Goal: Task Accomplishment & Management: Manage account settings

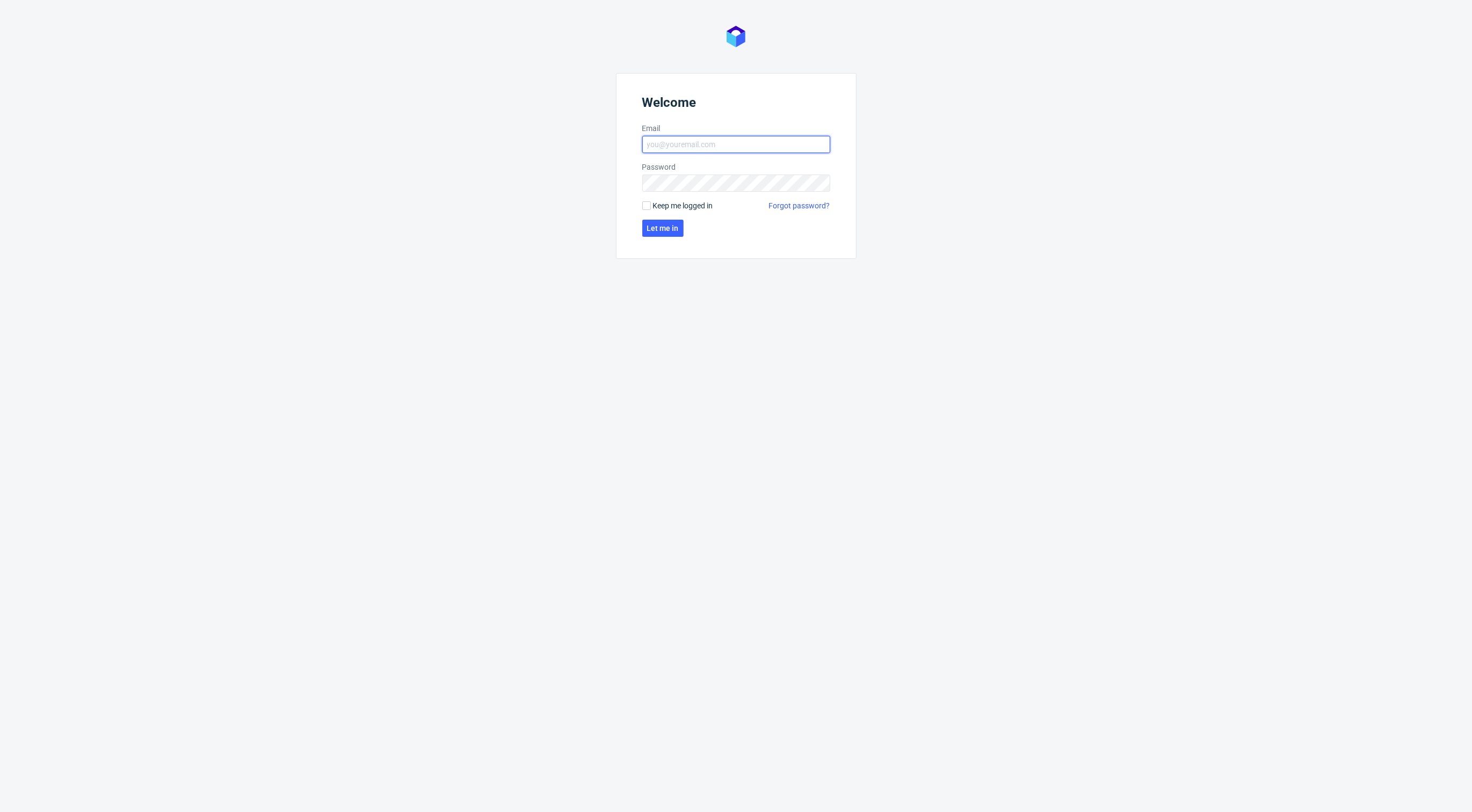
click at [685, 146] on input "Email" at bounding box center [736, 144] width 188 height 17
type input "karol.markowski@packhelp.com"
click at [656, 232] on span "Let me in" at bounding box center [663, 228] width 32 height 8
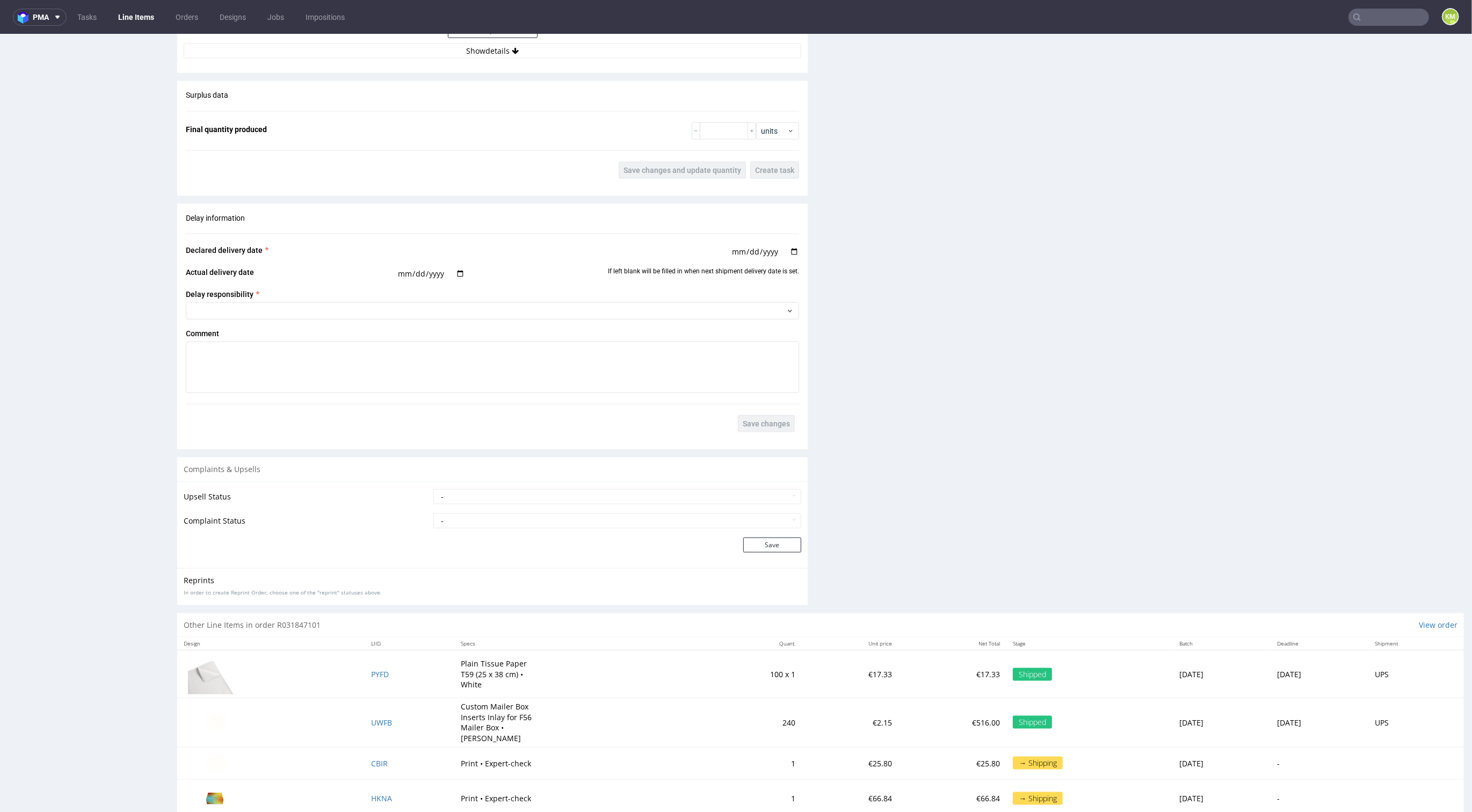
scroll to position [1310, 0]
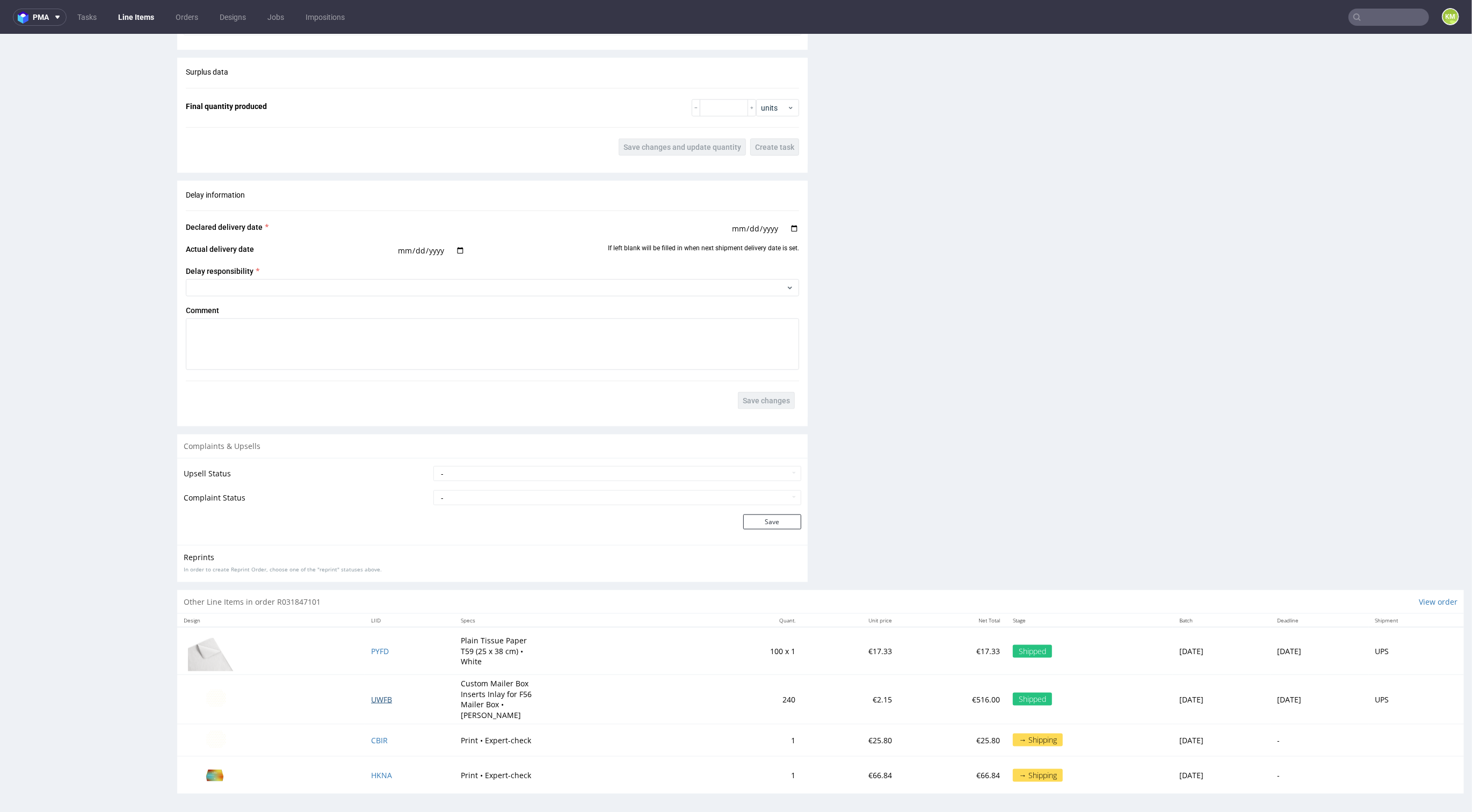
click at [371, 696] on span "UWFB" at bounding box center [382, 699] width 21 height 10
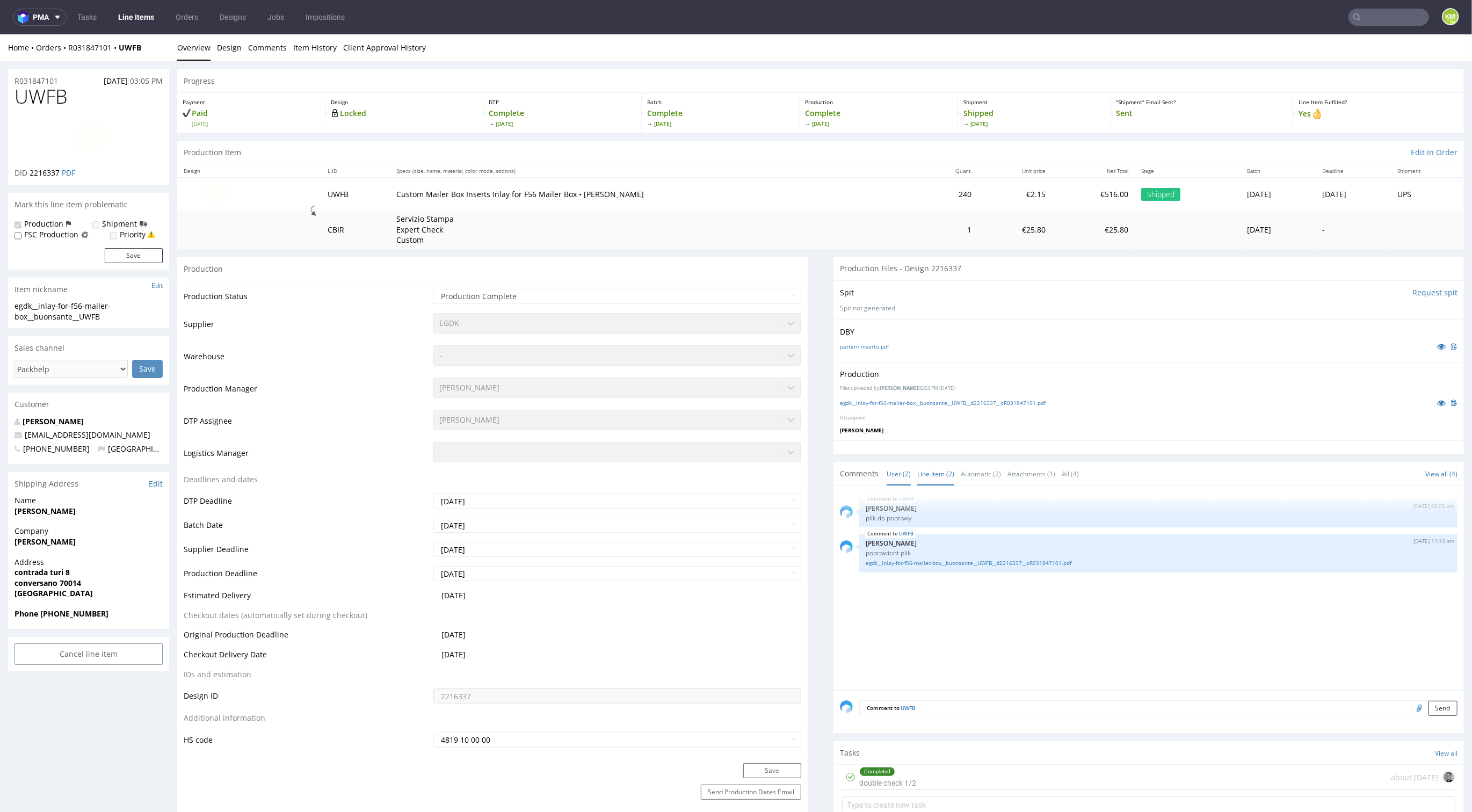
click at [927, 473] on link "Line Item (2)" at bounding box center [936, 473] width 37 height 23
click at [1437, 401] on icon at bounding box center [1441, 402] width 9 height 8
click at [828, 150] on div "Production Item Edit In Order" at bounding box center [821, 153] width 1287 height 23
click at [1437, 404] on icon at bounding box center [1441, 402] width 9 height 8
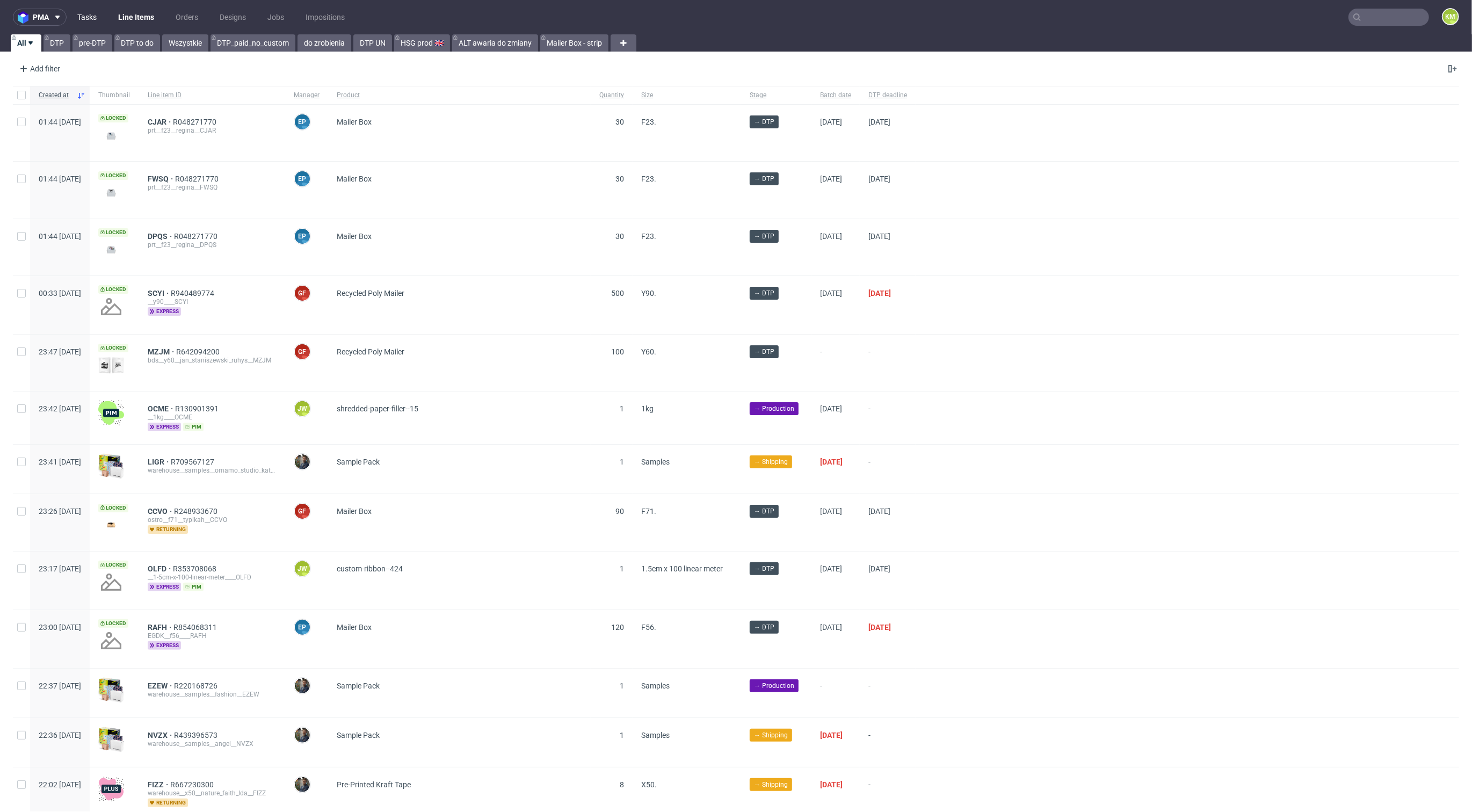
click at [87, 15] on link "Tasks" at bounding box center [87, 17] width 32 height 17
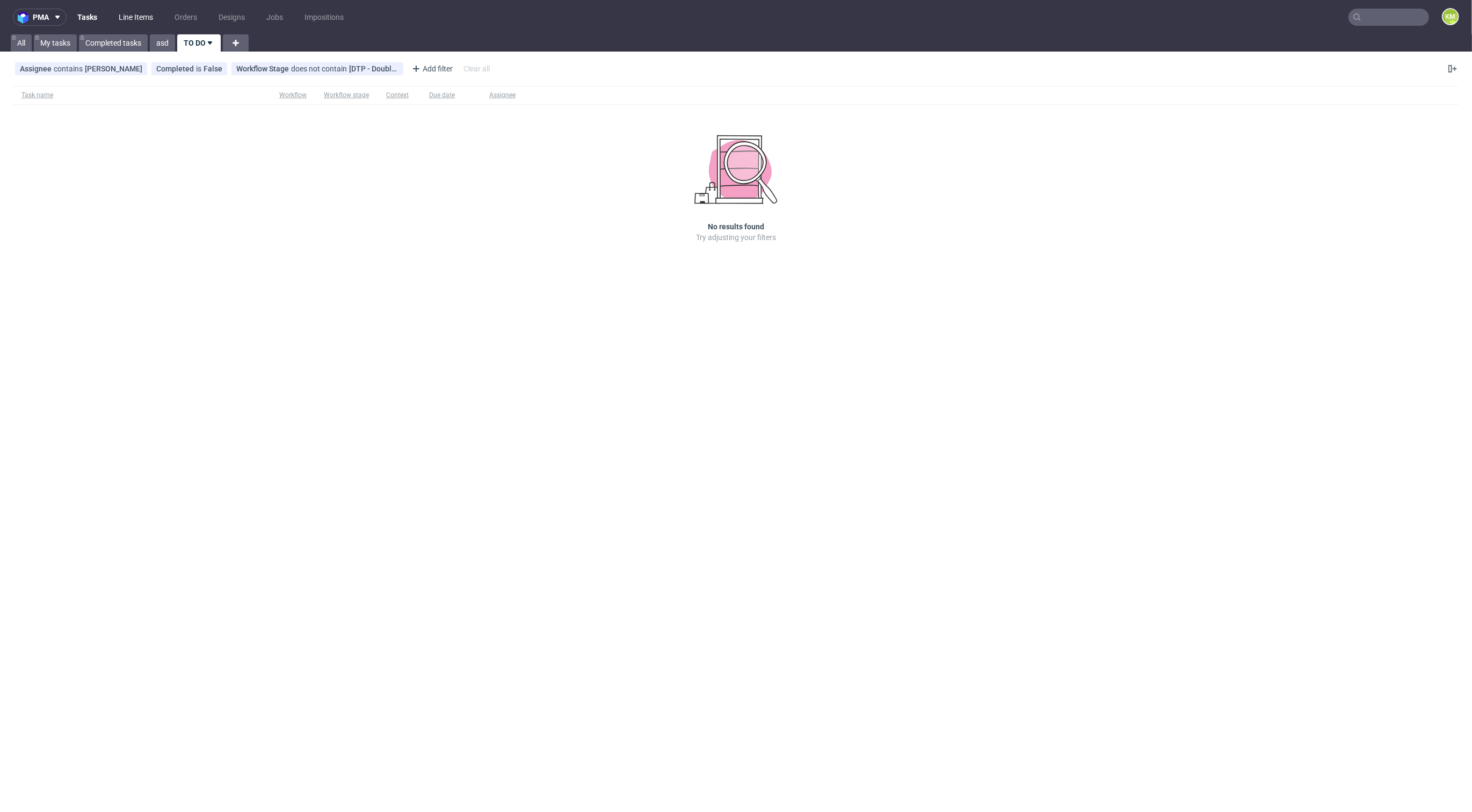
click at [134, 22] on link "Line Items" at bounding box center [136, 17] width 48 height 17
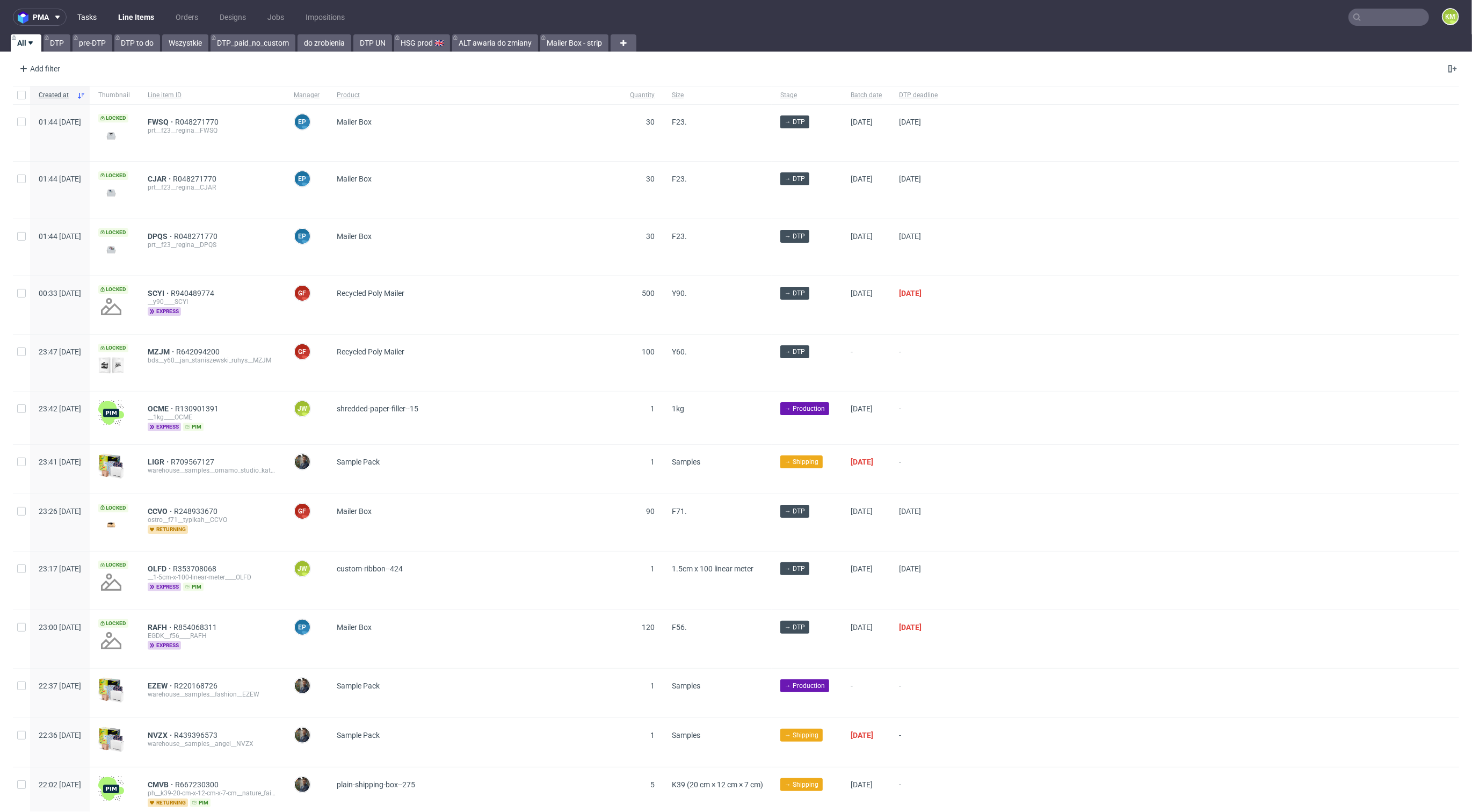
click at [83, 16] on link "Tasks" at bounding box center [87, 17] width 32 height 17
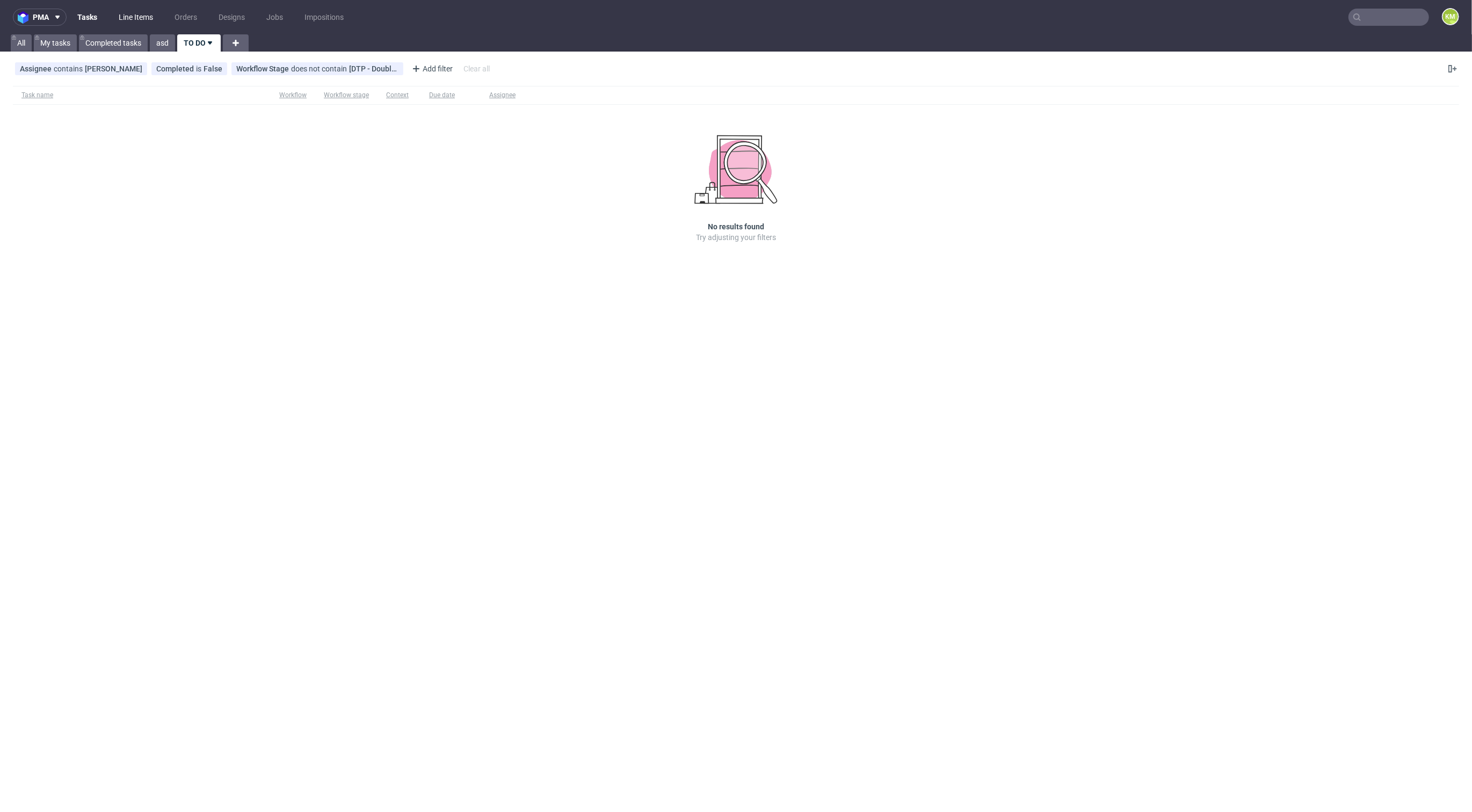
click at [145, 13] on link "Line Items" at bounding box center [136, 17] width 48 height 17
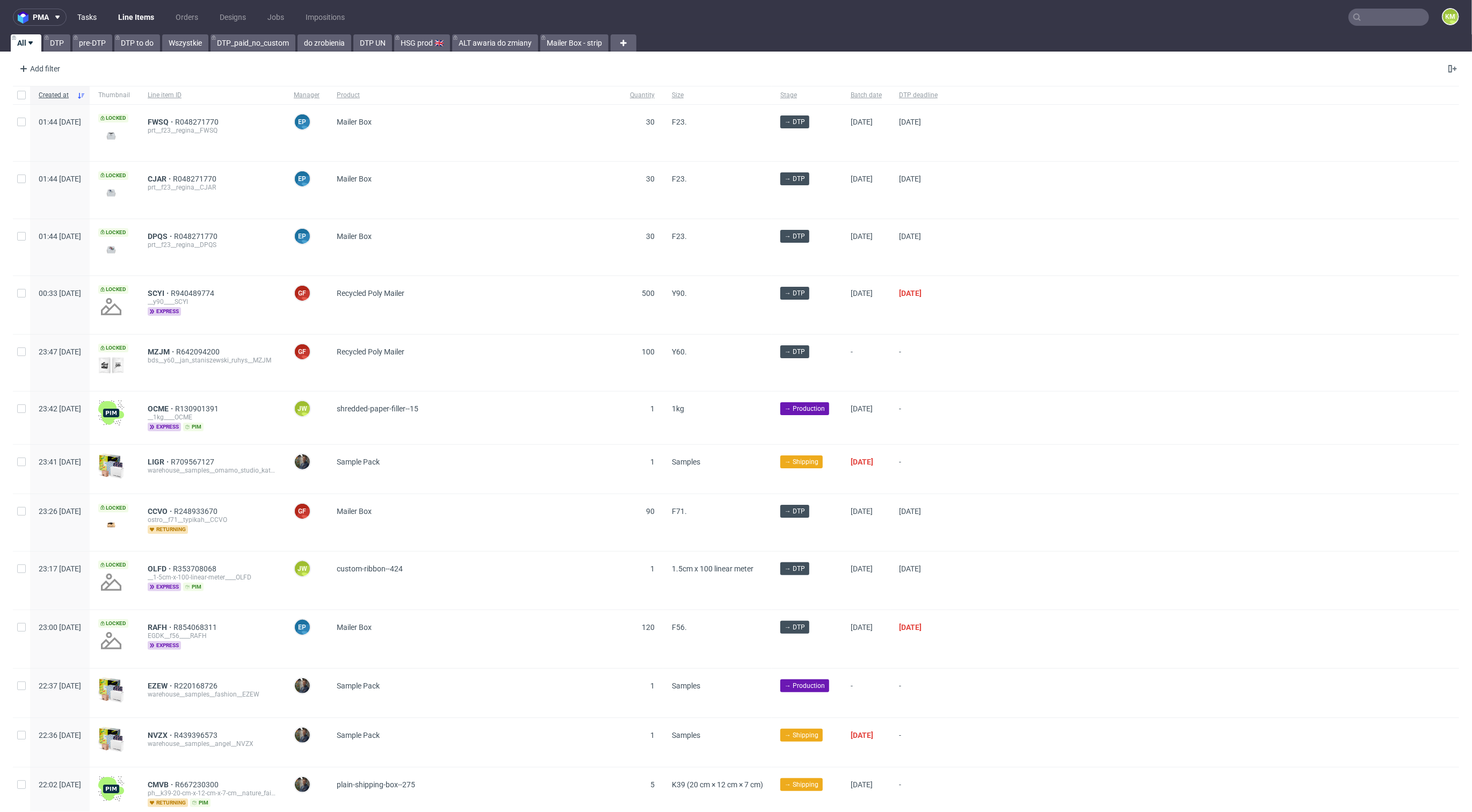
click at [90, 19] on link "Tasks" at bounding box center [87, 17] width 32 height 17
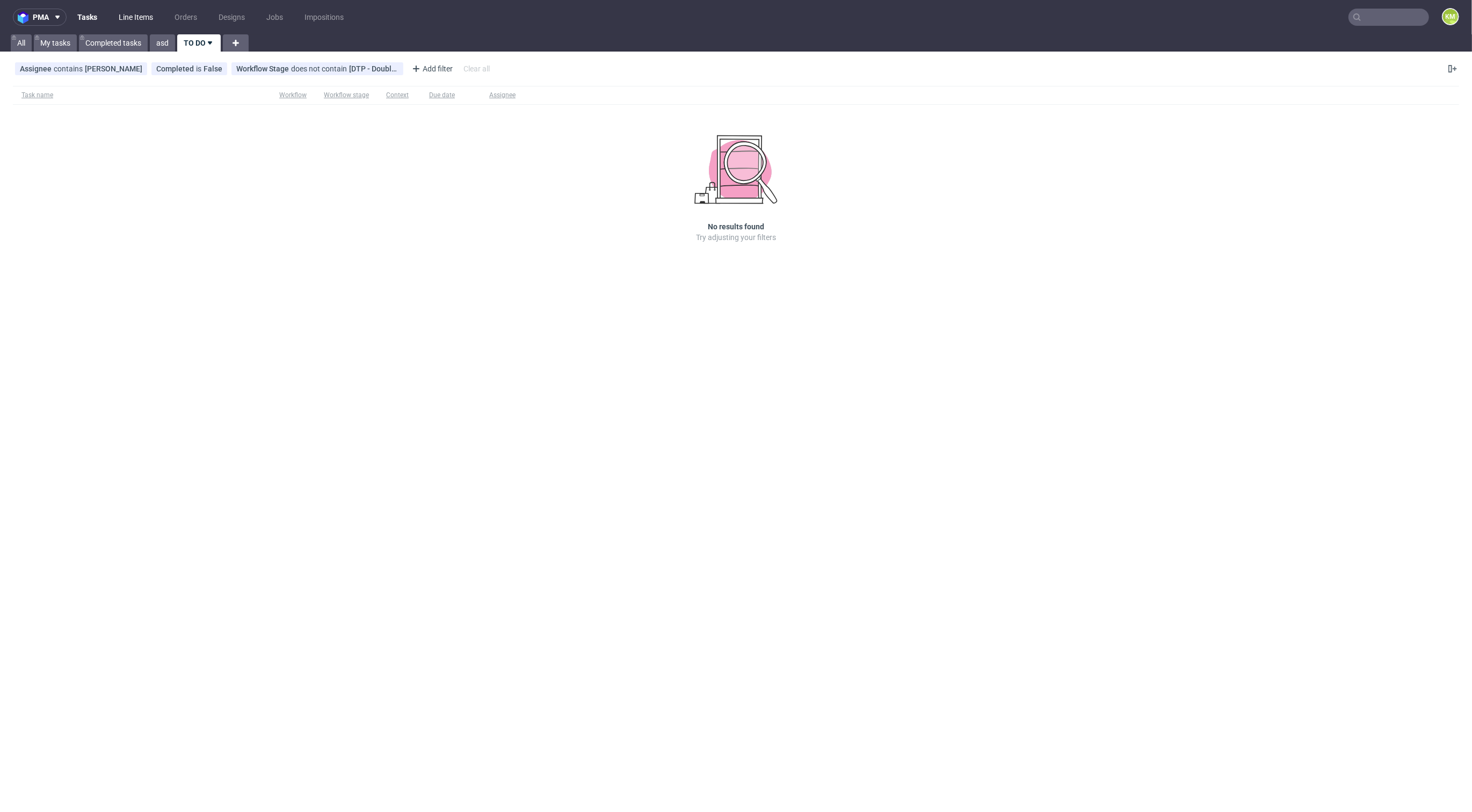
click at [140, 22] on link "Line Items" at bounding box center [136, 17] width 48 height 17
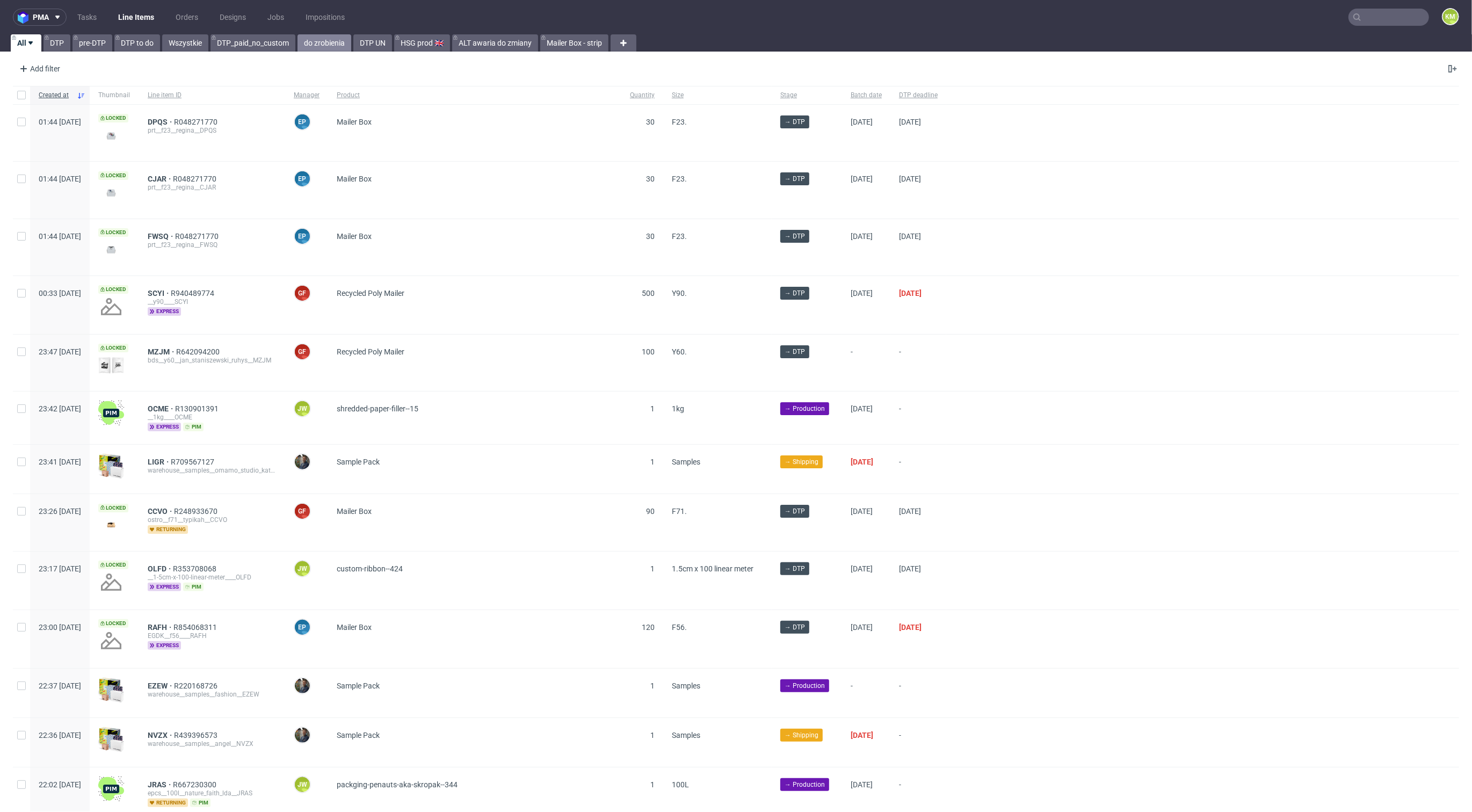
click at [343, 45] on link "do zrobienia" at bounding box center [324, 43] width 54 height 17
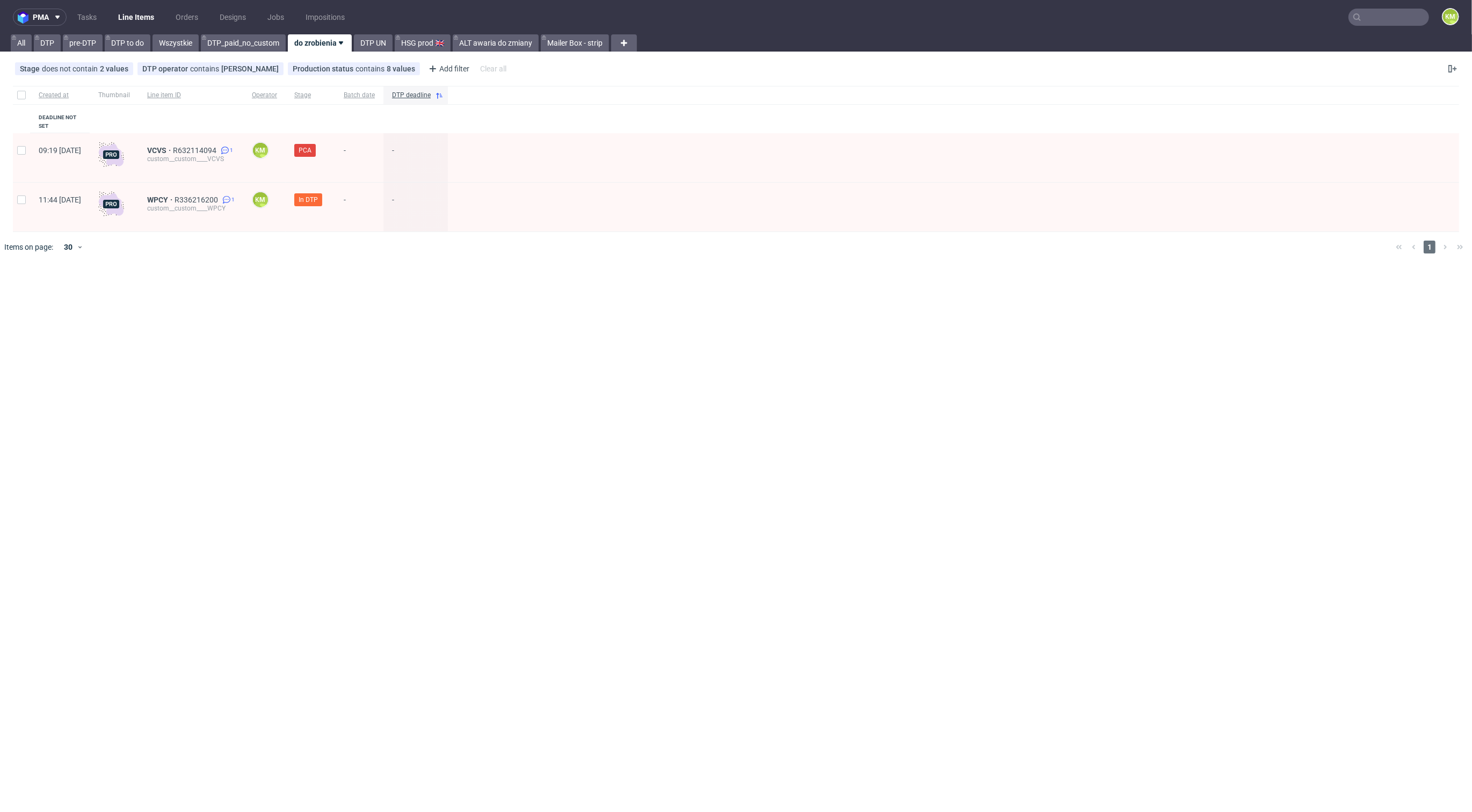
click at [310, 241] on div at bounding box center [752, 246] width 1271 height 30
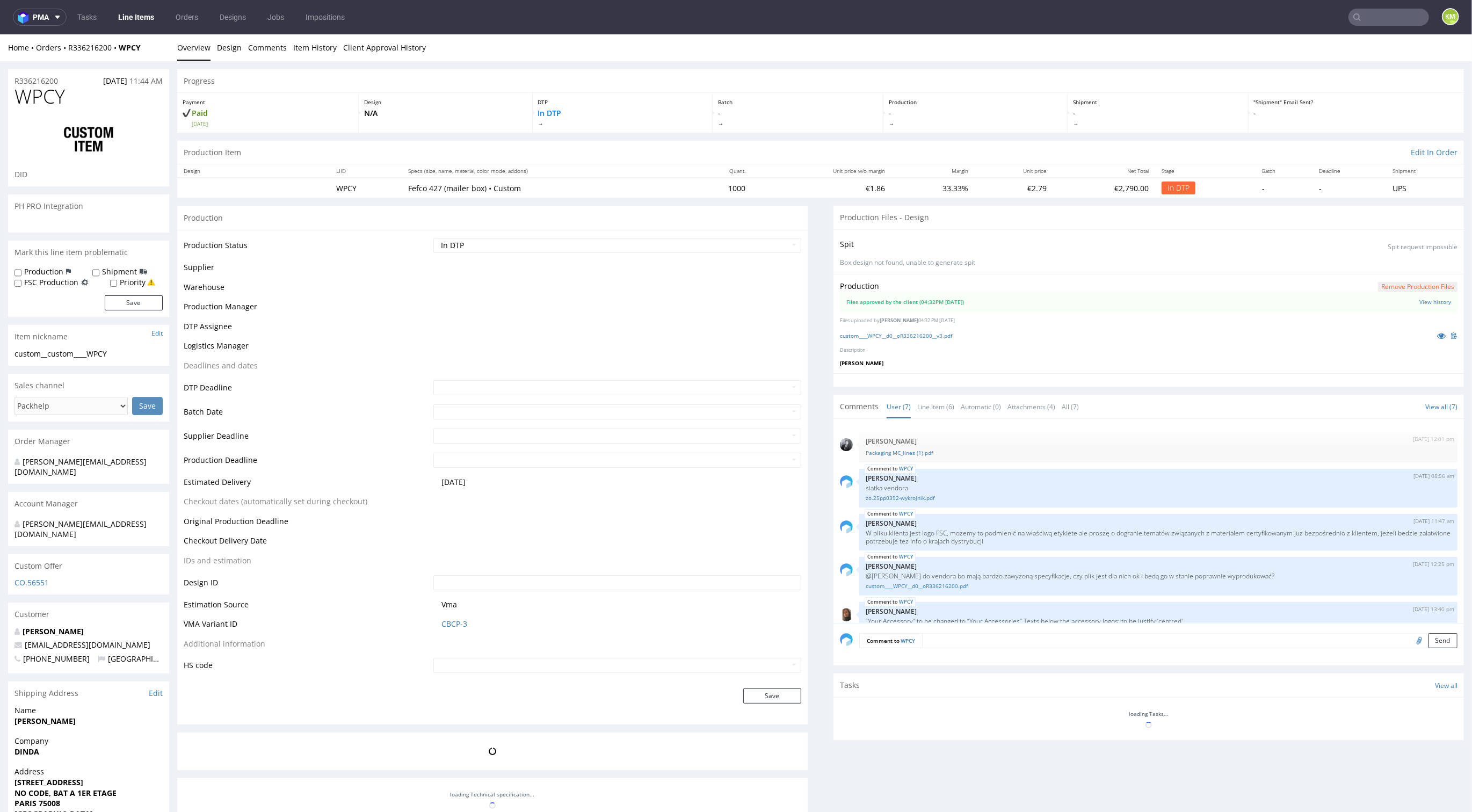
scroll to position [94, 0]
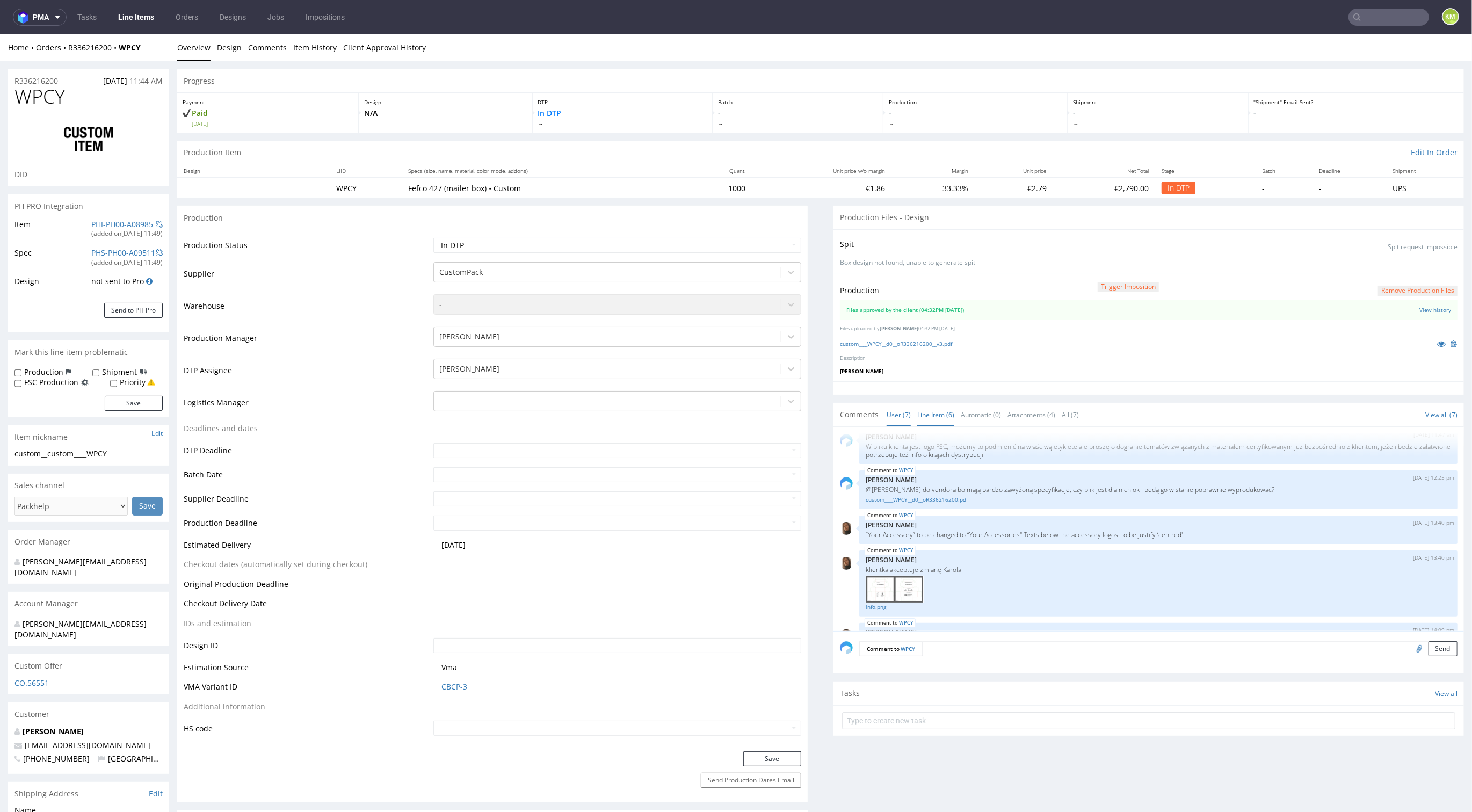
click at [935, 408] on link "Line Item (6)" at bounding box center [936, 415] width 37 height 23
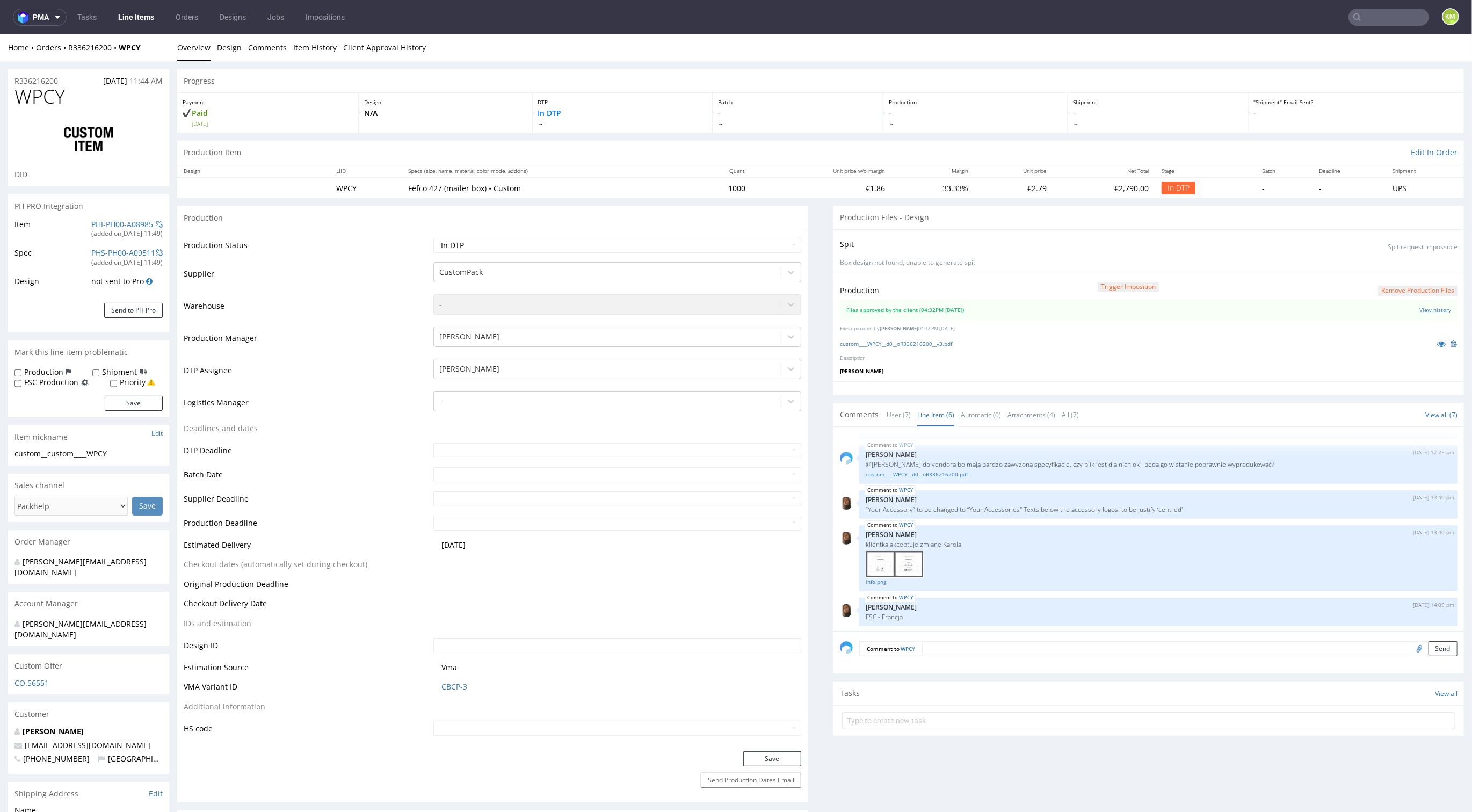
scroll to position [84, 0]
click at [928, 343] on link "custom____WPCY__d0__oR336216200__v3.pdf" at bounding box center [896, 344] width 112 height 8
click at [1020, 209] on div "Production Files - Design" at bounding box center [1149, 218] width 631 height 23
click at [1410, 646] on input "file" at bounding box center [1418, 648] width 15 height 14
type input "C:\fakepath\edit.pdf"
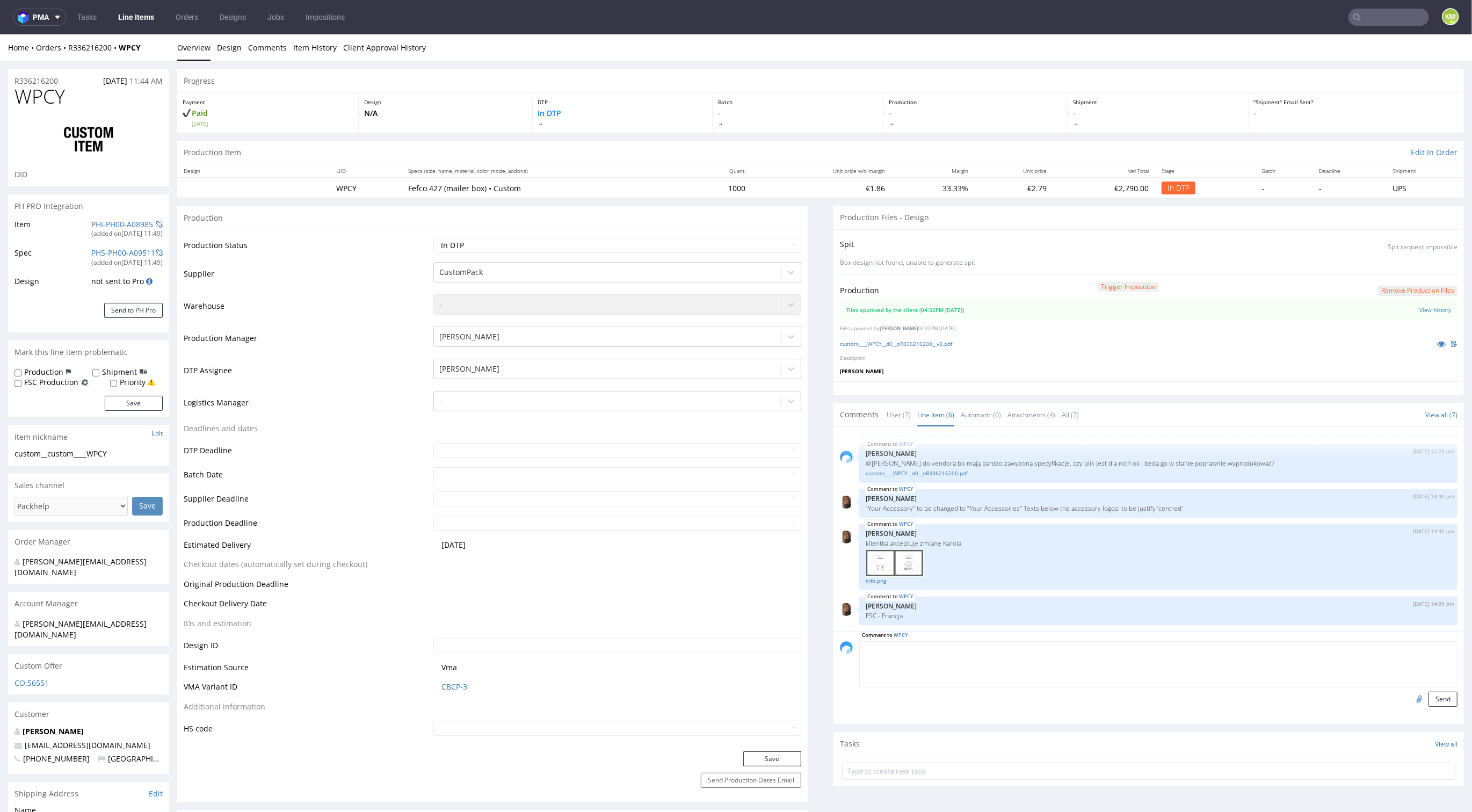
click at [980, 644] on textarea at bounding box center [1159, 664] width 598 height 46
type textarea "plik edytowalny"
click at [1429, 701] on button "Send" at bounding box center [1443, 699] width 29 height 15
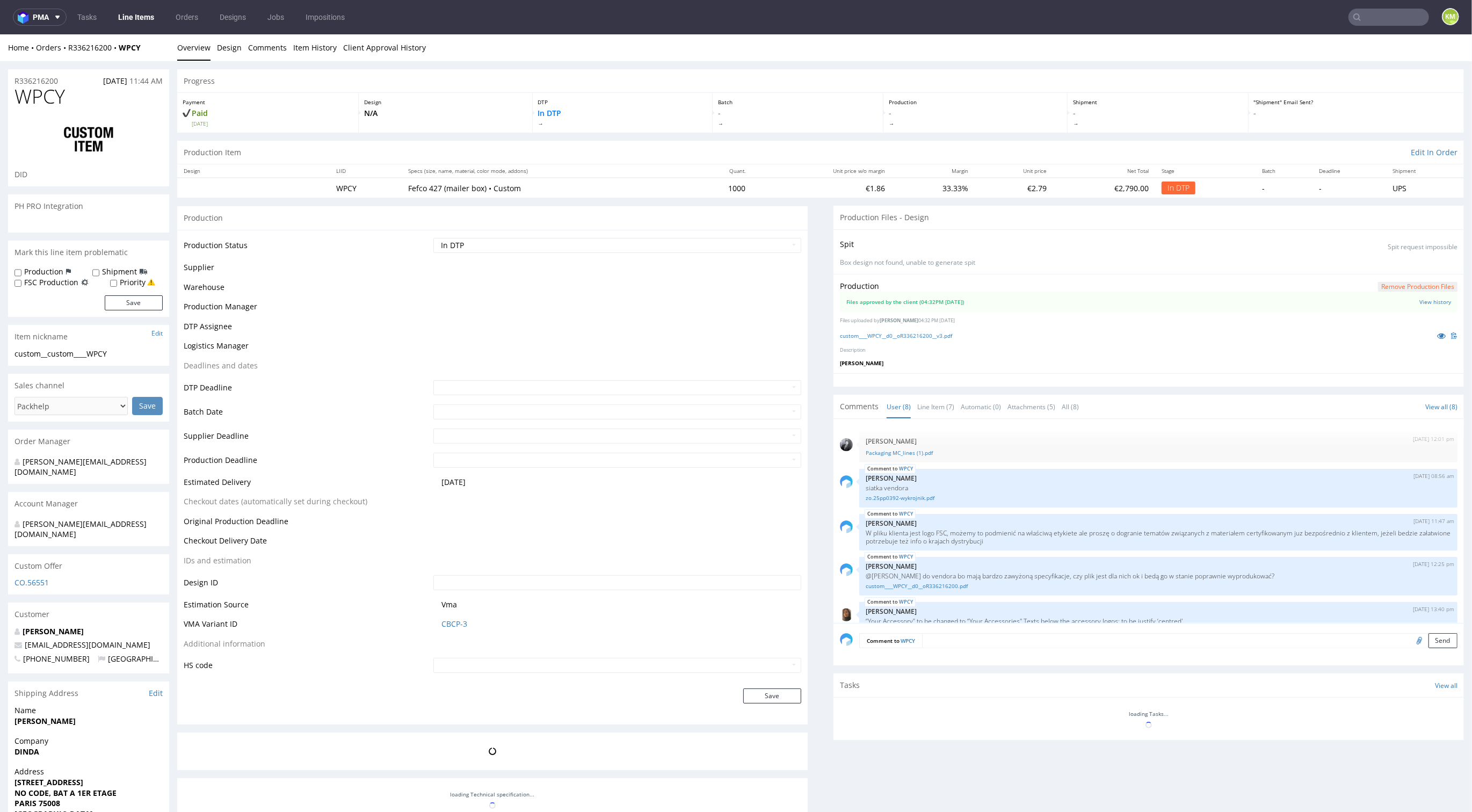
scroll to position [167, 0]
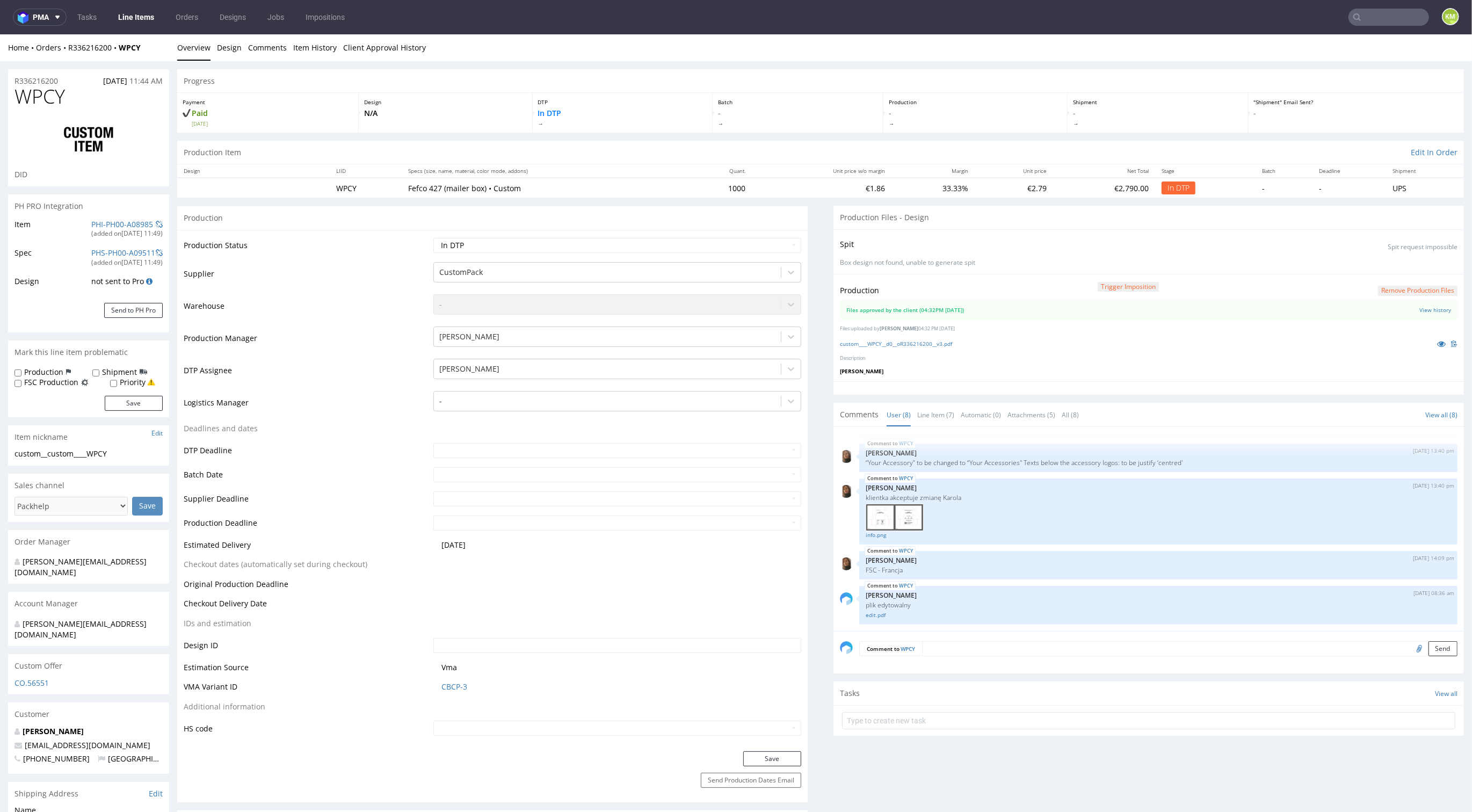
click at [1051, 582] on div "28th Aug 25 | 12:01 pm Philippe Dubuy Packaging MC_lines (1).pdf WPCY 29th Aug …" at bounding box center [1152, 532] width 624 height 198
click at [1378, 286] on button "Remove production files" at bounding box center [1417, 290] width 79 height 10
click at [1374, 266] on icon at bounding box center [1373, 265] width 6 height 8
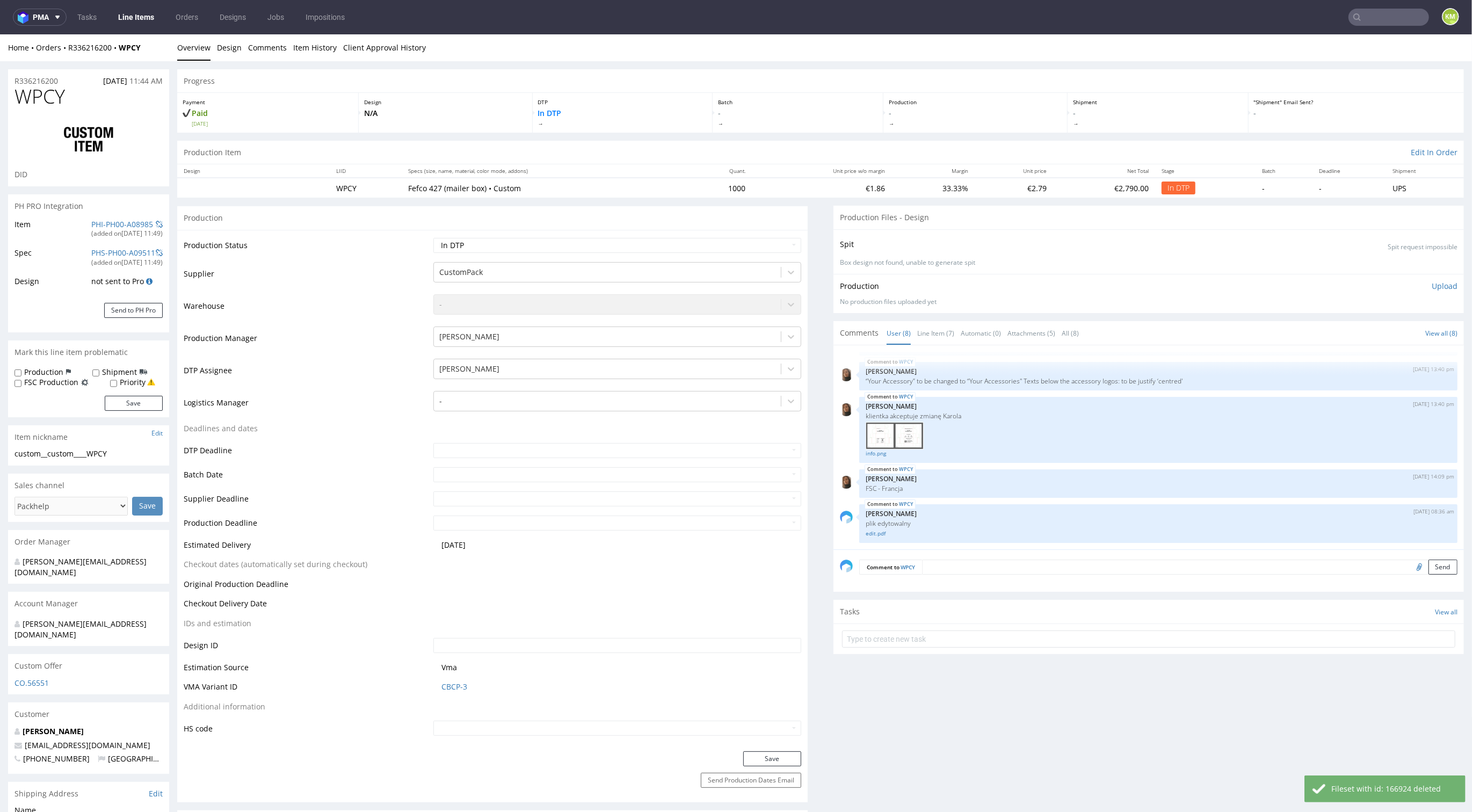
click at [1432, 286] on p "Upload" at bounding box center [1445, 286] width 26 height 11
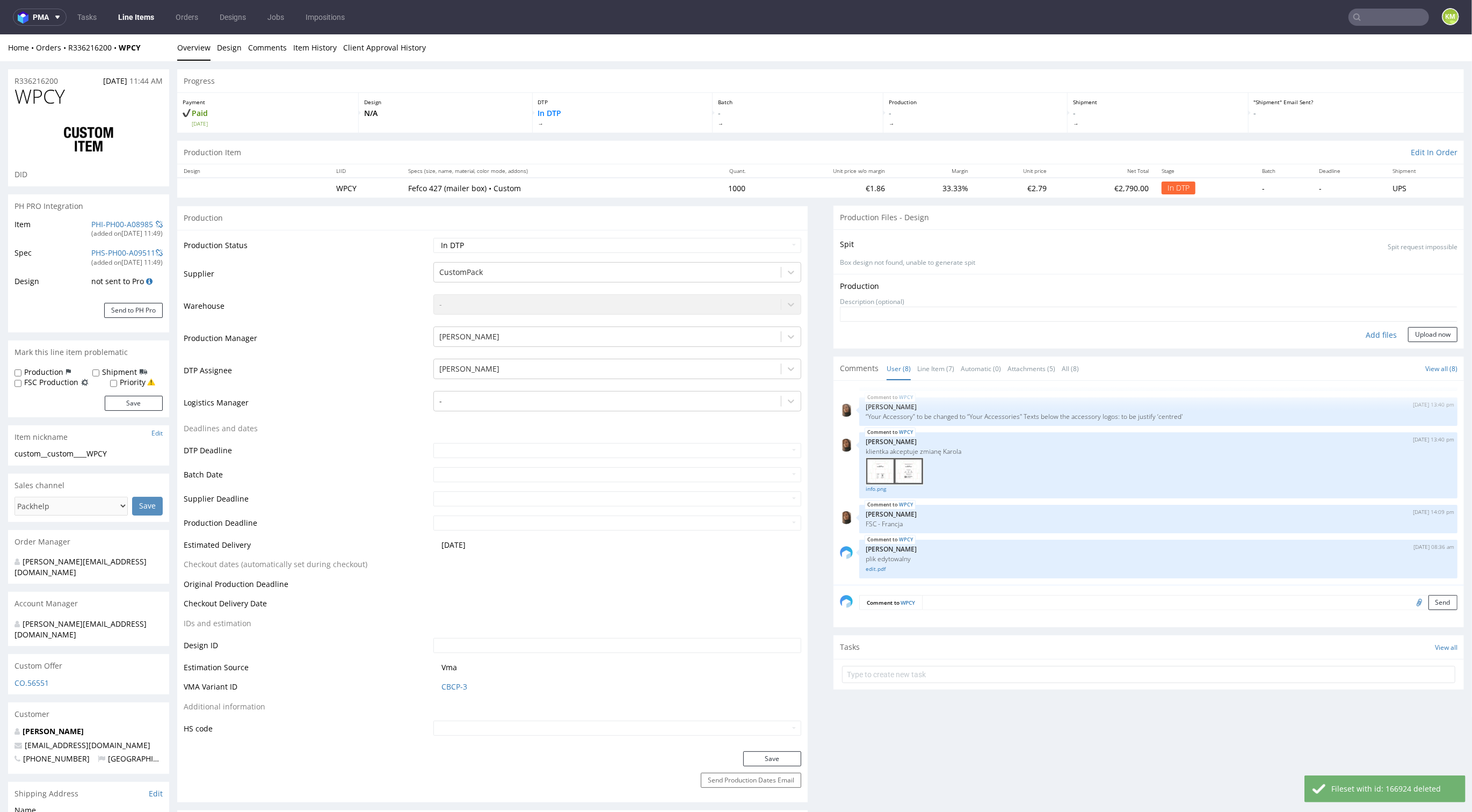
click at [1359, 332] on div "Add files" at bounding box center [1382, 335] width 54 height 16
type input "C:\fakepath\custom____WPCY__d0__oR336216200__v3.pdf"
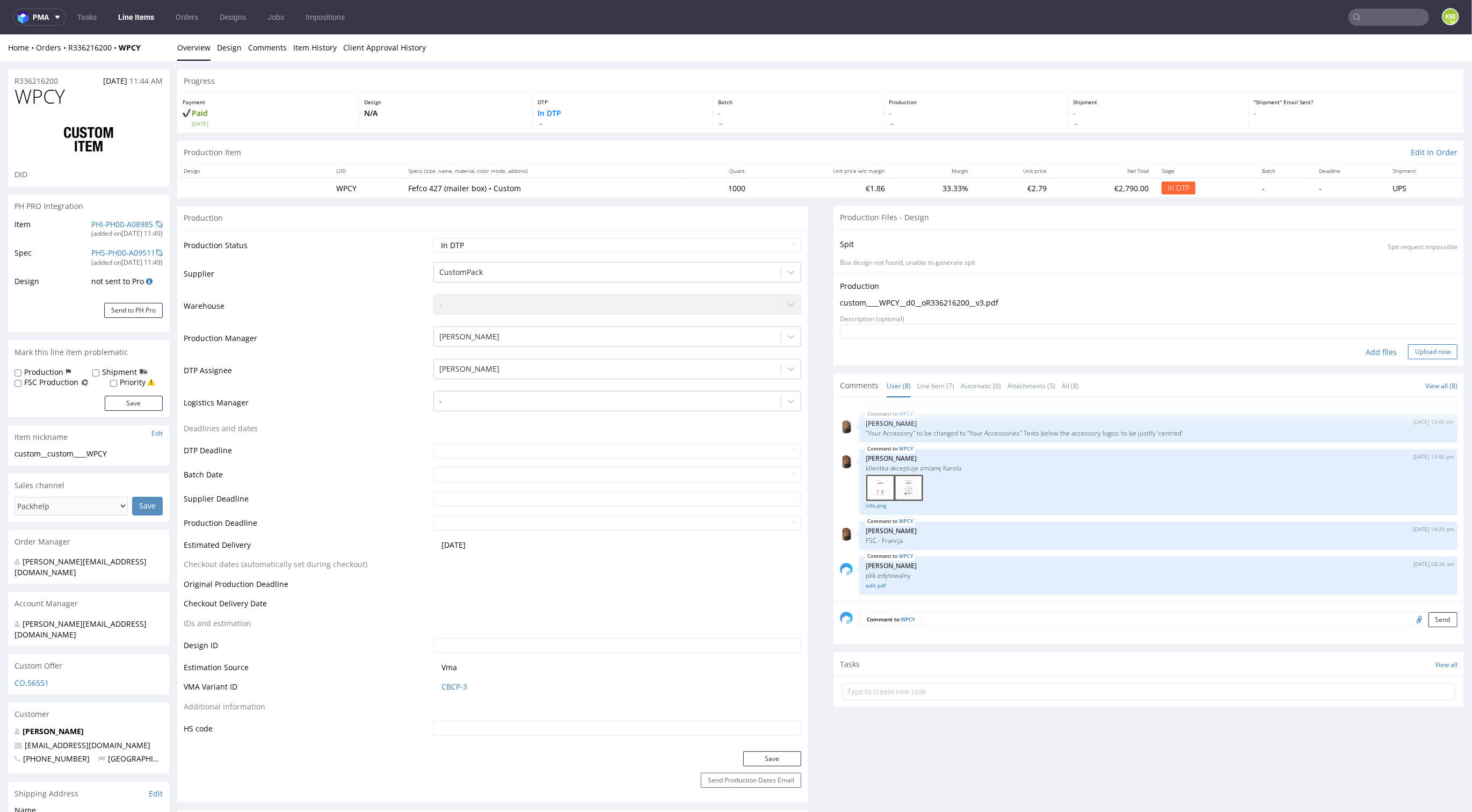
click at [1408, 358] on button "Upload now" at bounding box center [1433, 352] width 49 height 15
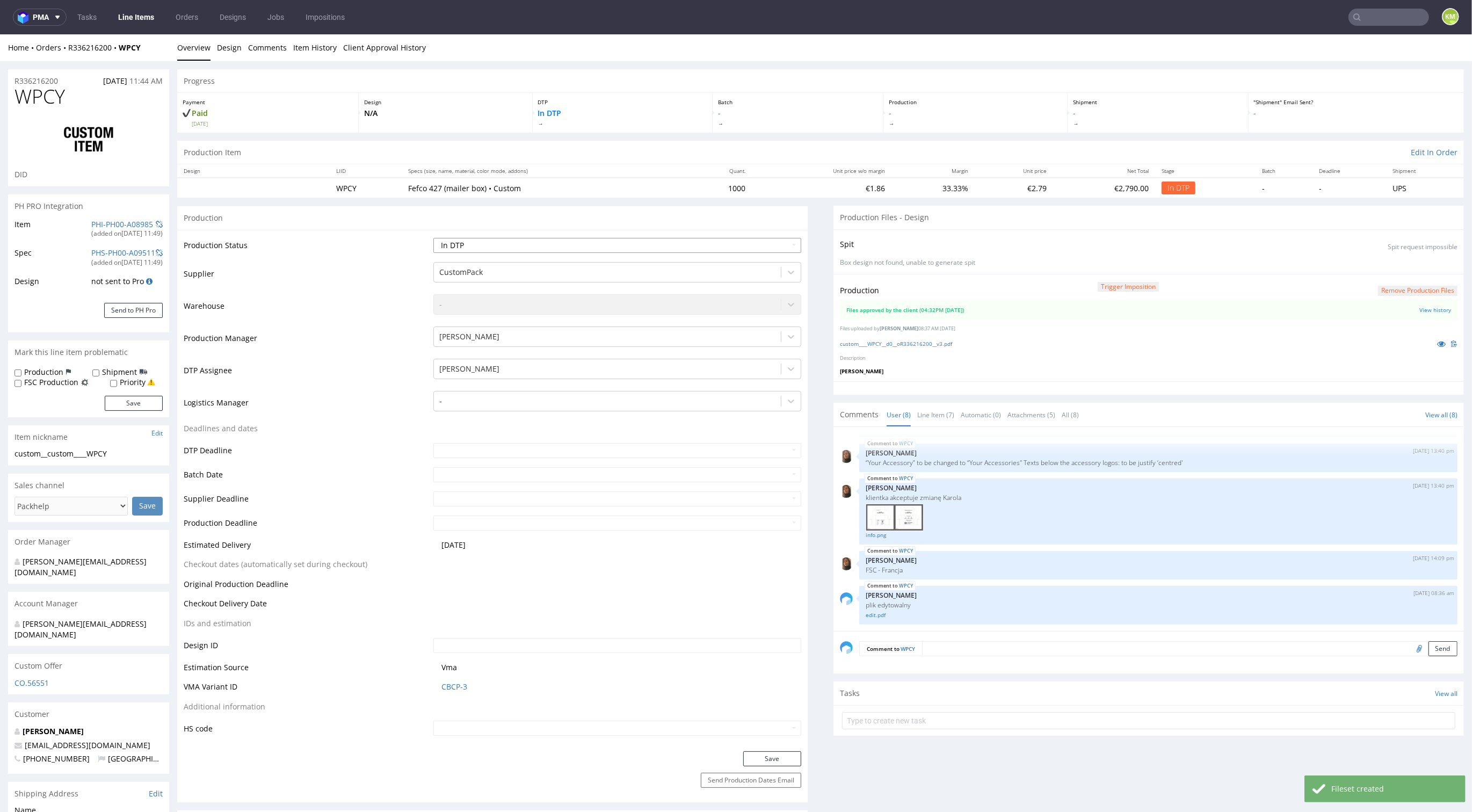
click at [650, 244] on select "Waiting for Artwork Waiting for Diecut Waiting for Mockup Waiting for DTP Waiti…" at bounding box center [617, 246] width 368 height 15
select select "dtp_waiting_for_double_check"
click at [434, 238] on select "Waiting for Artwork Waiting for Diecut Waiting for Mockup Waiting for DTP Waiti…" at bounding box center [617, 246] width 368 height 15
click at [769, 760] on button "Save" at bounding box center [772, 759] width 58 height 15
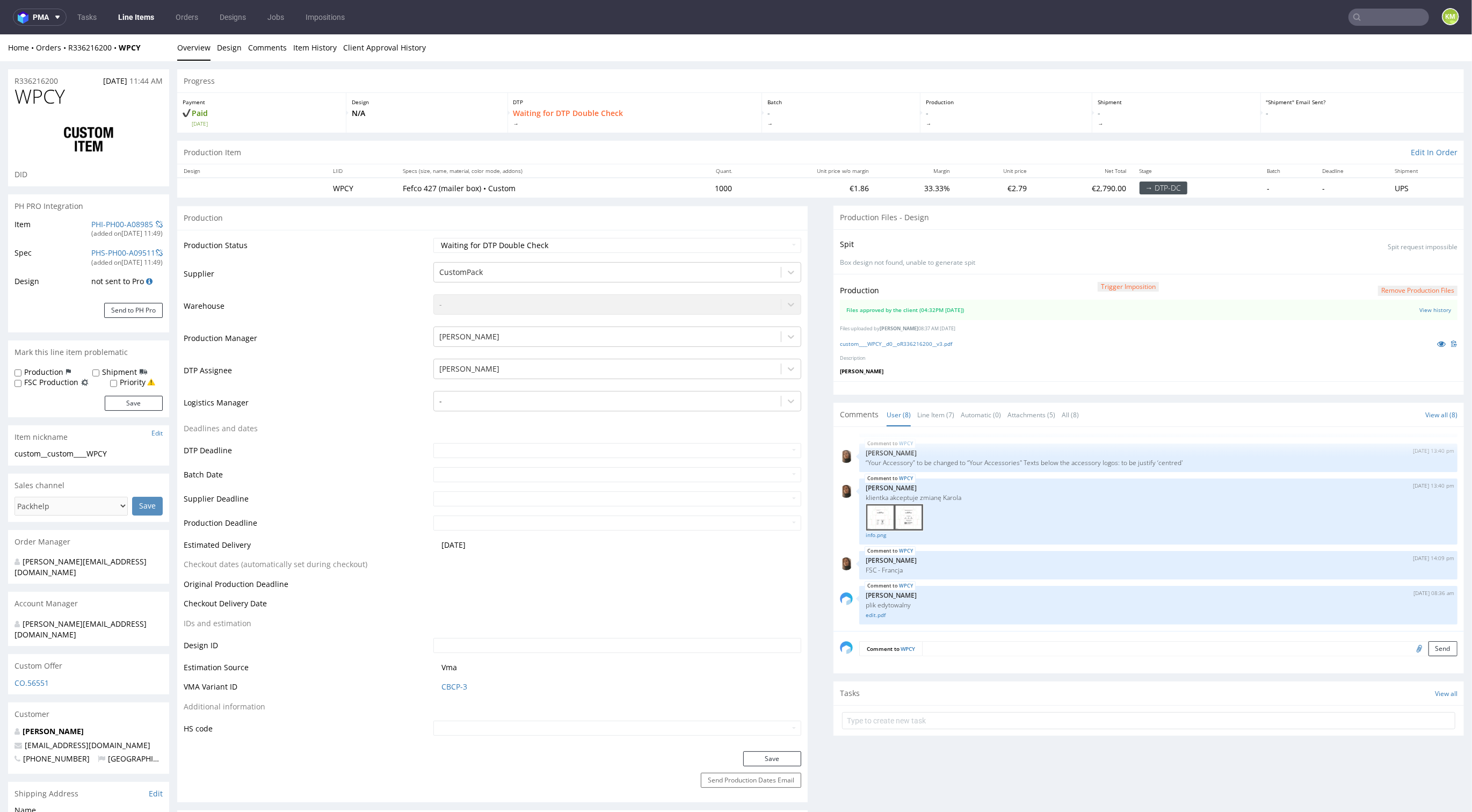
click at [830, 143] on div "Production Item Edit In Order" at bounding box center [821, 153] width 1287 height 23
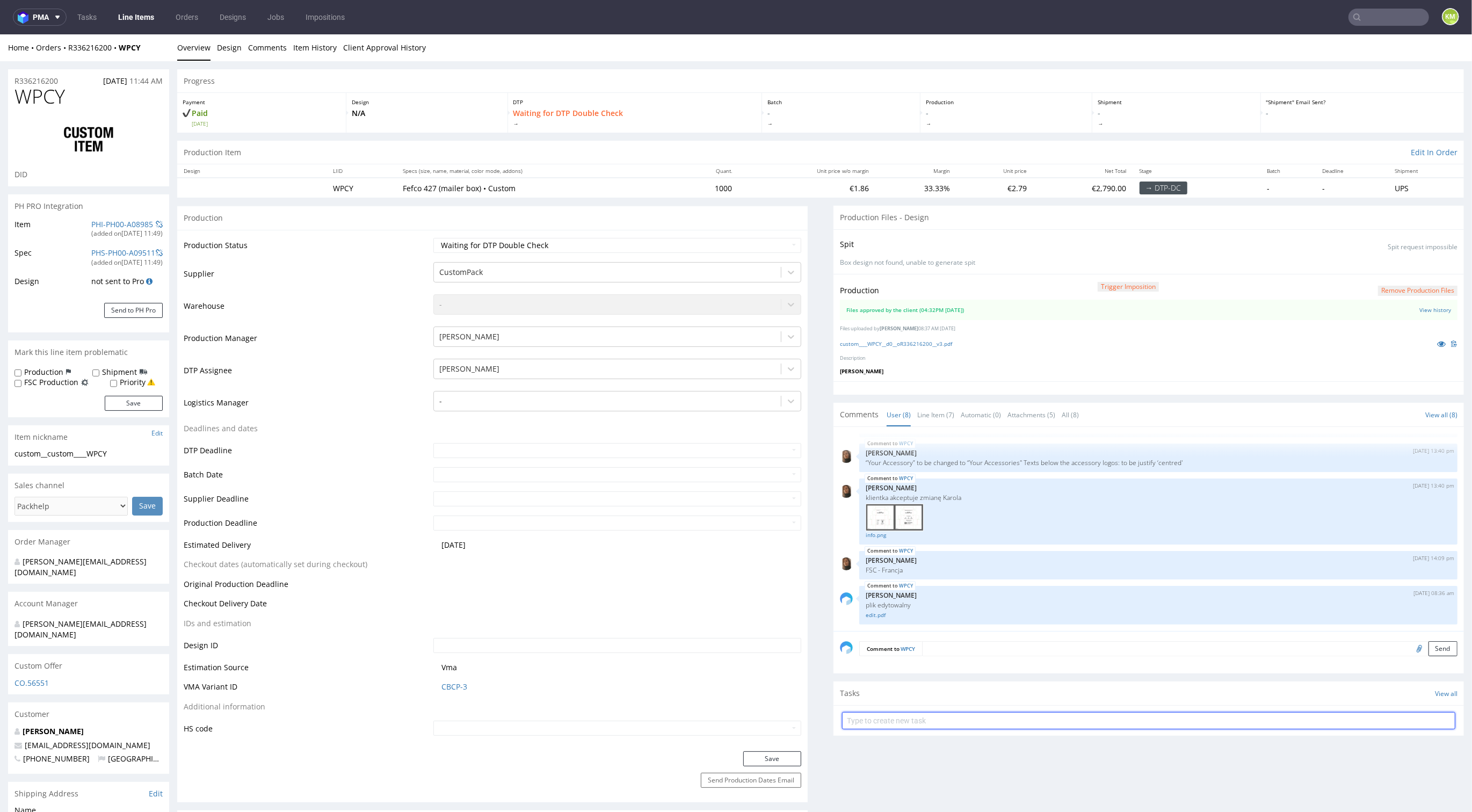
click at [922, 719] on input "text" at bounding box center [1149, 720] width 613 height 17
type input "dch"
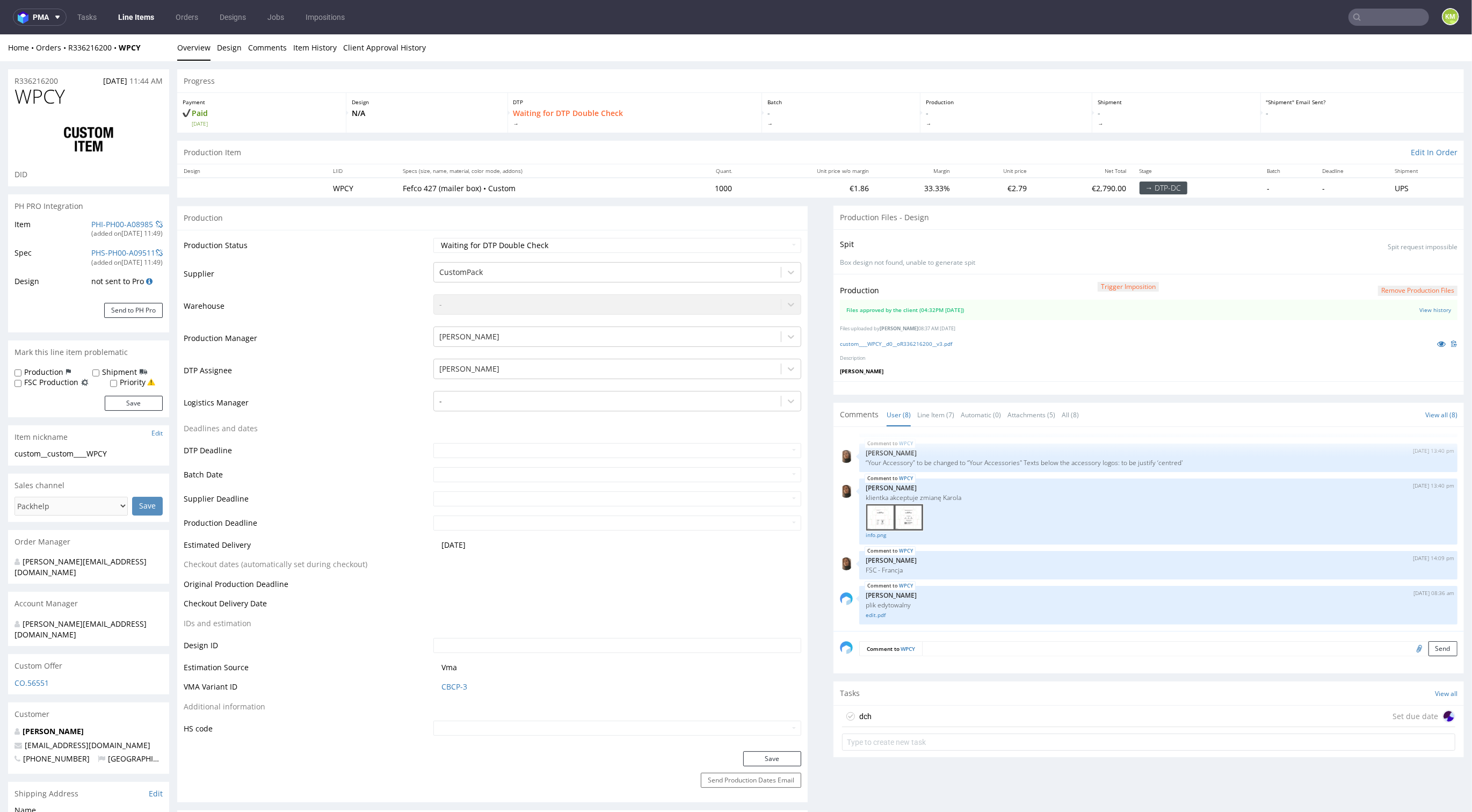
click at [919, 714] on div "dch Set due date" at bounding box center [1149, 716] width 613 height 22
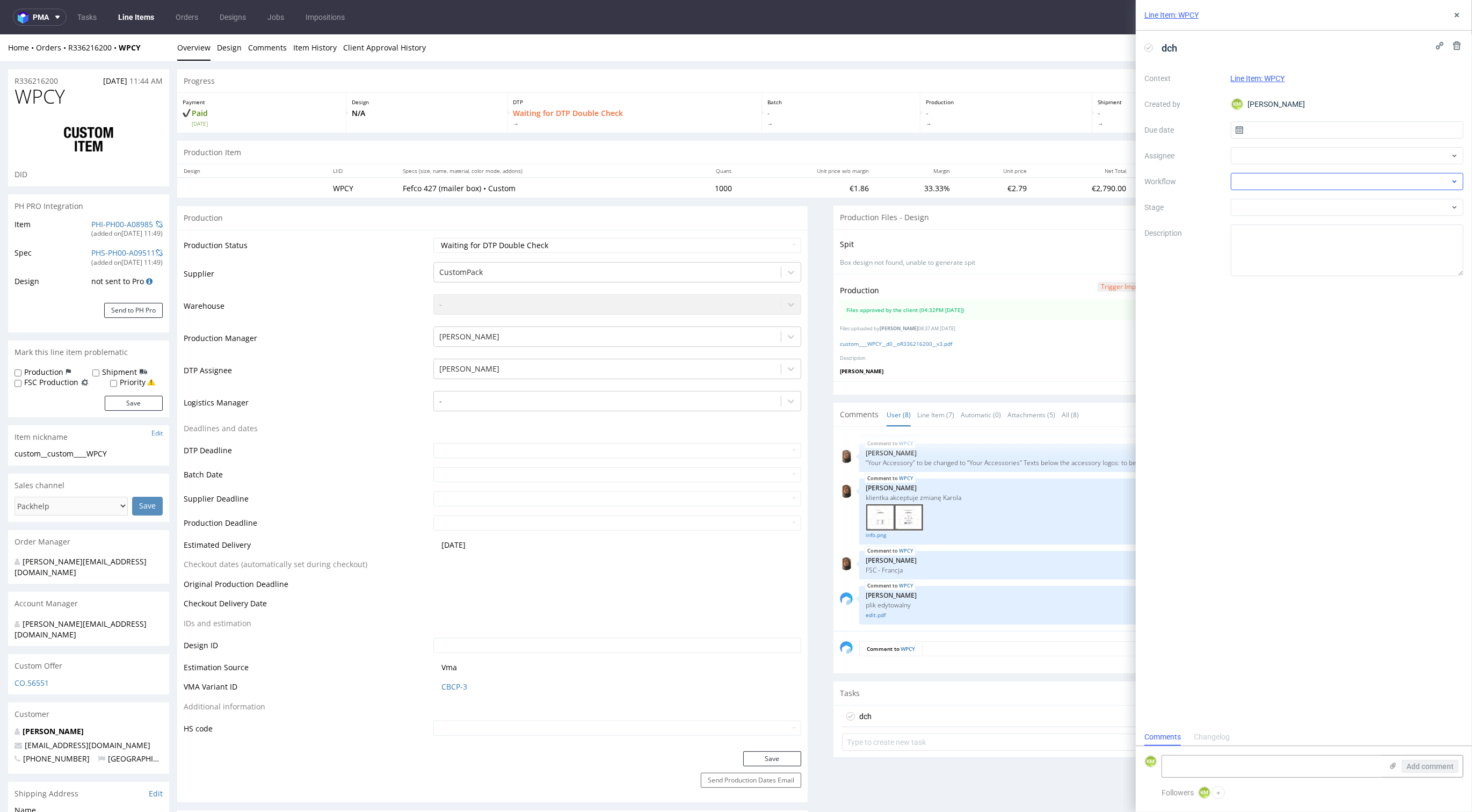
scroll to position [9, 0]
click at [1277, 131] on input "text" at bounding box center [1347, 130] width 233 height 17
click at [1315, 217] on button "8" at bounding box center [1313, 219] width 16 height 17
type input "08/09/2025"
click at [1274, 154] on div at bounding box center [1347, 155] width 233 height 17
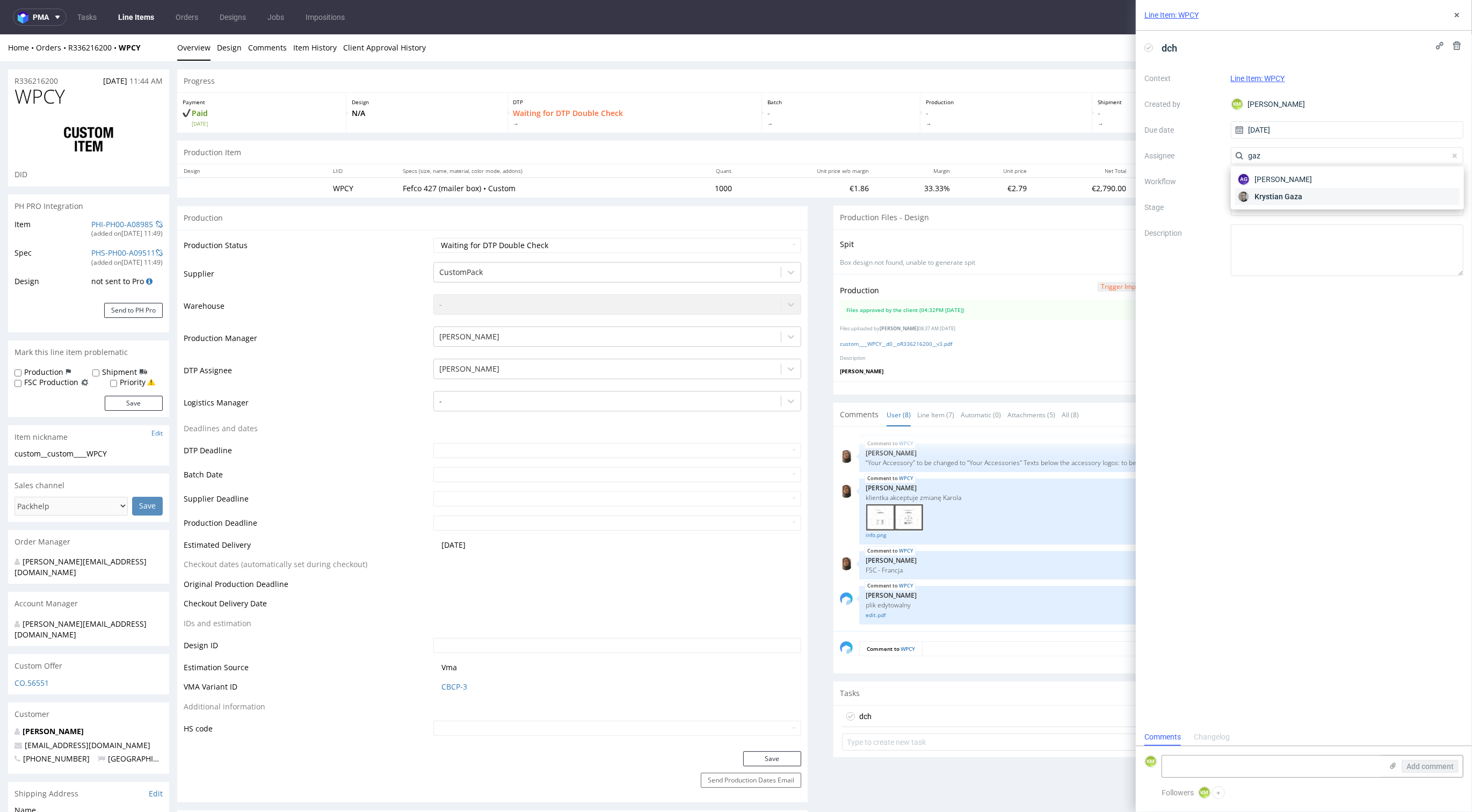
type input "gaz"
click at [1279, 196] on span "Krystian Gaza" at bounding box center [1278, 197] width 48 height 11
click at [1271, 184] on div at bounding box center [1347, 181] width 233 height 17
click at [1261, 218] on div "DTP - Double Check" at bounding box center [1348, 220] width 225 height 19
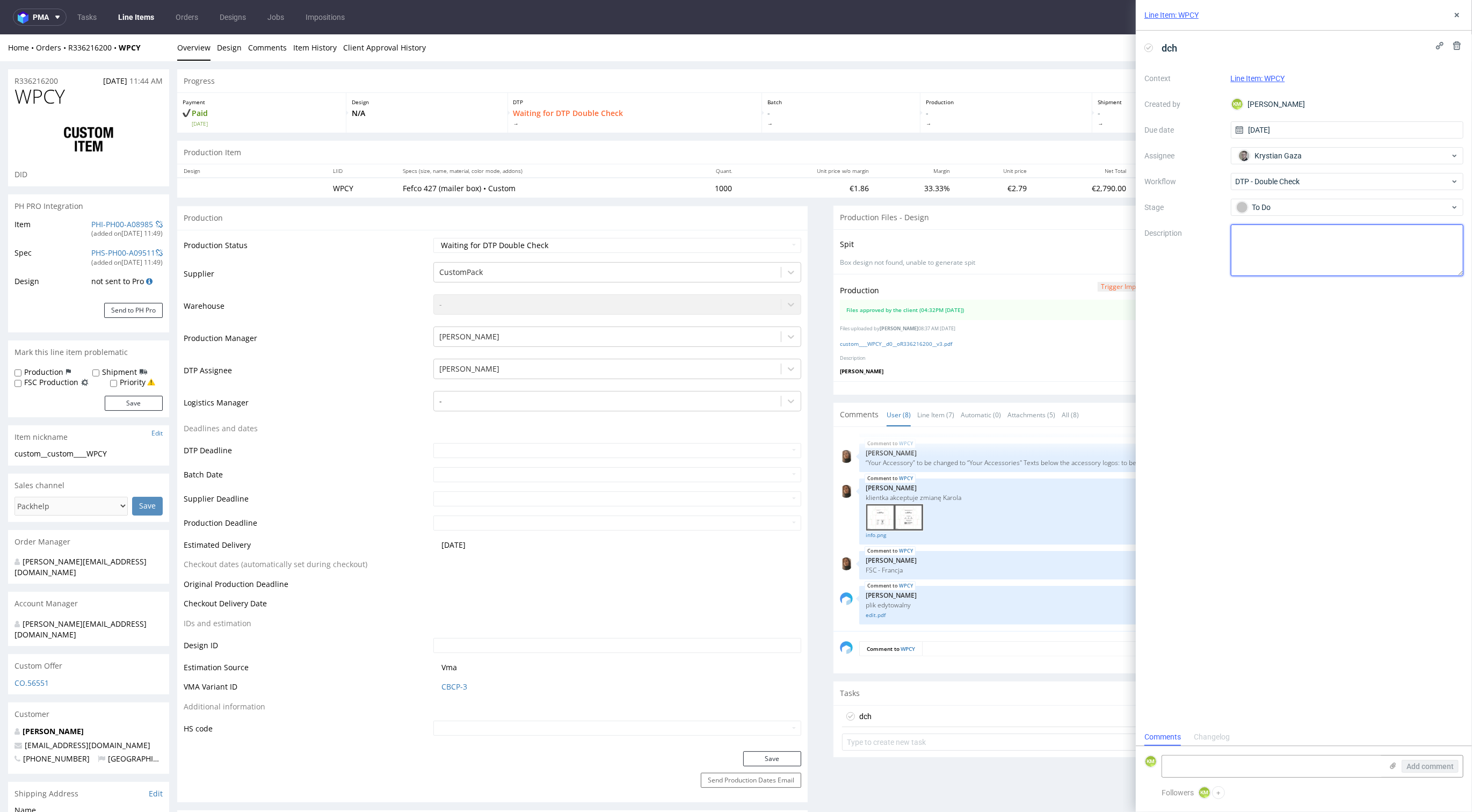
click at [1263, 232] on textarea at bounding box center [1347, 251] width 233 height 52
click at [1278, 246] on textarea at bounding box center [1347, 251] width 233 height 52
click at [1461, 16] on button at bounding box center [1457, 15] width 13 height 13
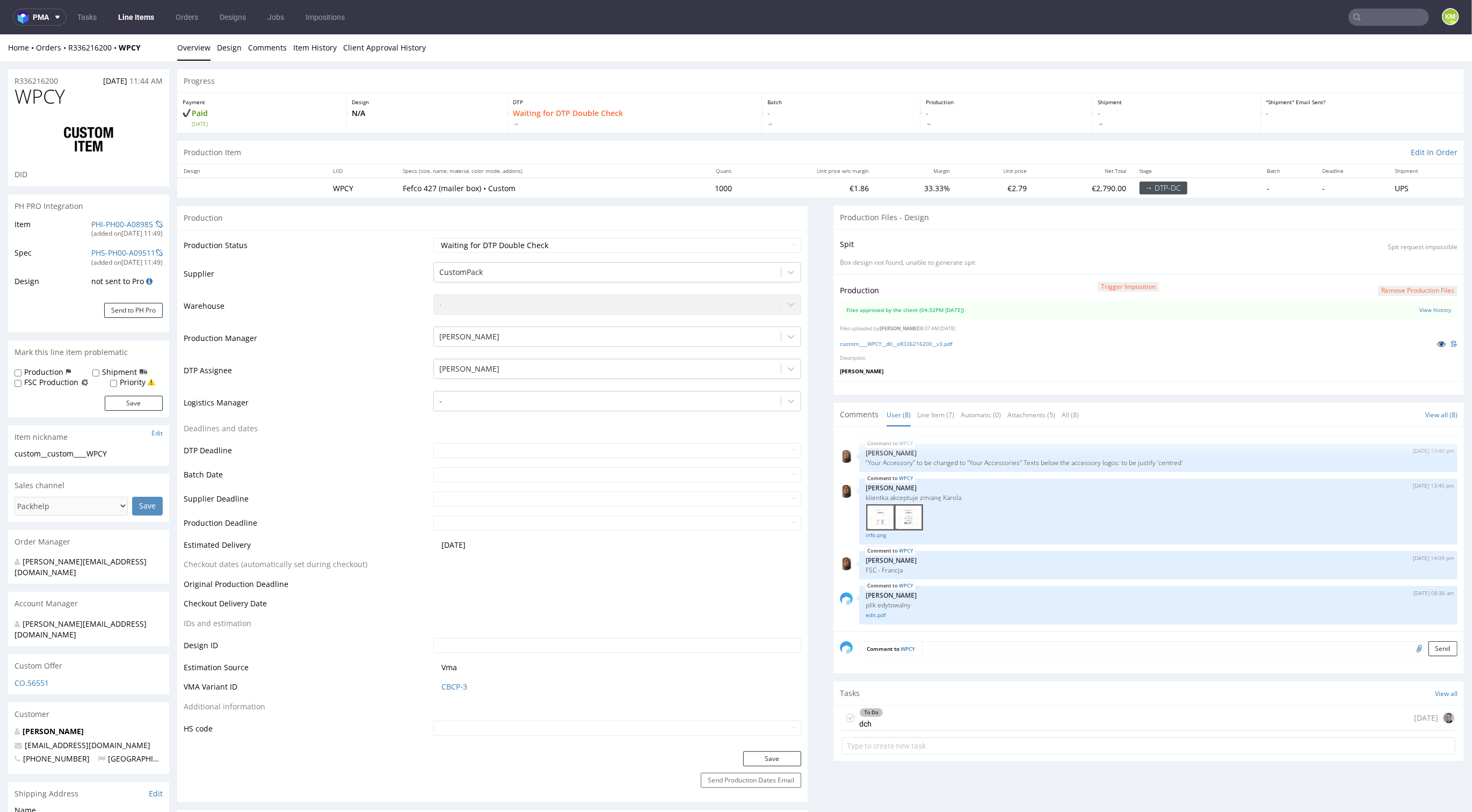
click at [1437, 340] on icon at bounding box center [1441, 344] width 9 height 8
click at [928, 715] on div "To Do dch today" at bounding box center [1149, 718] width 613 height 25
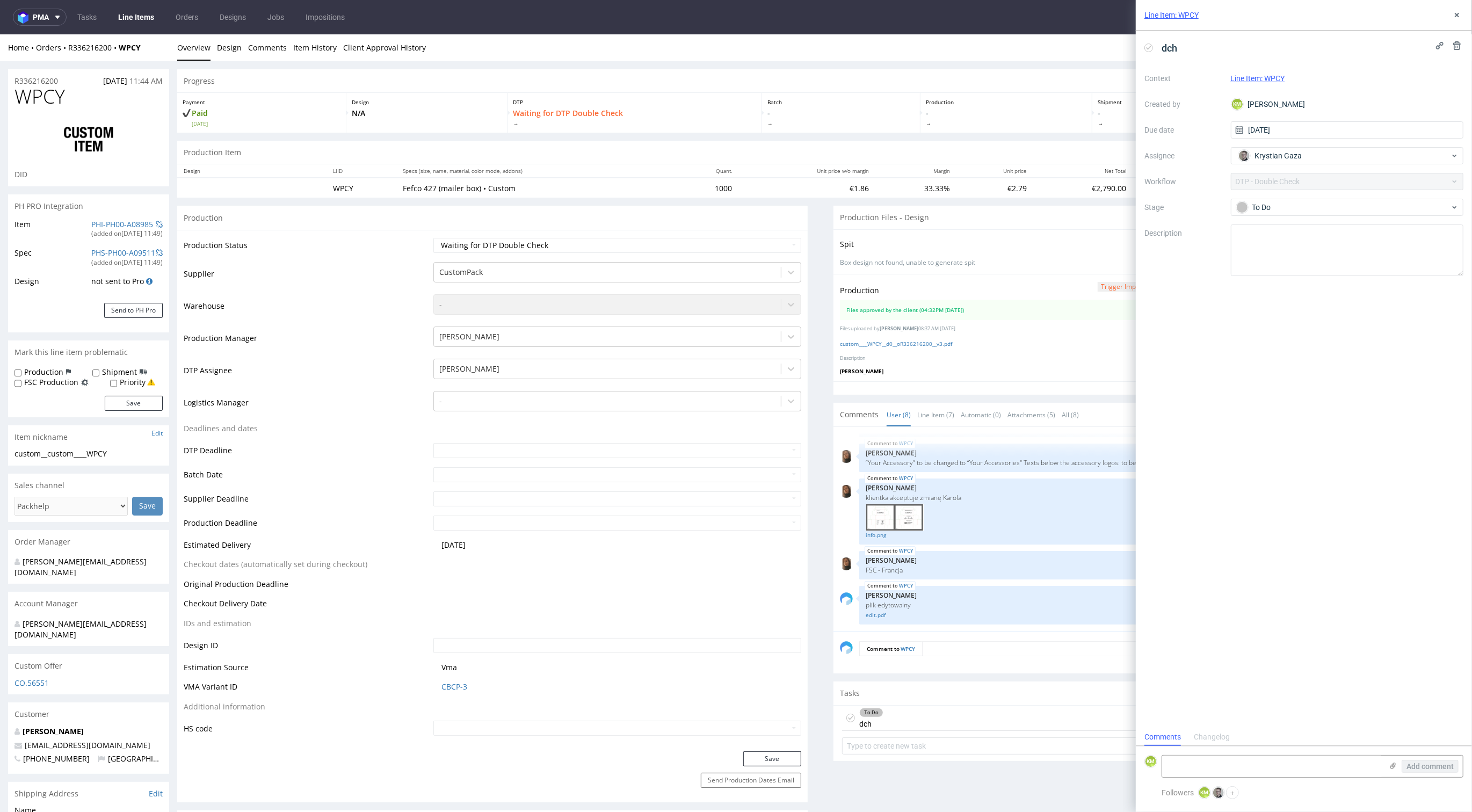
scroll to position [9, 0]
click at [1249, 232] on textarea at bounding box center [1347, 251] width 233 height 52
type textarea "Sporo było przeprojektowane, na inside całość"
click at [1383, 333] on div "dch Context Line Item: WPCY Created by KM Karol Markowski Due date 08/09/2025 A…" at bounding box center [1304, 379] width 336 height 698
click at [1459, 16] on icon at bounding box center [1457, 15] width 9 height 9
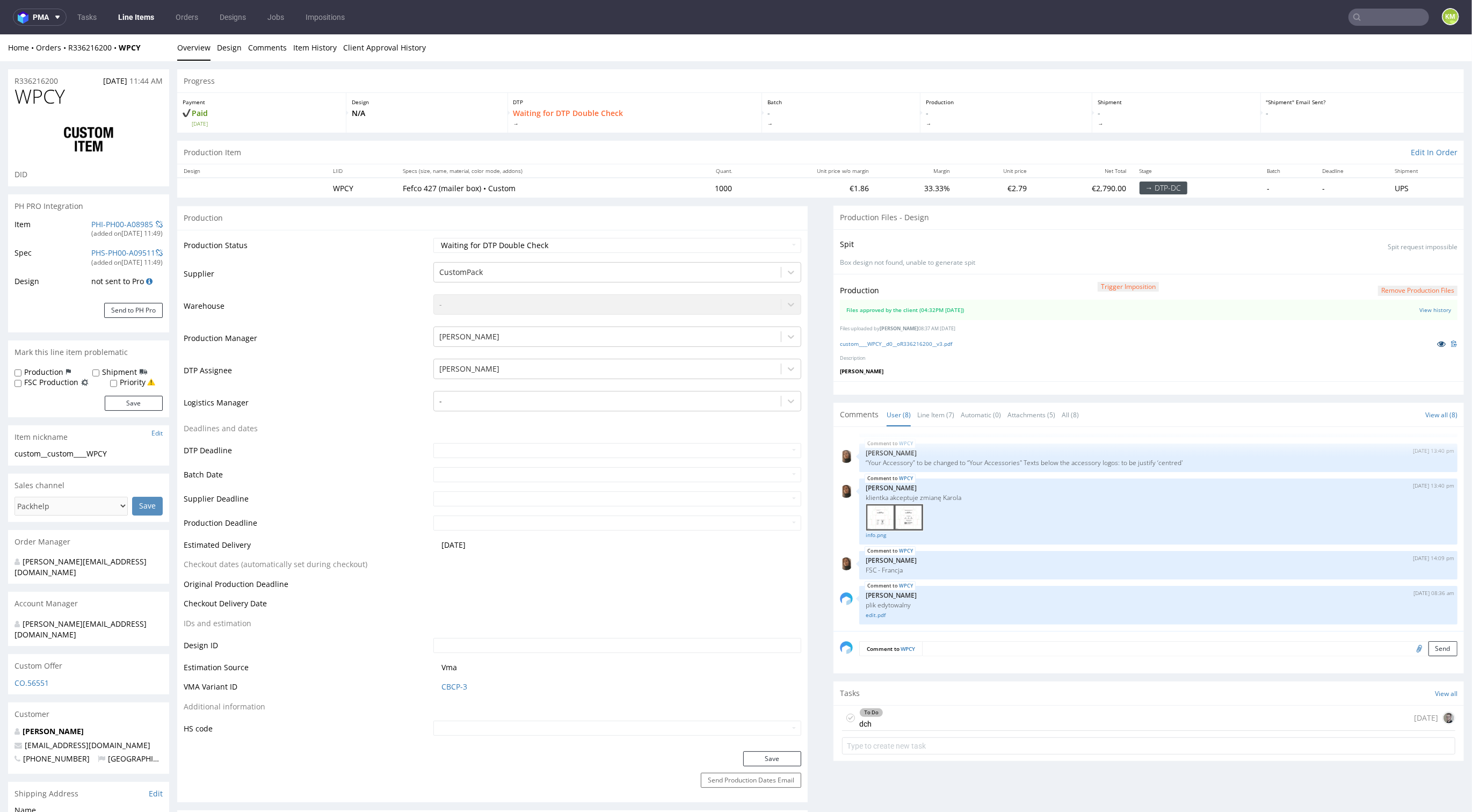
click at [1437, 340] on icon at bounding box center [1441, 344] width 9 height 8
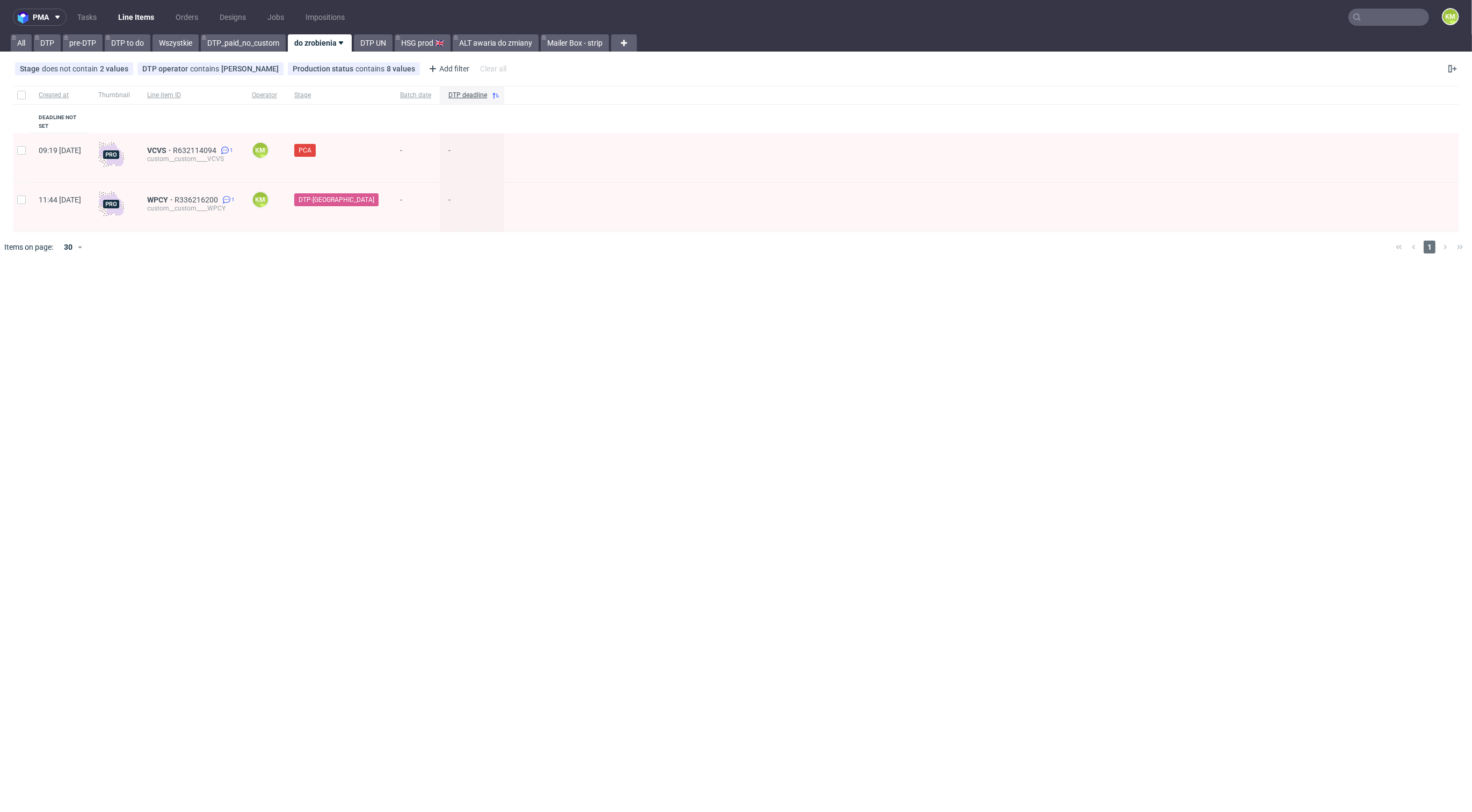
drag, startPoint x: 83, startPoint y: 22, endPoint x: 112, endPoint y: 20, distance: 29.1
click at [84, 22] on link "Tasks" at bounding box center [87, 17] width 32 height 17
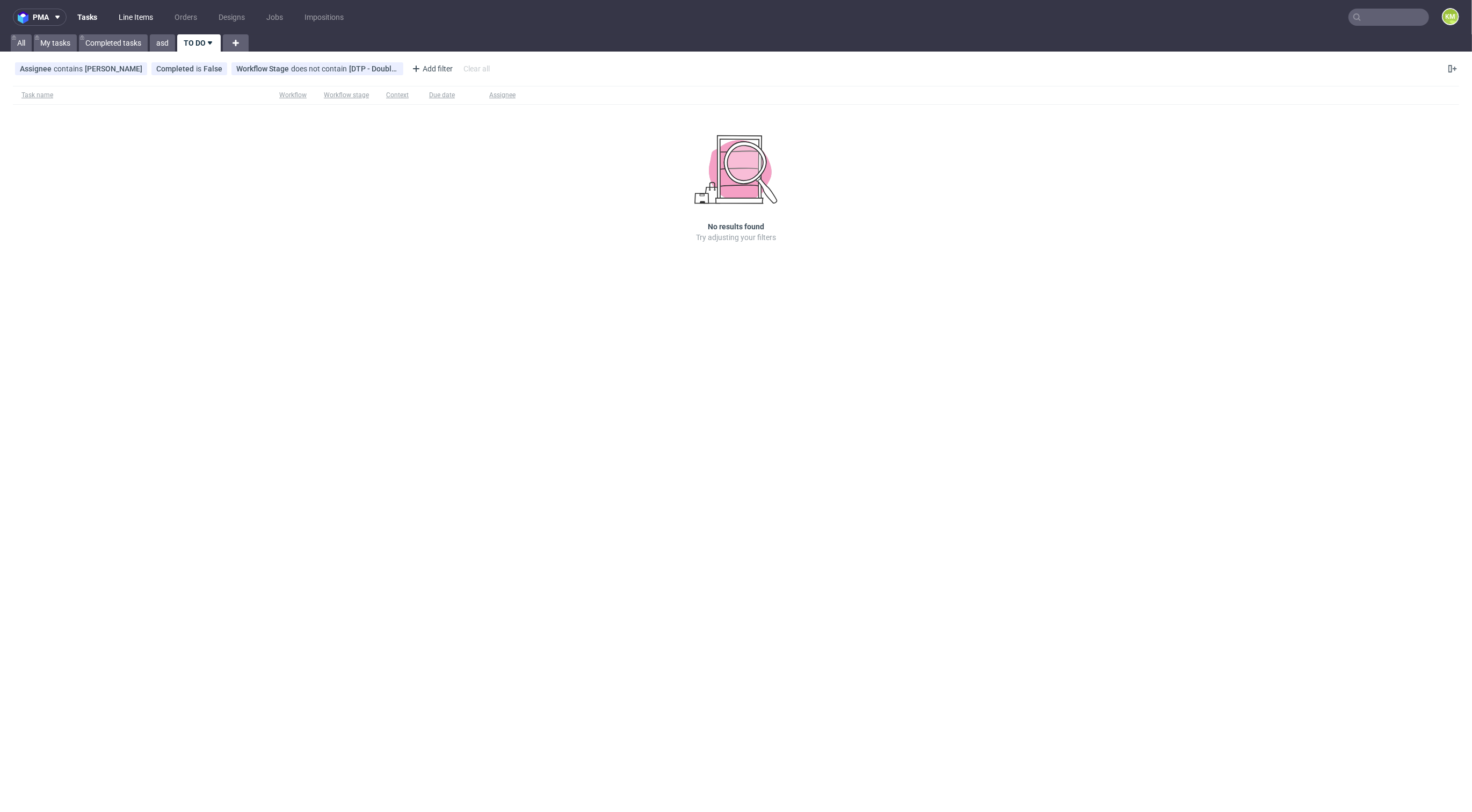
click at [128, 19] on link "Line Items" at bounding box center [136, 17] width 48 height 17
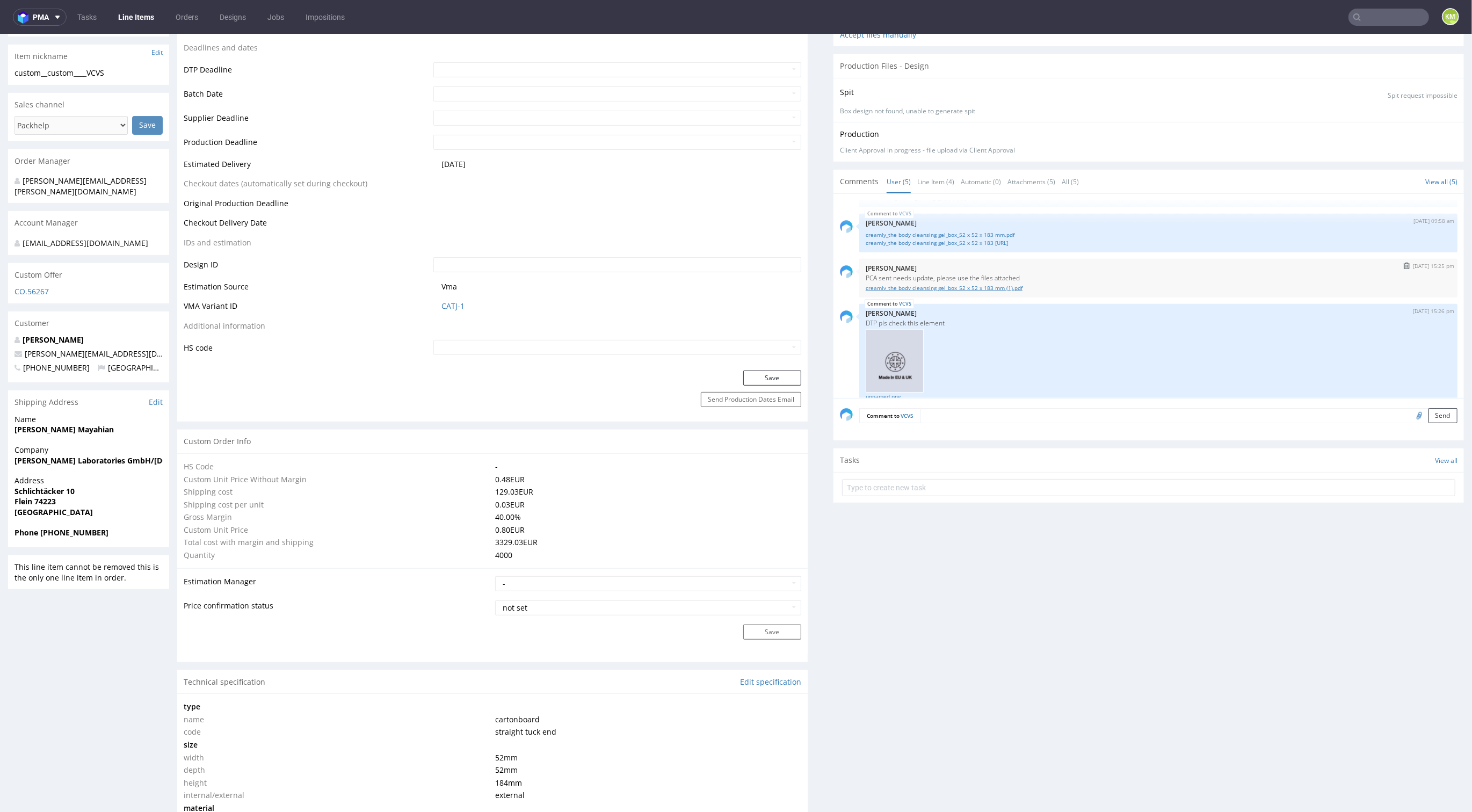
scroll to position [98, 0]
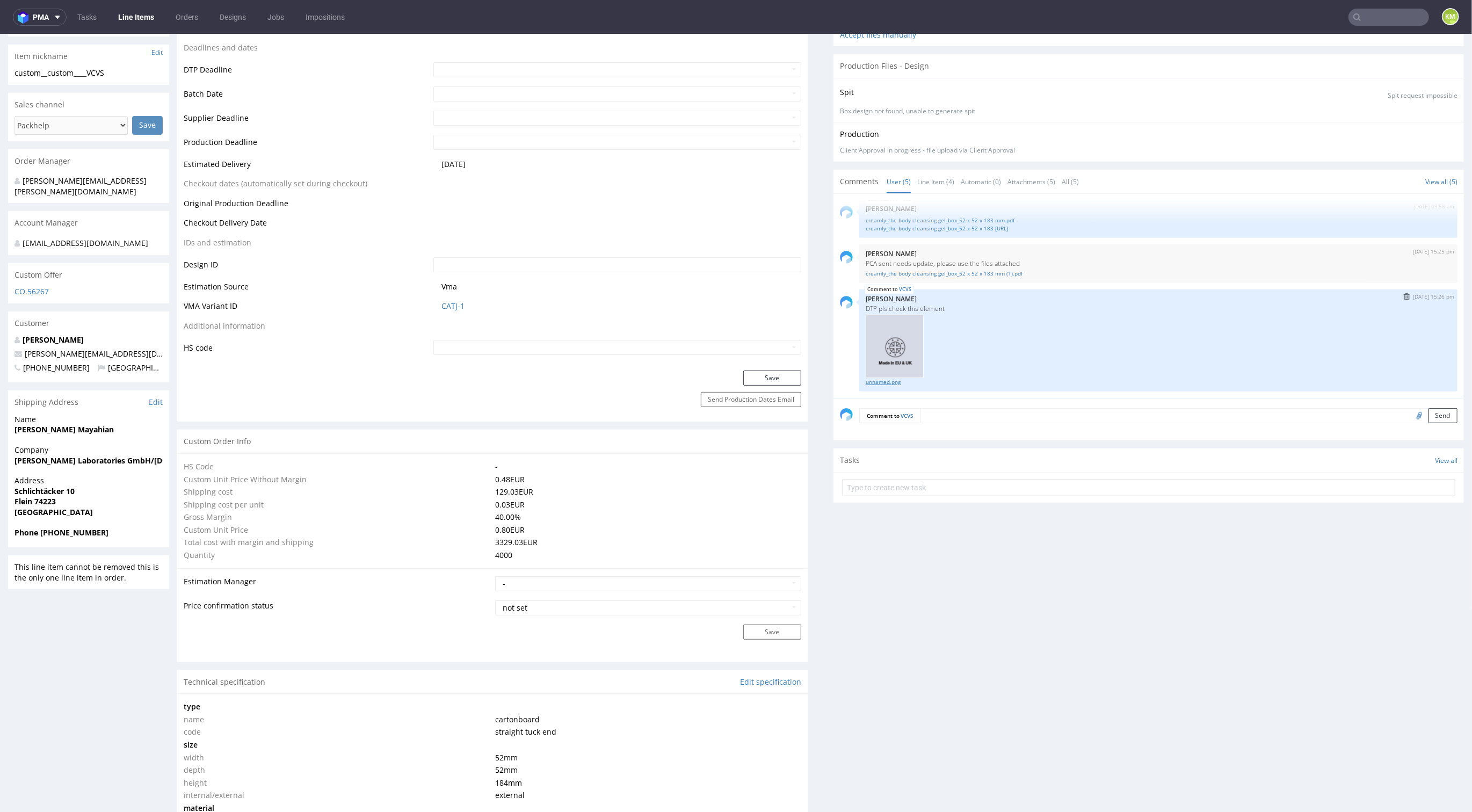
click at [882, 380] on link "unnamed.png" at bounding box center [1159, 383] width 586 height 8
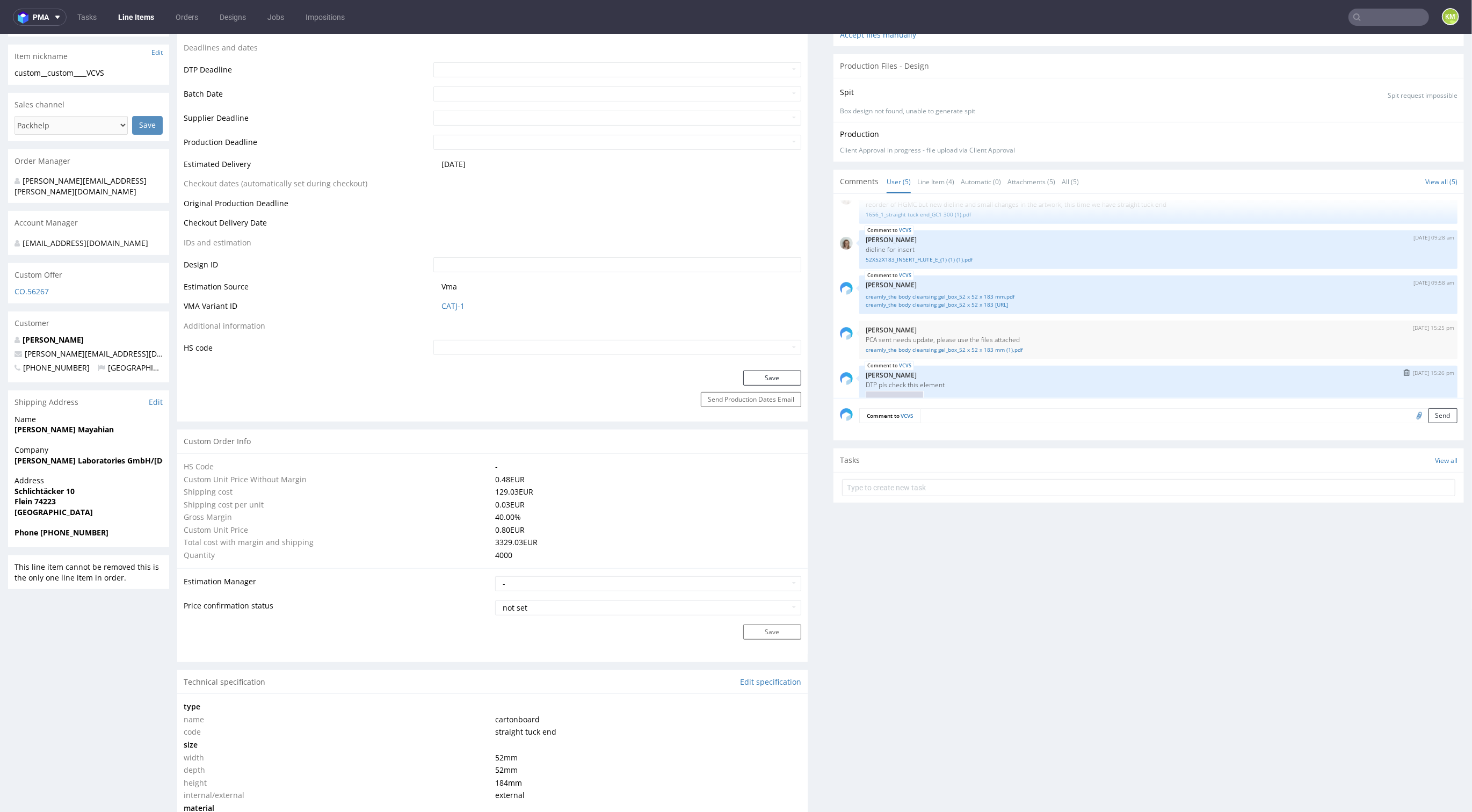
scroll to position [0, 0]
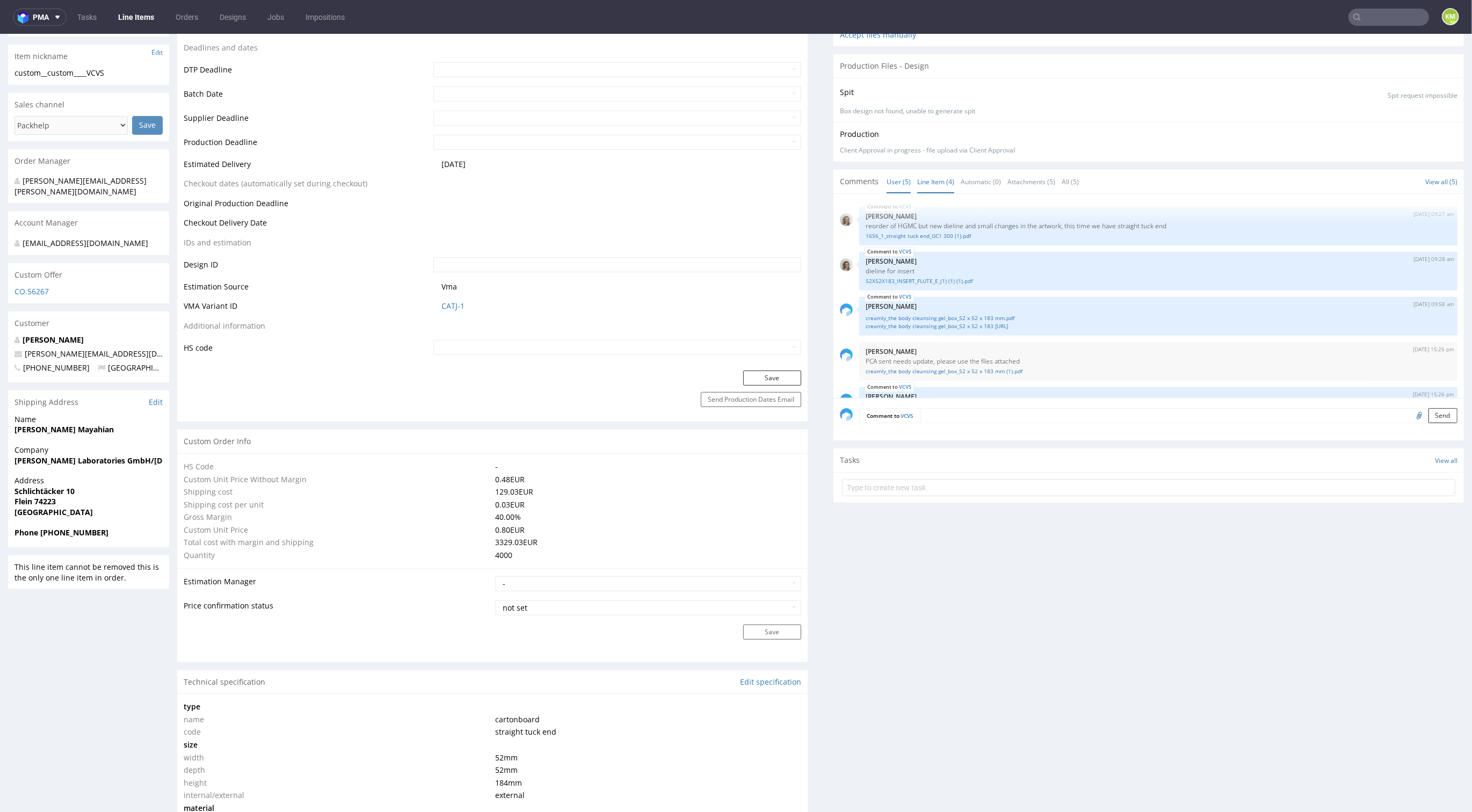
click at [923, 184] on link "Line Item (4)" at bounding box center [936, 181] width 37 height 23
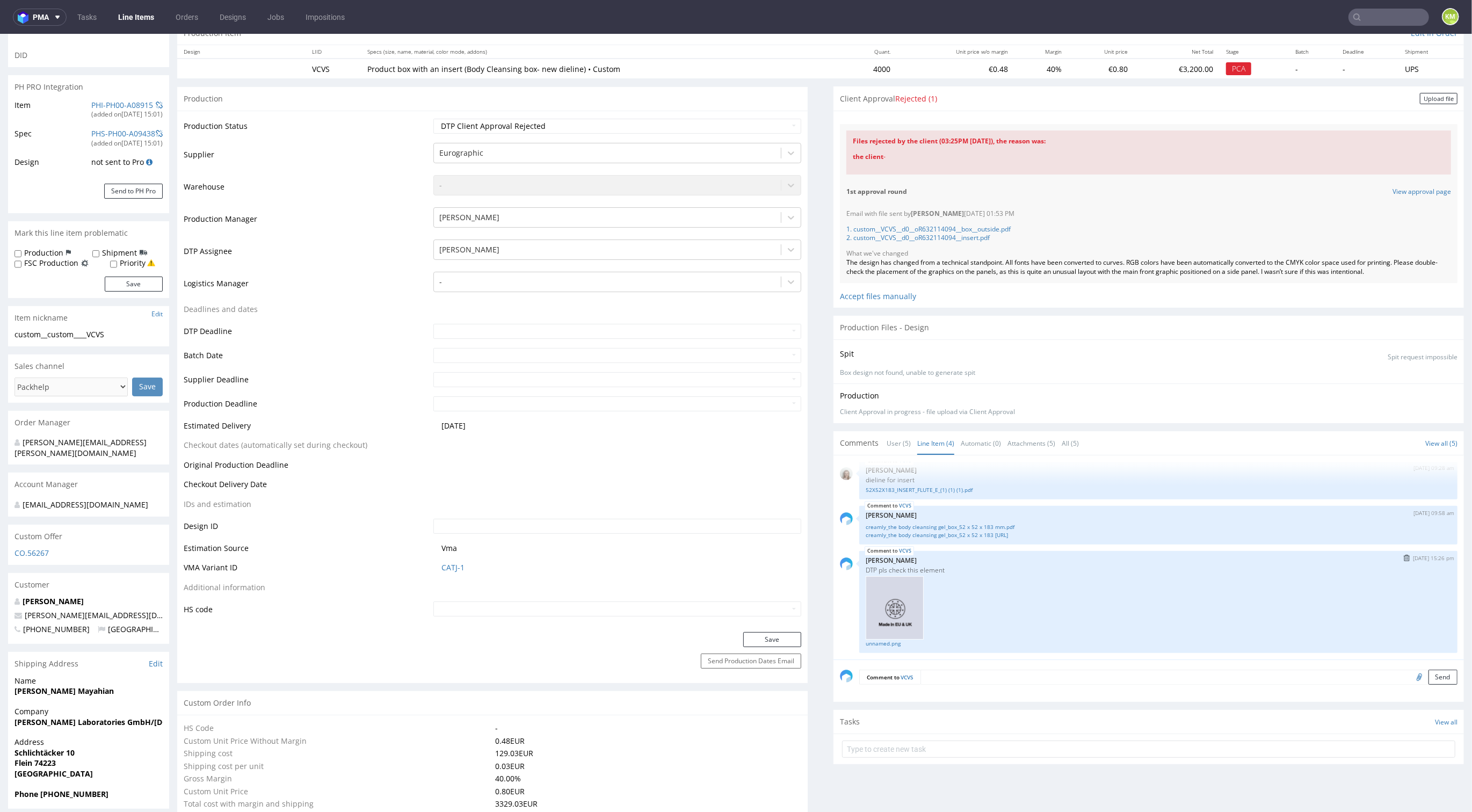
scroll to position [122, 0]
click at [887, 435] on link "User (5)" at bounding box center [898, 440] width 24 height 23
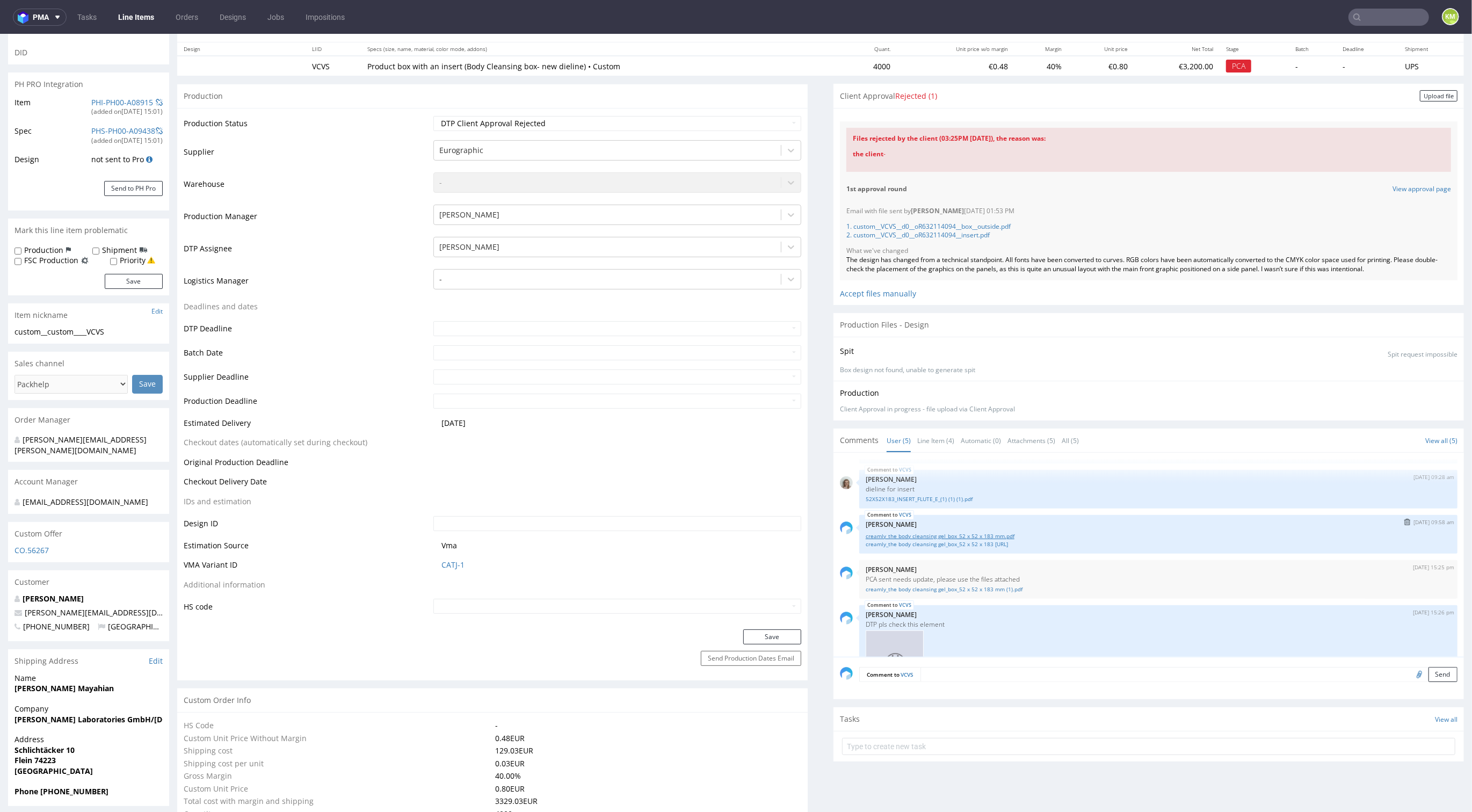
scroll to position [98, 0]
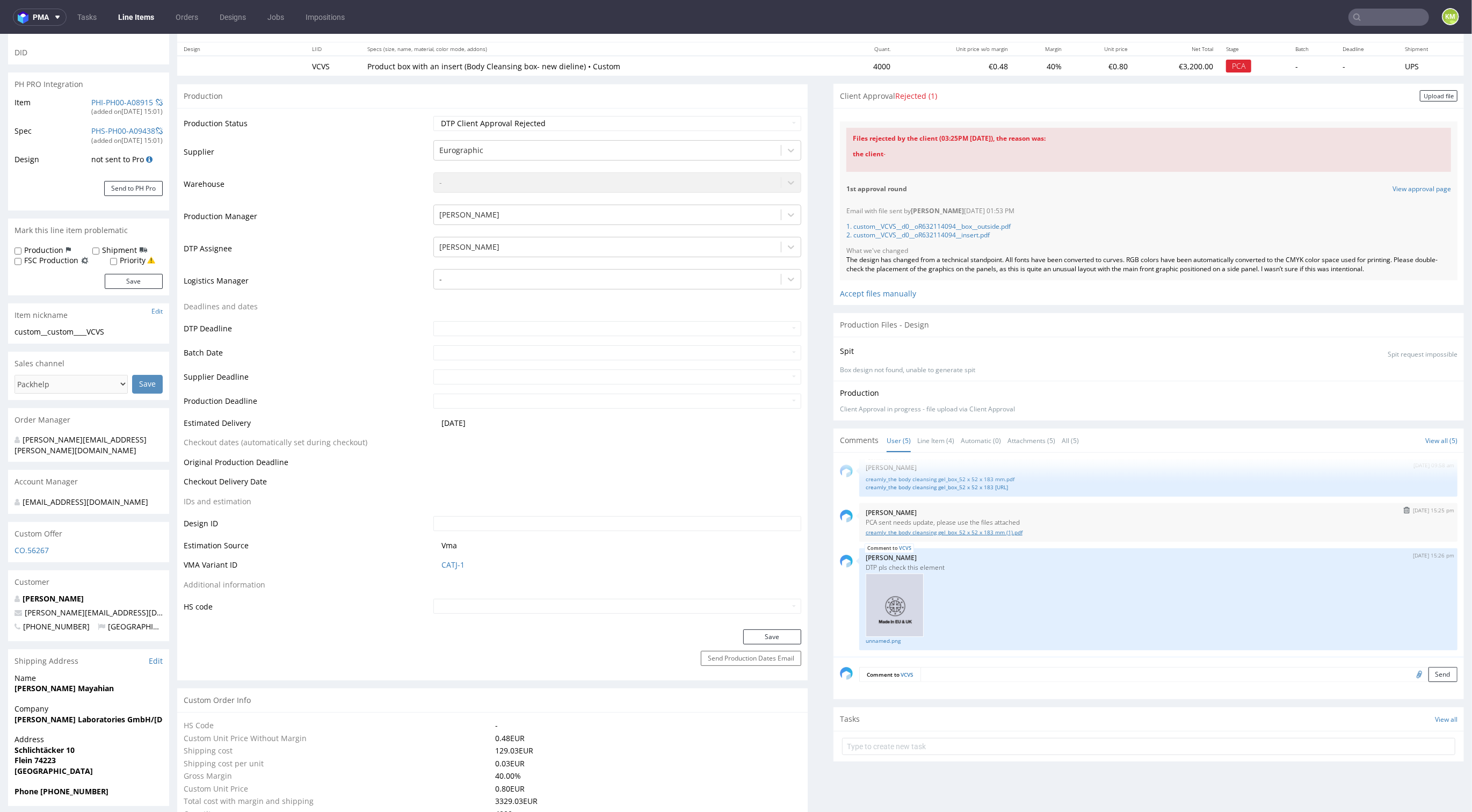
click at [923, 532] on link "creamly_the body cleansing gel_box_52 x 52 x 183 mm (1).pdf" at bounding box center [1159, 533] width 586 height 8
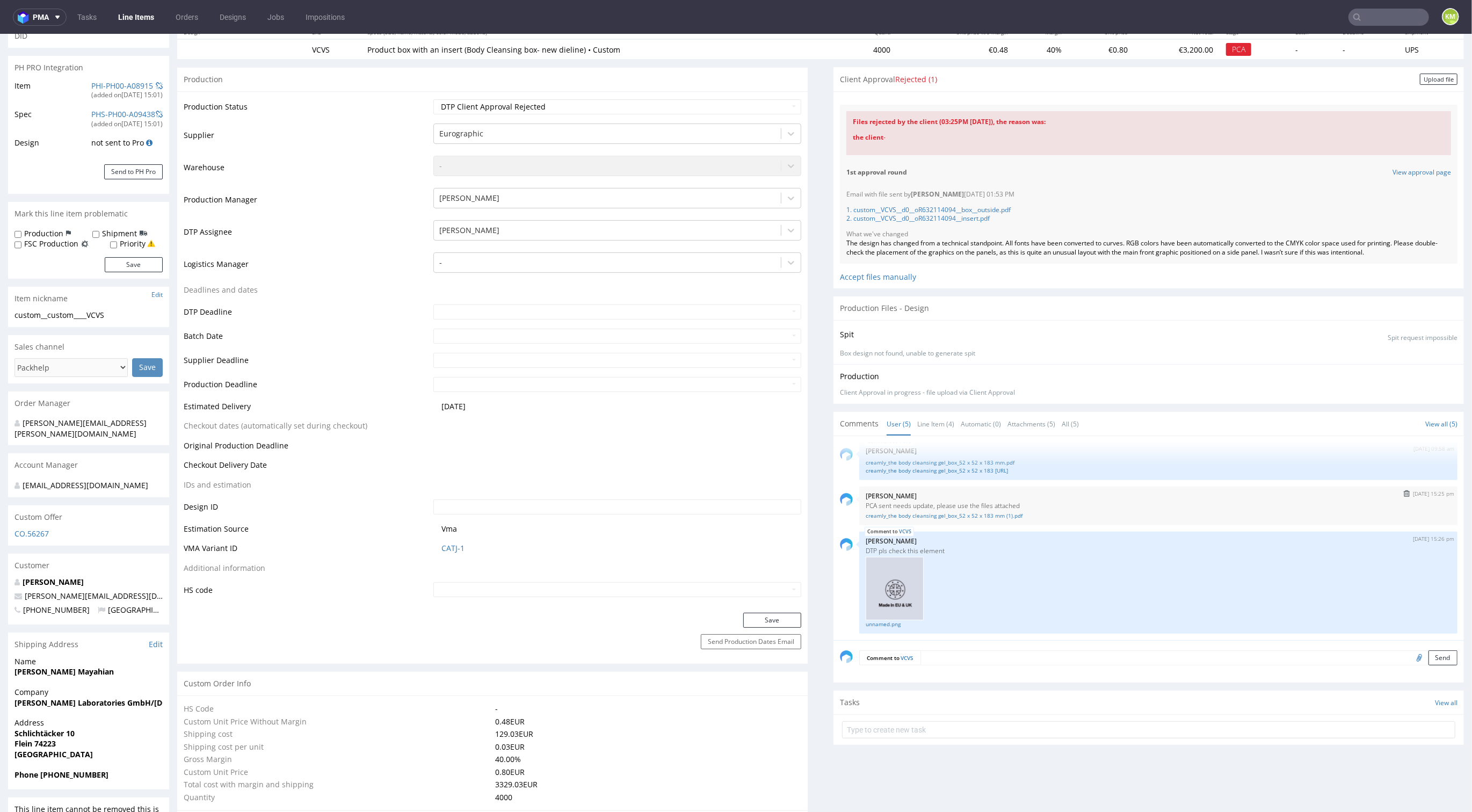
scroll to position [143, 0]
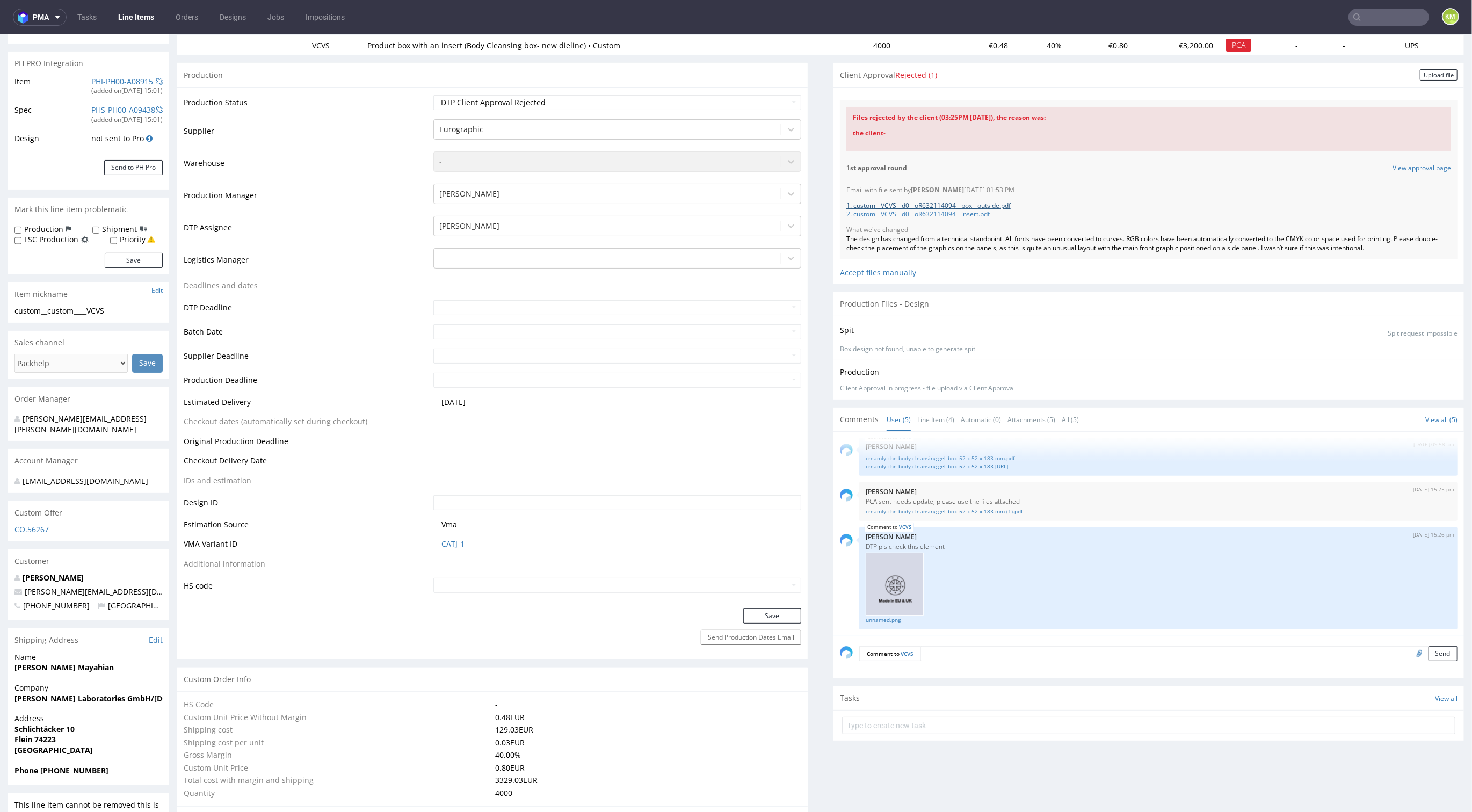
click at [976, 205] on link "1. custom__VCVS__d0__oR632114094__box__outside.pdf" at bounding box center [929, 205] width 164 height 9
click at [976, 212] on link "2. custom__VCVS__d0__oR632114094__insert.pdf" at bounding box center [918, 214] width 143 height 9
click at [886, 618] on link "unnamed.png" at bounding box center [1159, 620] width 586 height 8
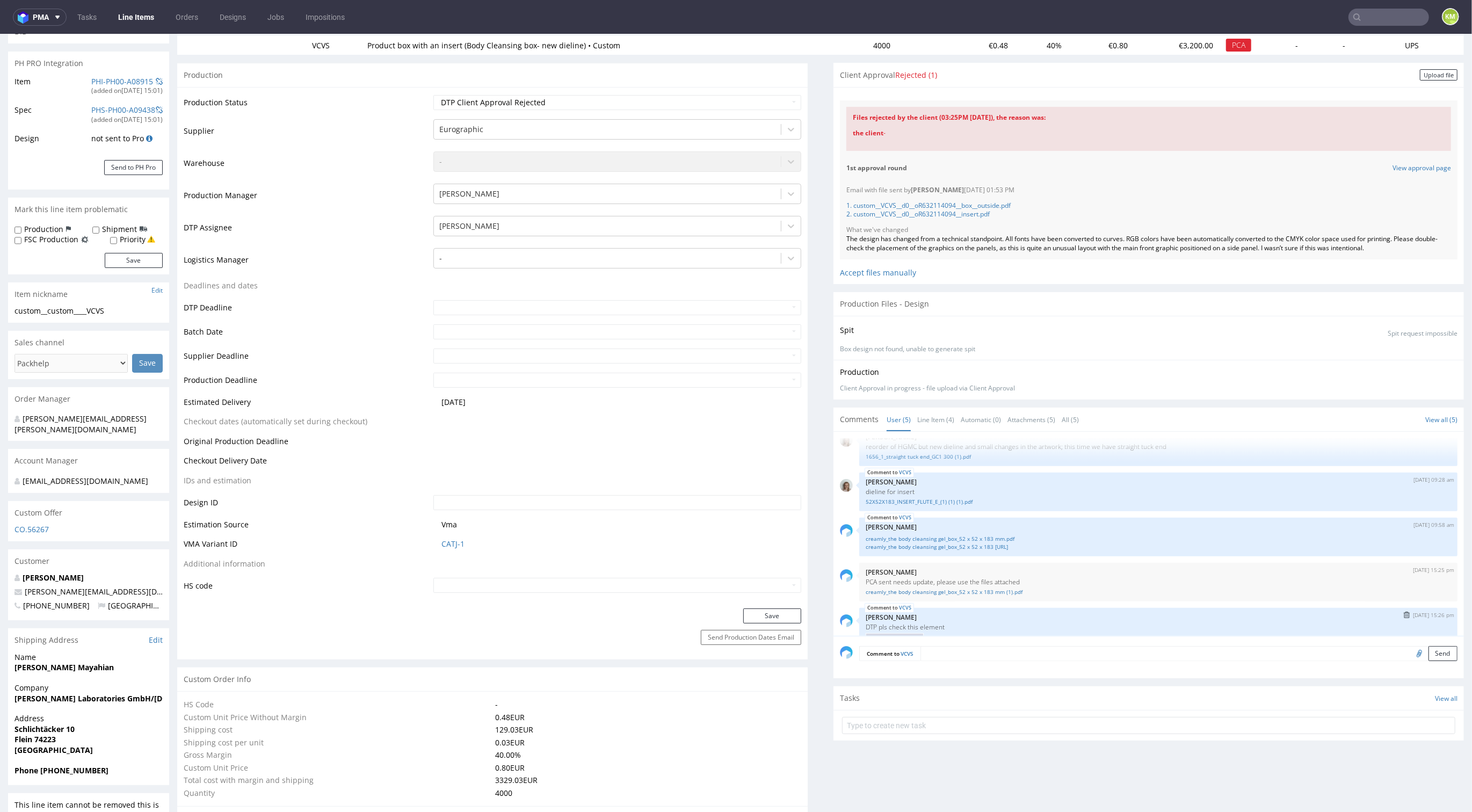
scroll to position [0, 0]
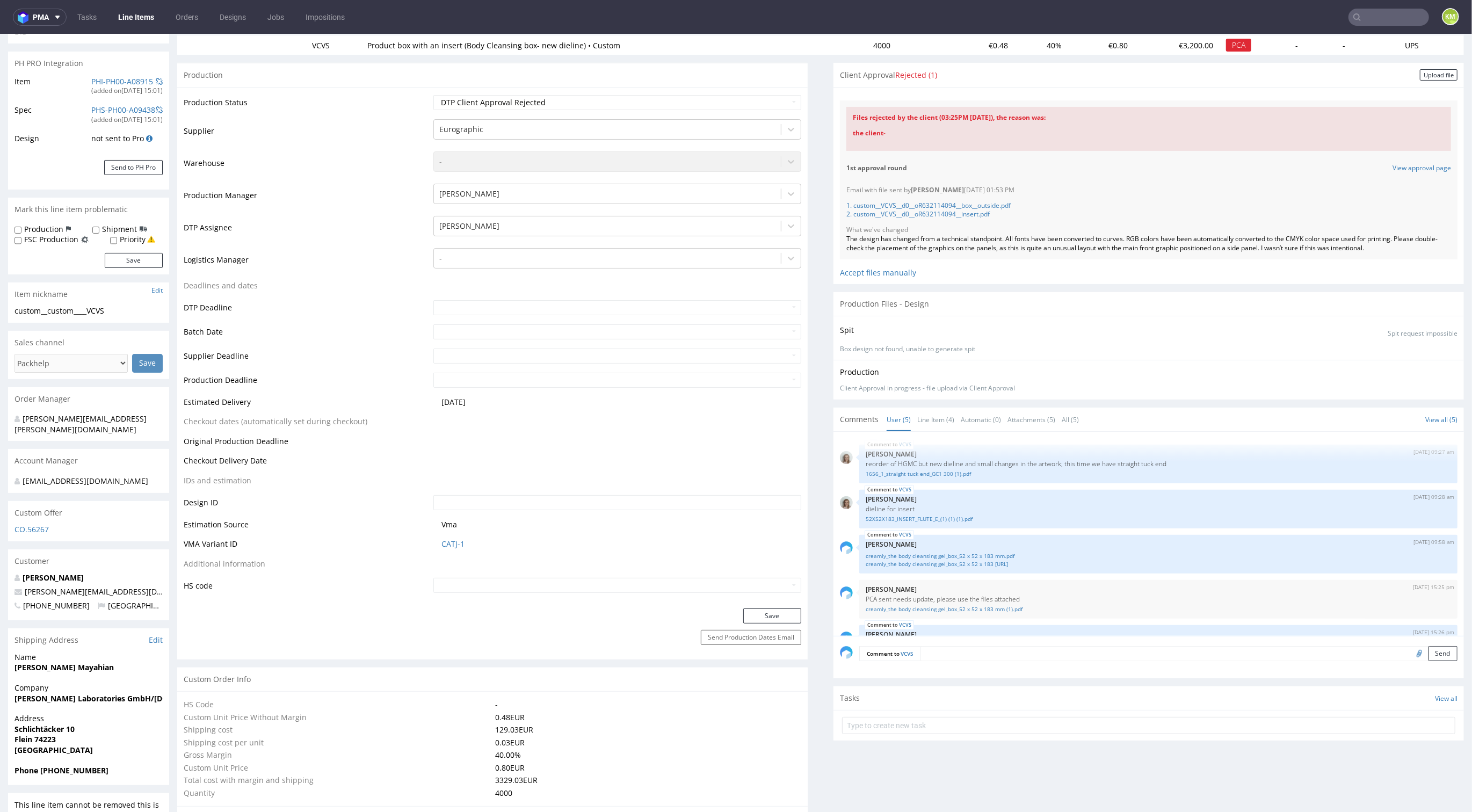
click at [991, 531] on div "VCVS 6th Aug 25 | 09:27 am Monika Poźniak reorder of HGMC but new dieline and s…" at bounding box center [1152, 537] width 624 height 198
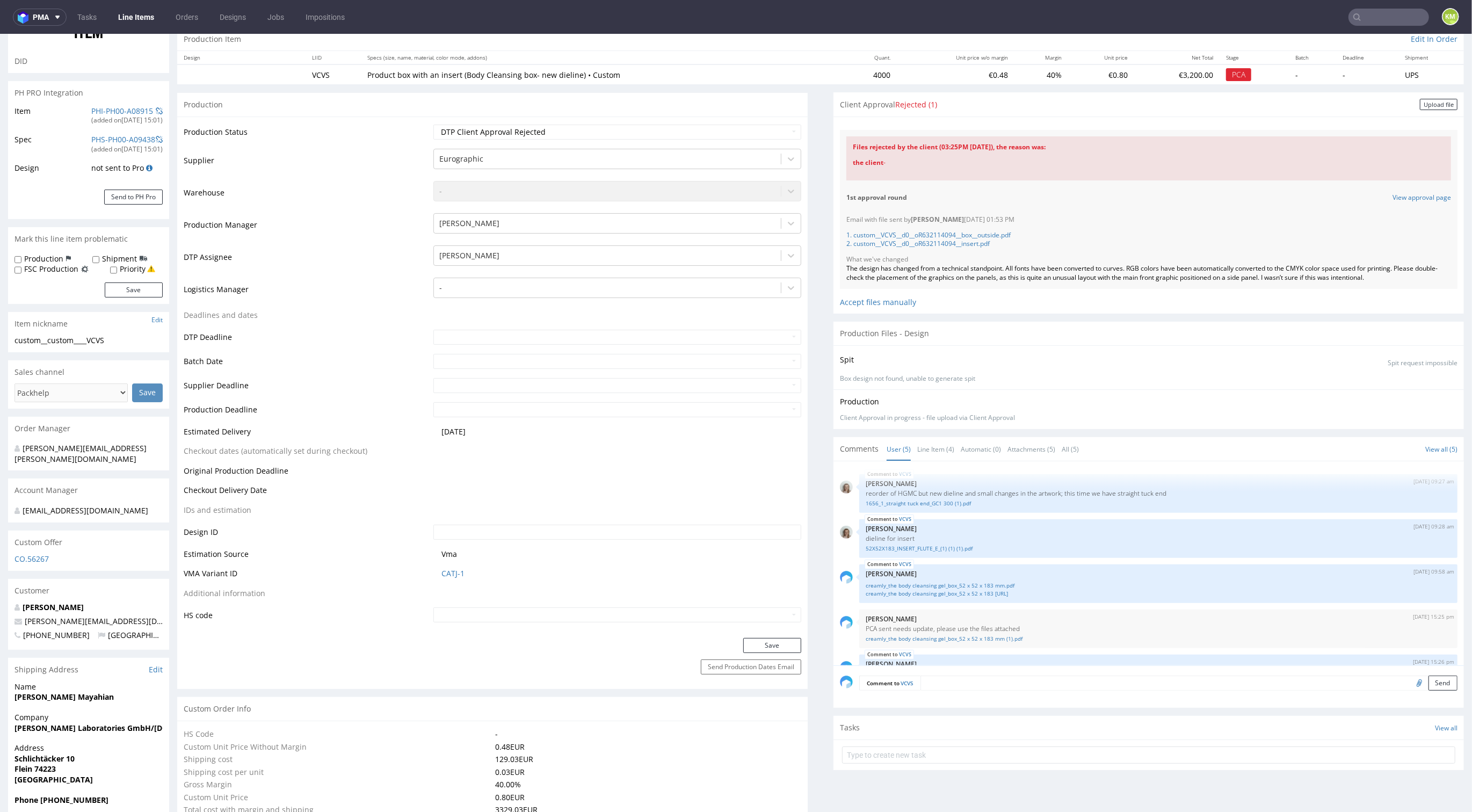
scroll to position [111, 0]
click at [992, 516] on div "VCVS 6th Aug 25 | 09:27 am Monika Poźniak reorder of HGMC but new dieline and s…" at bounding box center [1152, 568] width 624 height 198
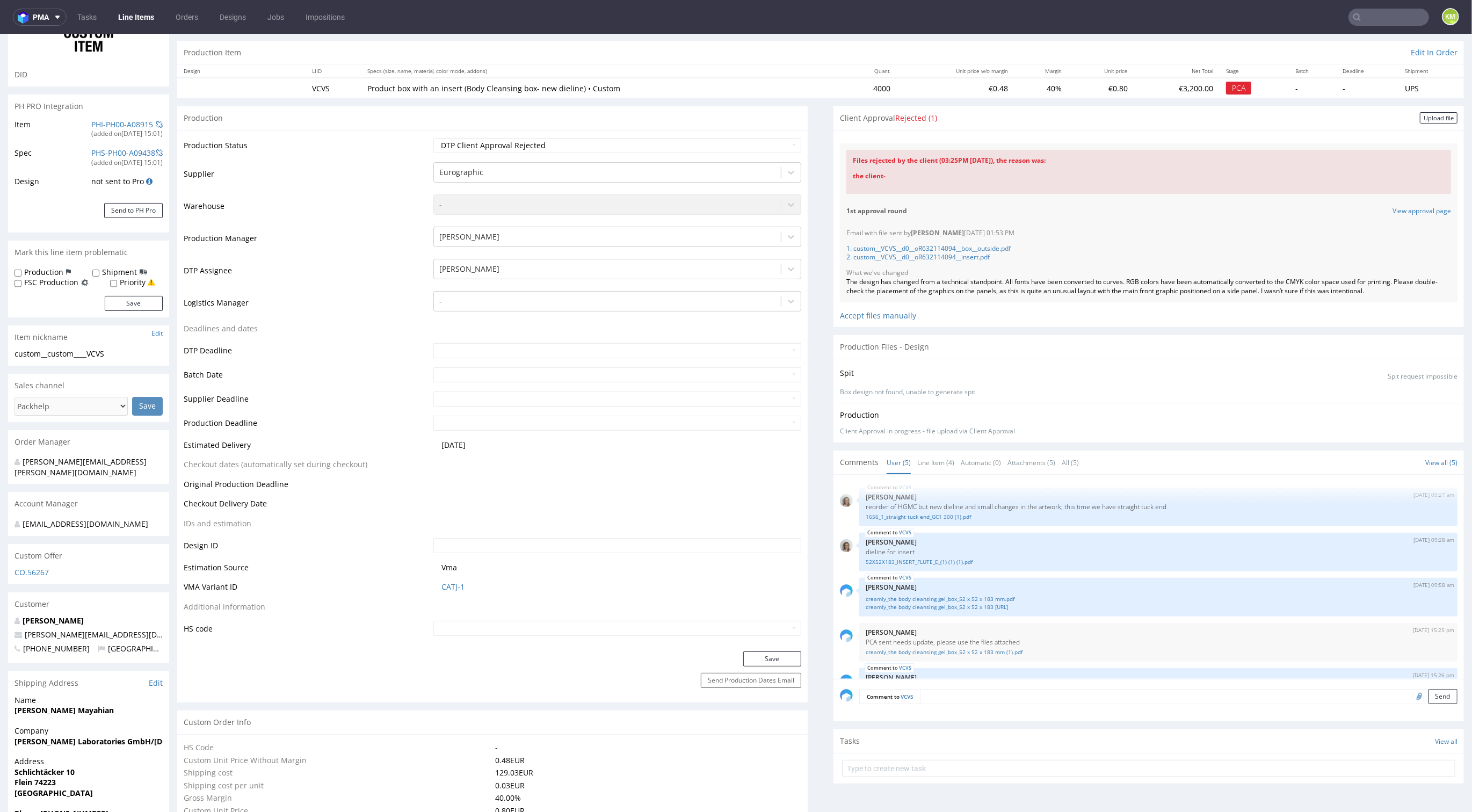
scroll to position [85, 0]
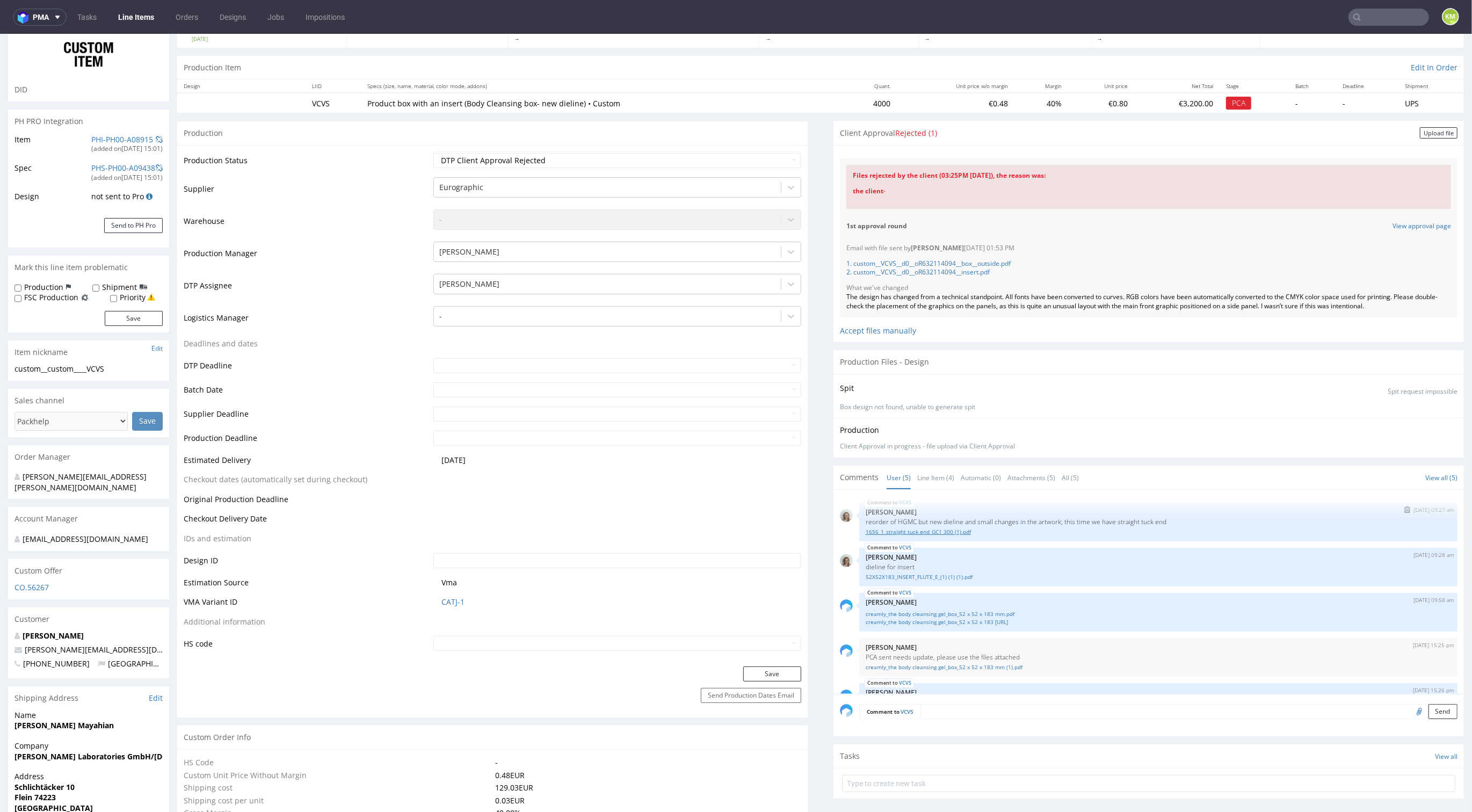
click at [948, 530] on link "1656_1_straight tuck end_GC1 300 (1).pdf" at bounding box center [1159, 532] width 586 height 8
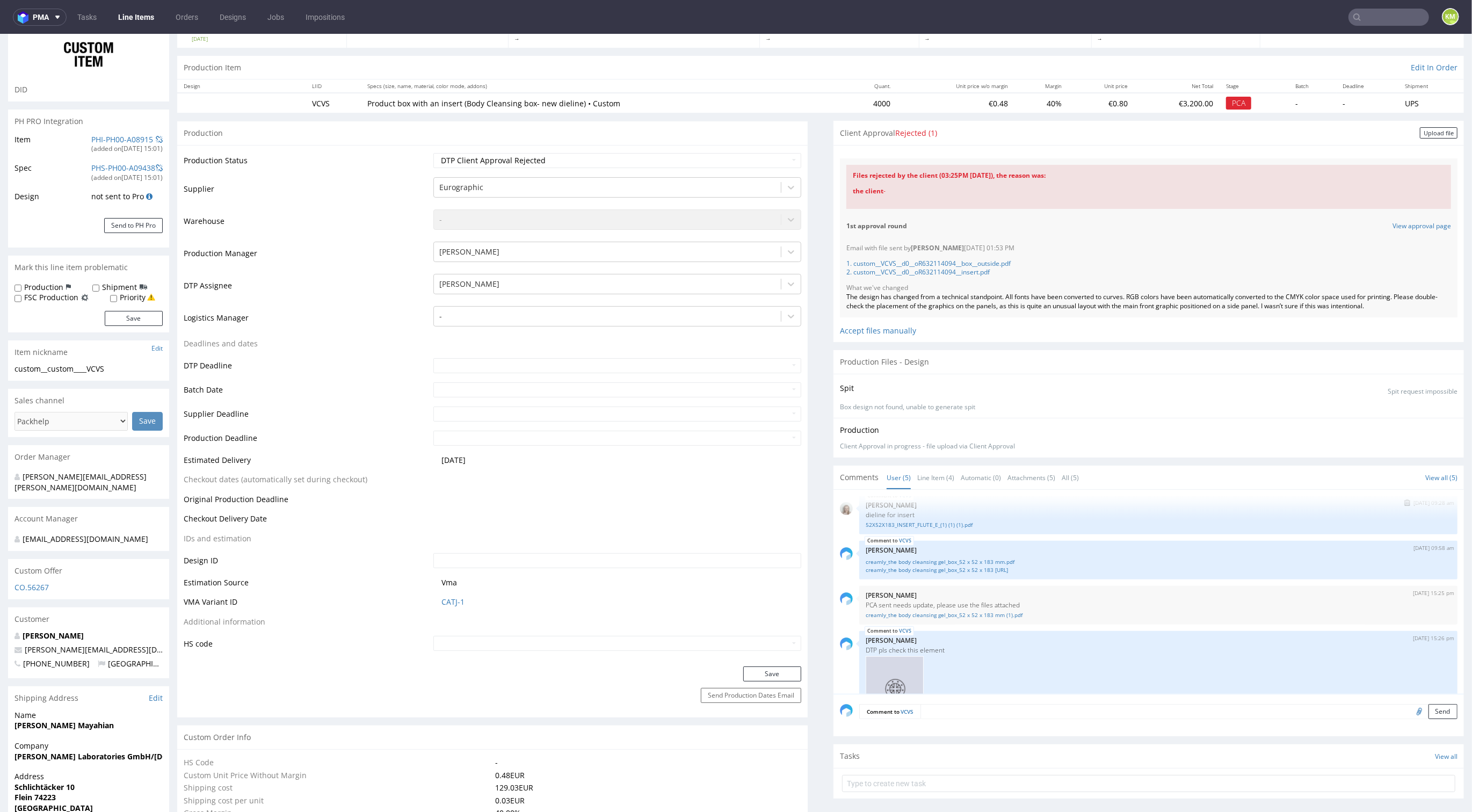
scroll to position [71, 0]
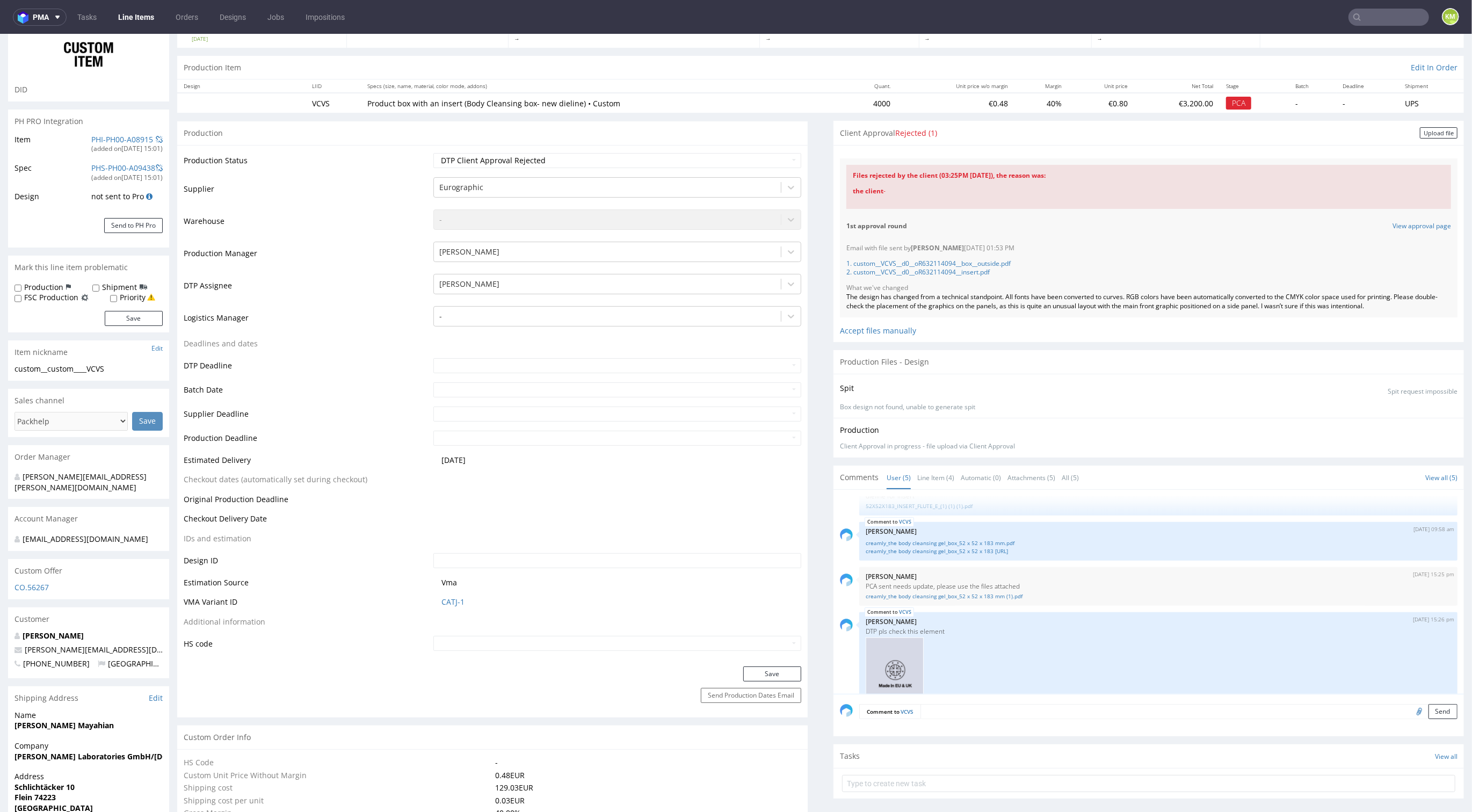
click at [944, 565] on div "VCVS 6th Aug 25 | 09:27 am Monika Poźniak reorder of HGMC but new dieline and s…" at bounding box center [1152, 595] width 624 height 198
click at [946, 544] on link "creamly_the body cleansing gel_box_52 x 52 x 183 mm.pdf" at bounding box center [1159, 543] width 586 height 8
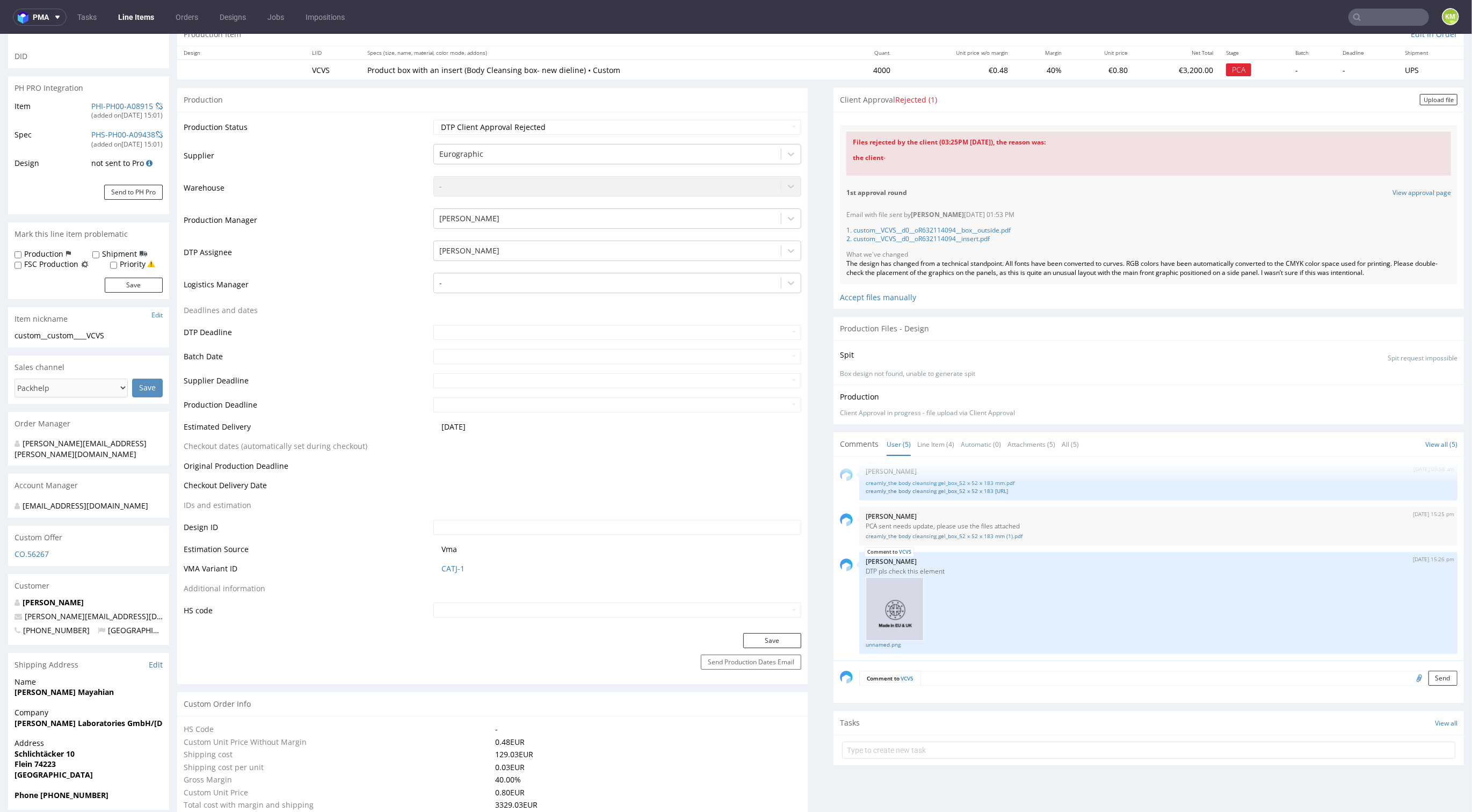
scroll to position [3, 0]
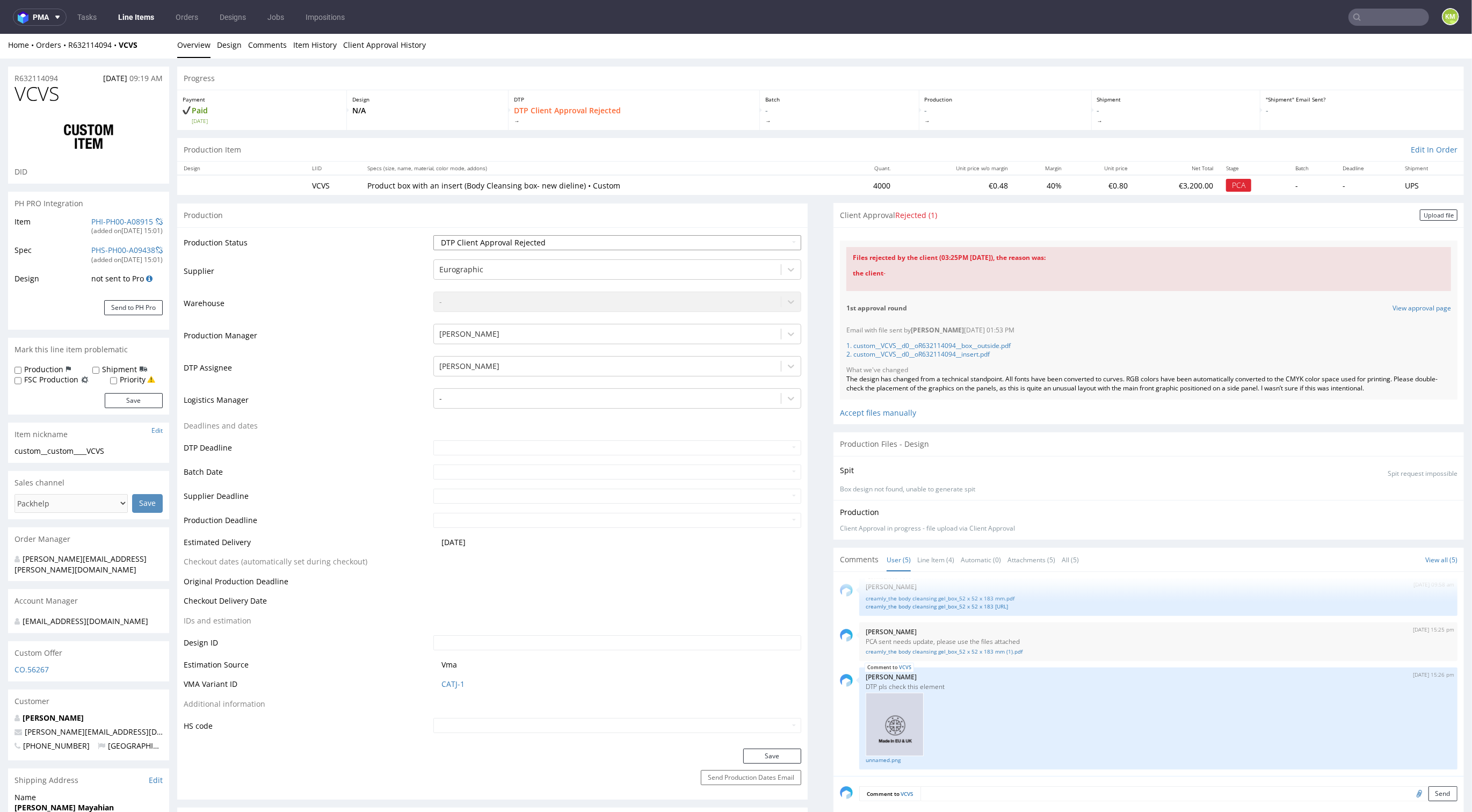
click at [758, 239] on select "Waiting for Artwork Waiting for Diecut Waiting for Mockup Waiting for DTP Waiti…" at bounding box center [617, 243] width 368 height 15
select select "dtp_ca_needed"
click at [434, 235] on select "Waiting for Artwork Waiting for Diecut Waiting for Mockup Waiting for DTP Waiti…" at bounding box center [617, 243] width 368 height 15
click at [766, 756] on button "Save" at bounding box center [772, 756] width 58 height 15
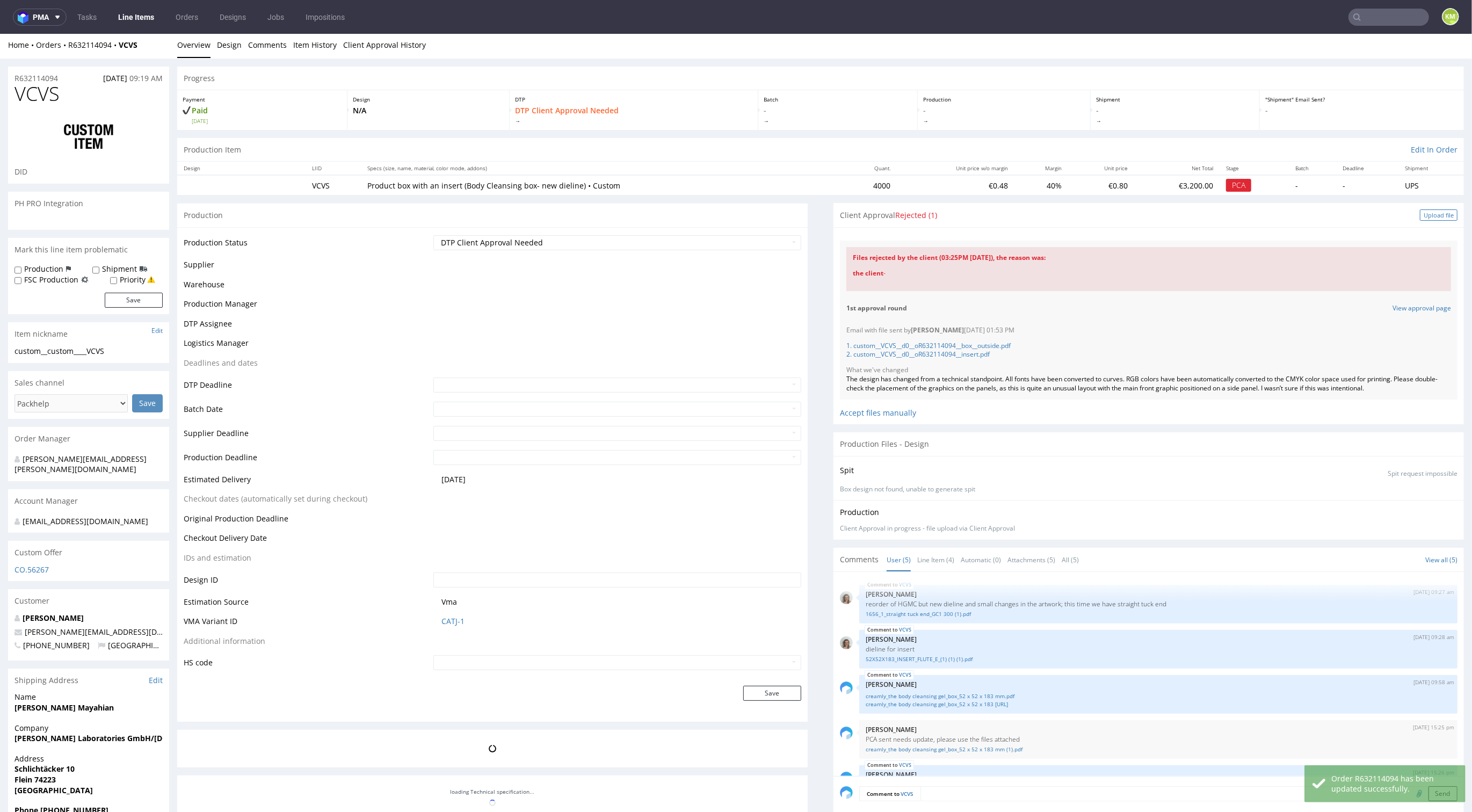
scroll to position [98, 0]
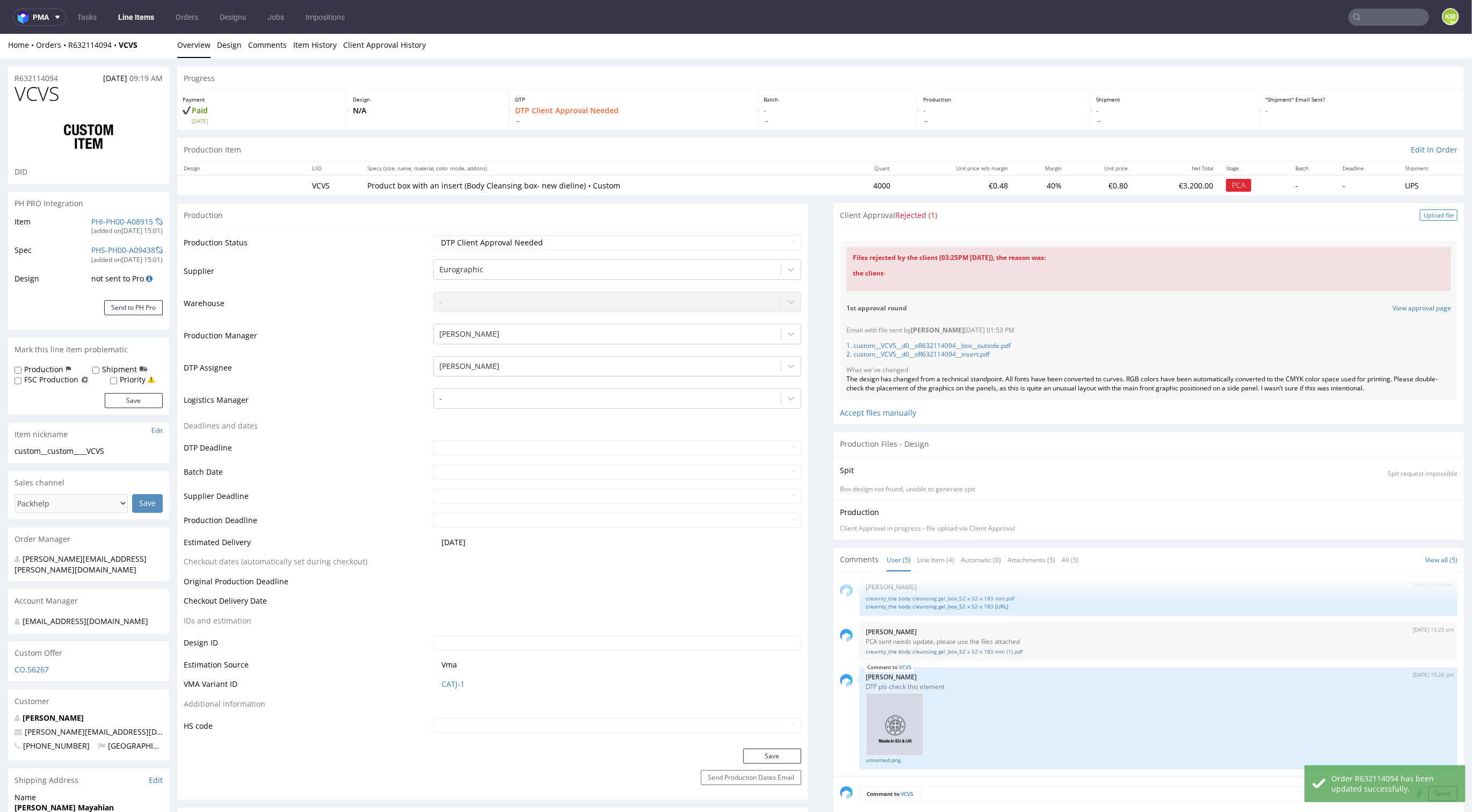
click at [1420, 214] on div "Upload file" at bounding box center [1439, 215] width 38 height 11
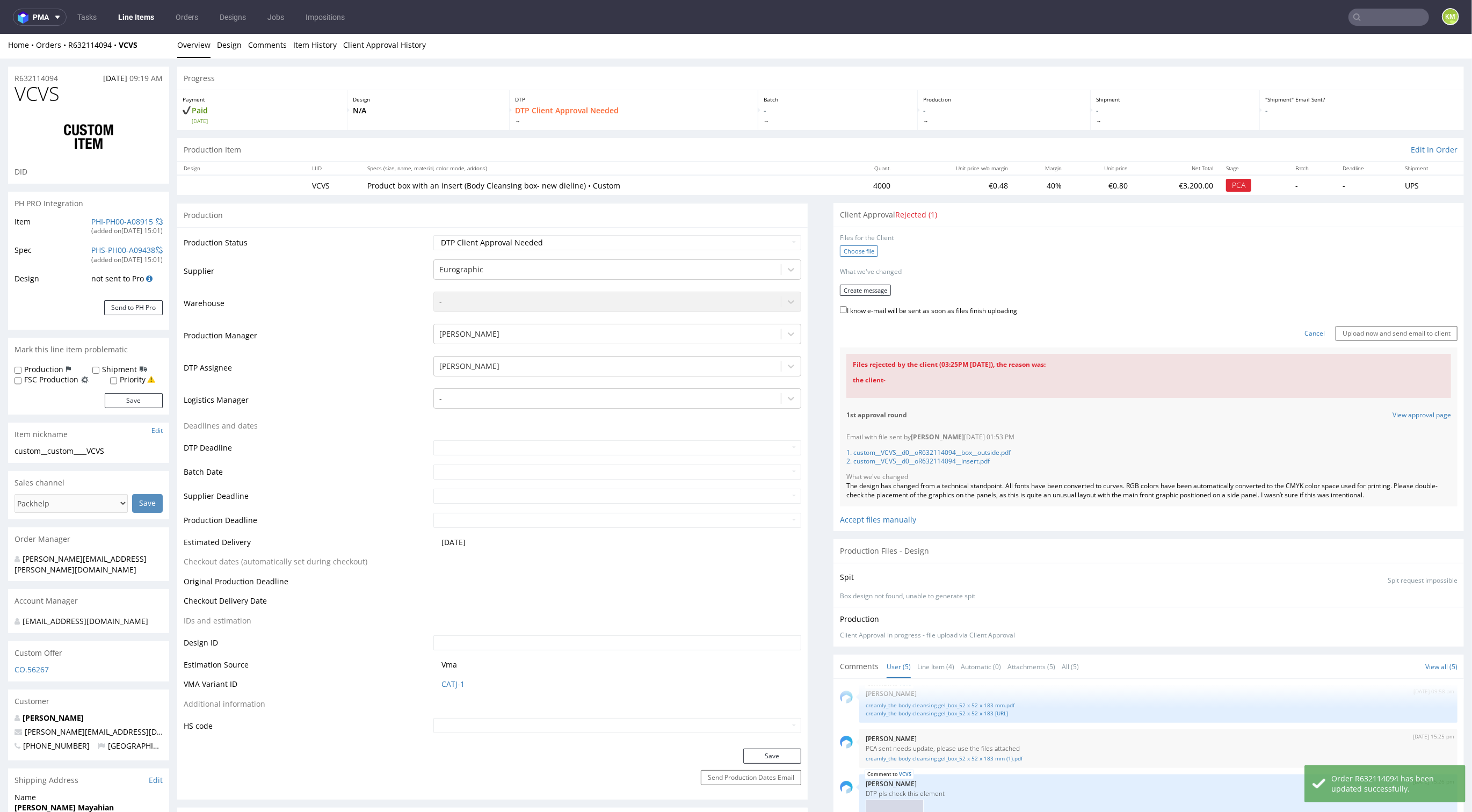
click at [857, 249] on label "Choose file" at bounding box center [859, 251] width 38 height 11
click at [0, 35] on input "Choose file" at bounding box center [0, 35] width 0 height 0
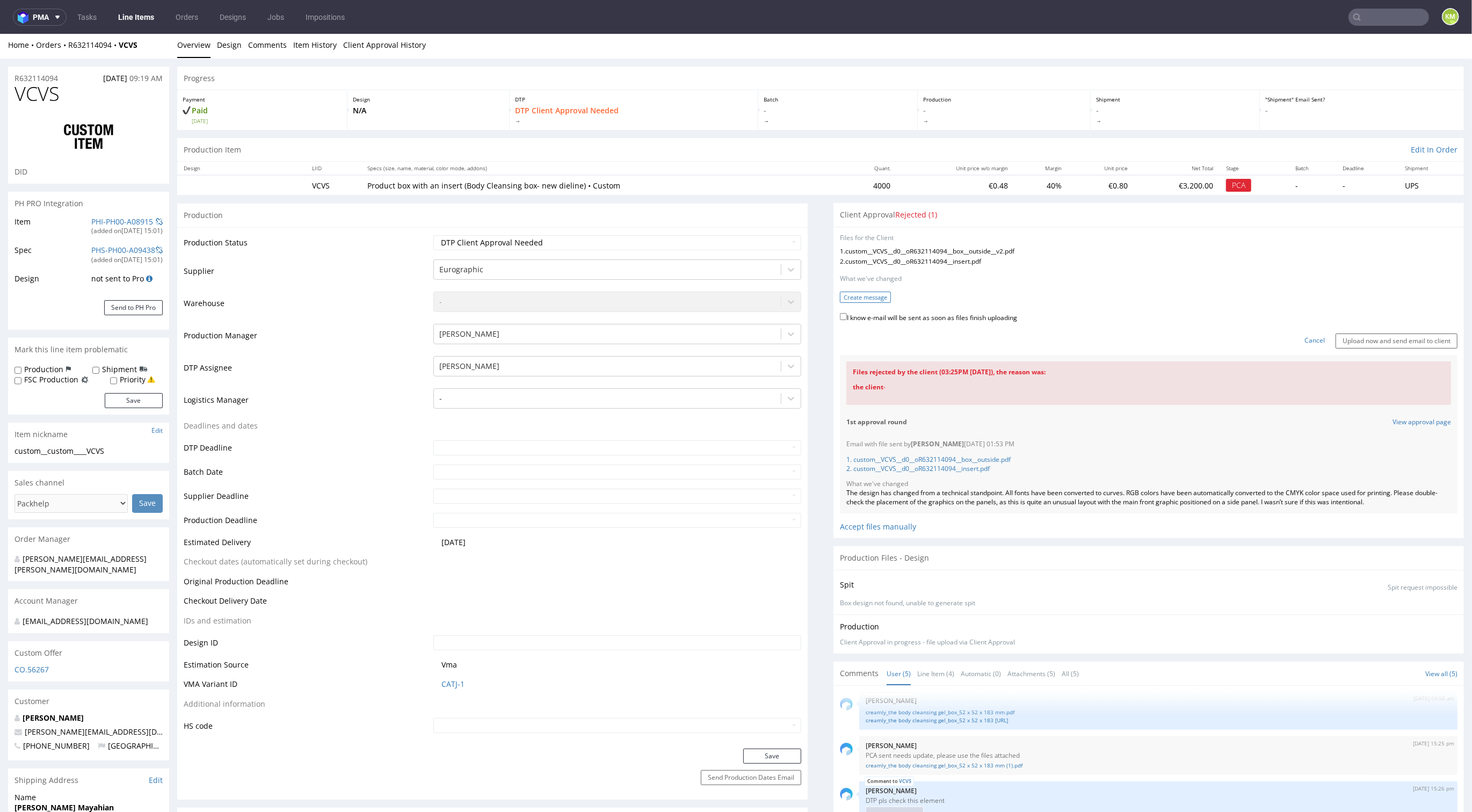
click at [853, 297] on button "Create message" at bounding box center [865, 297] width 51 height 11
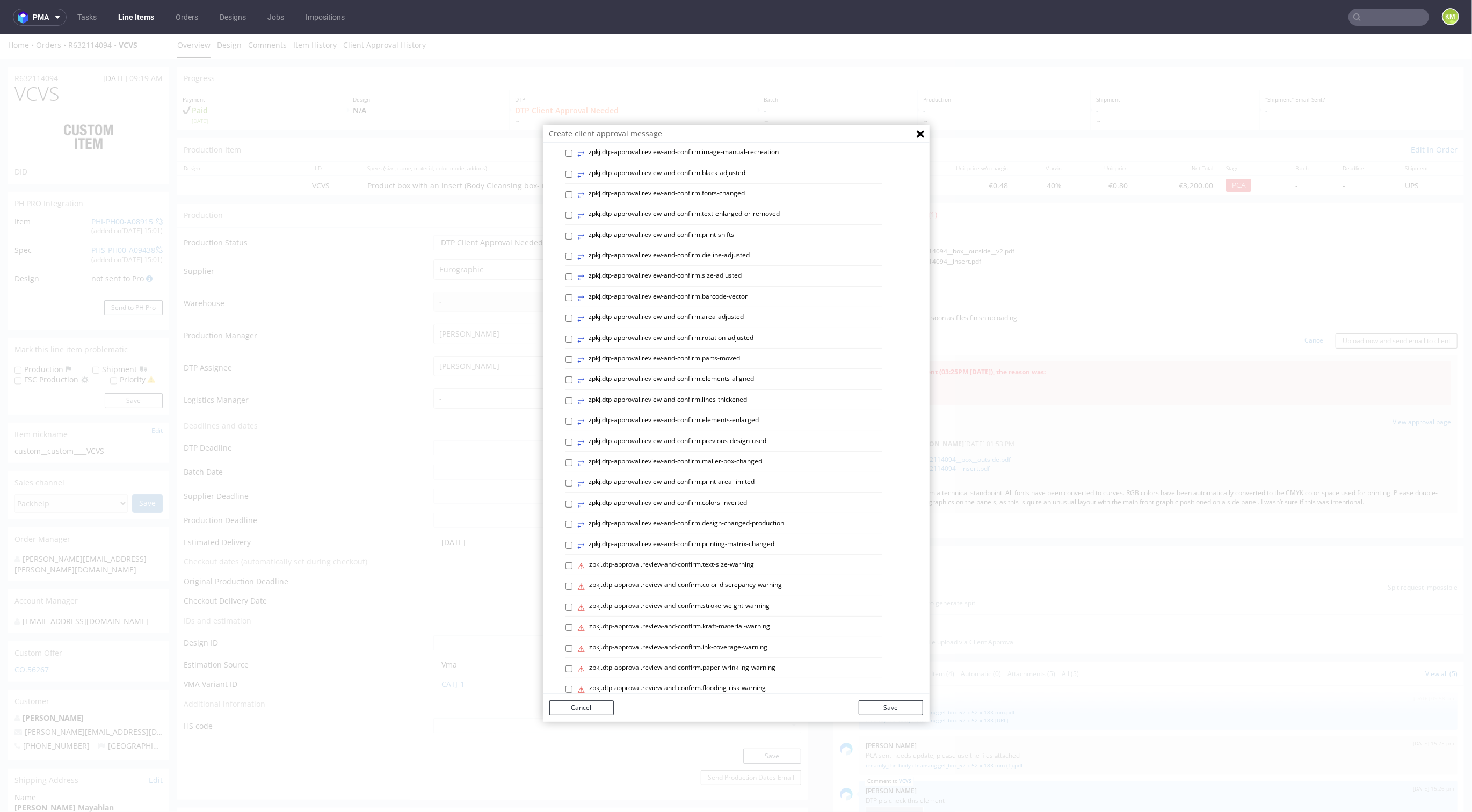
scroll to position [218, 0]
click at [603, 676] on p "Custom message" at bounding box center [745, 671] width 358 height 11
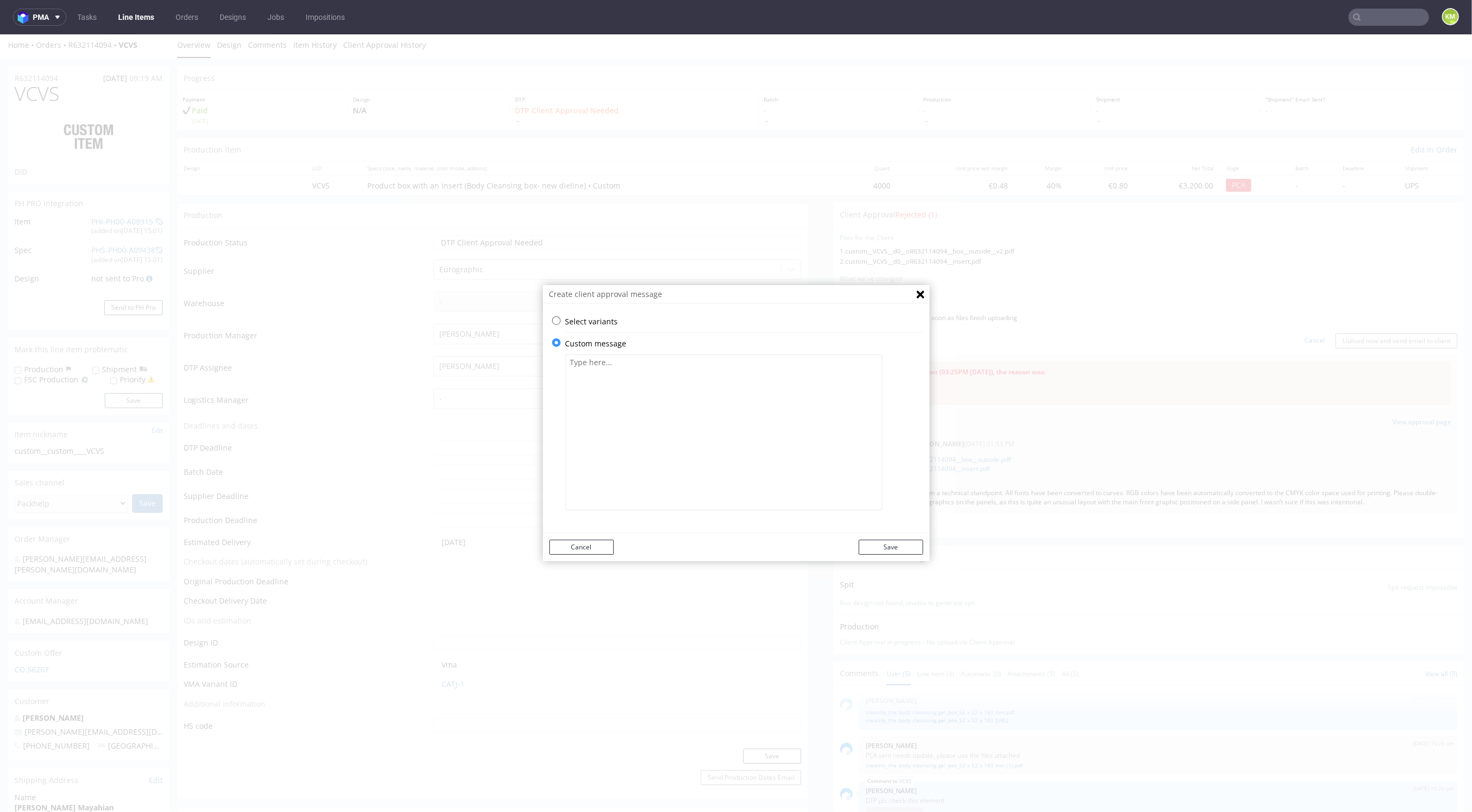
click at [655, 457] on textarea at bounding box center [724, 432] width 317 height 155
paste textarea "One of the icons has been updated"
type textarea "One of the icons has been updated"
click at [897, 550] on button "Save" at bounding box center [891, 547] width 65 height 15
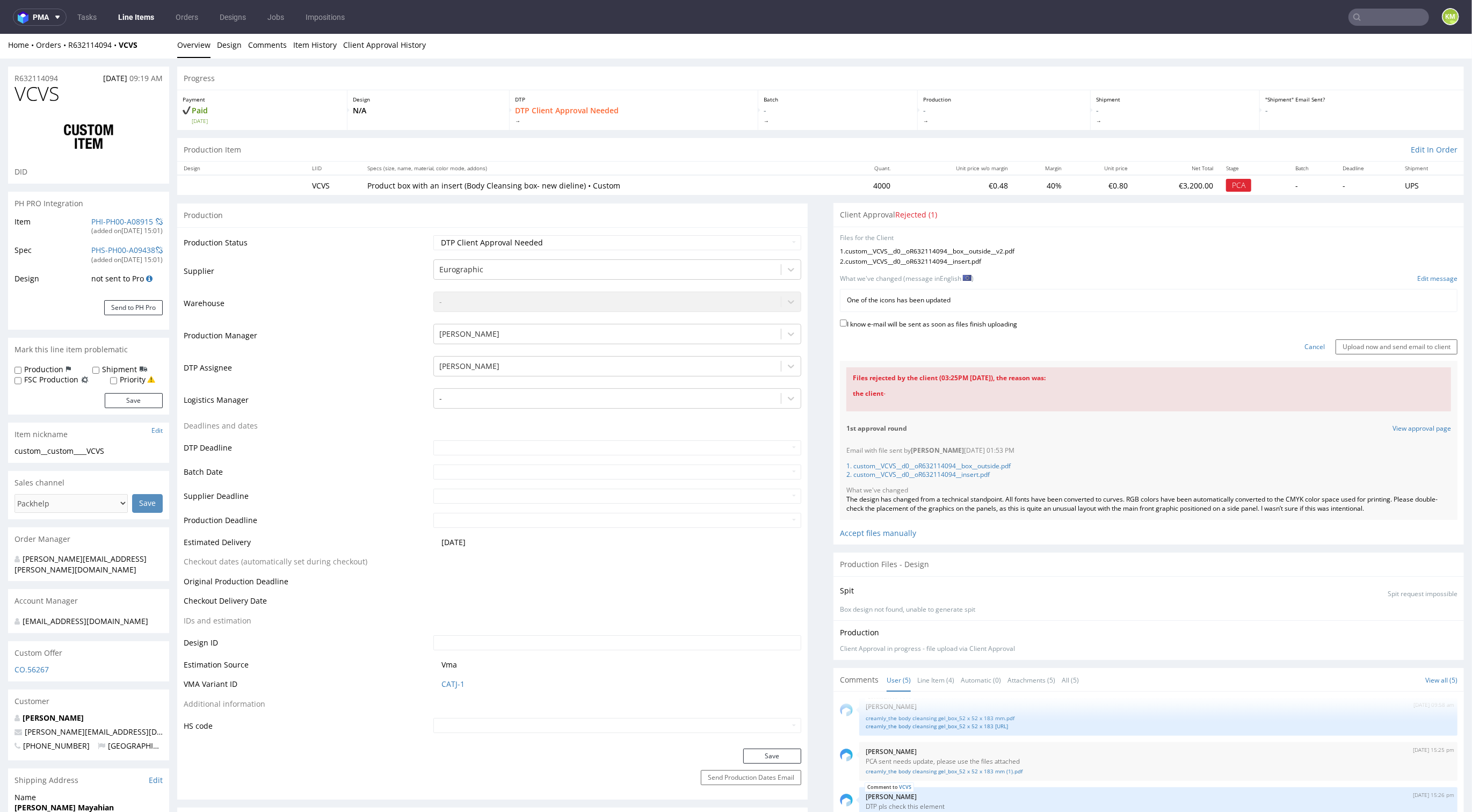
click at [919, 320] on label "I know e-mail will be sent as soon as files finish uploading" at bounding box center [929, 323] width 177 height 12
click at [847, 320] on input "I know e-mail will be sent as soon as files finish uploading" at bounding box center [844, 323] width 7 height 7
checkbox input "true"
click at [1347, 347] on input "Upload now and send email to client" at bounding box center [1397, 347] width 122 height 15
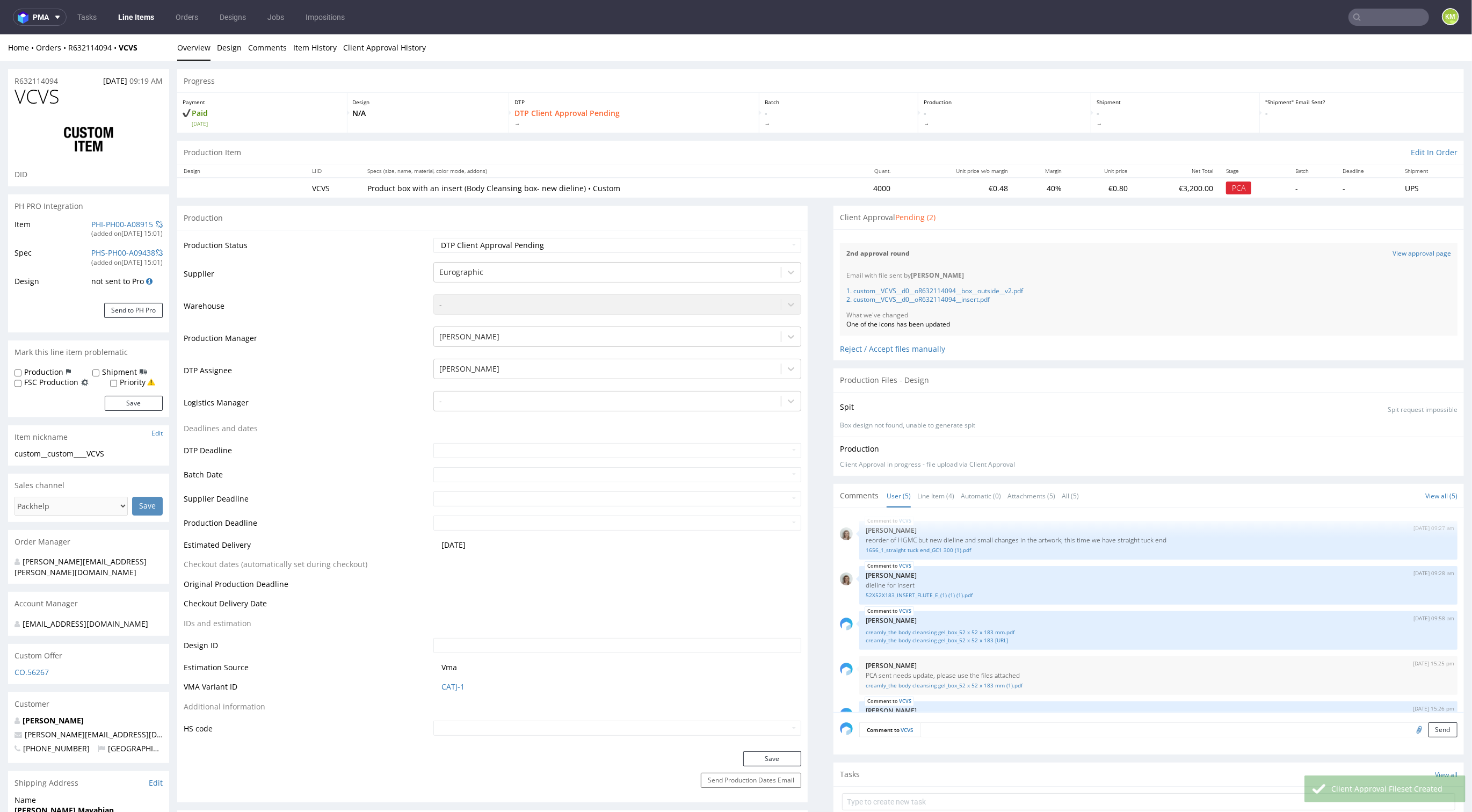
scroll to position [98, 0]
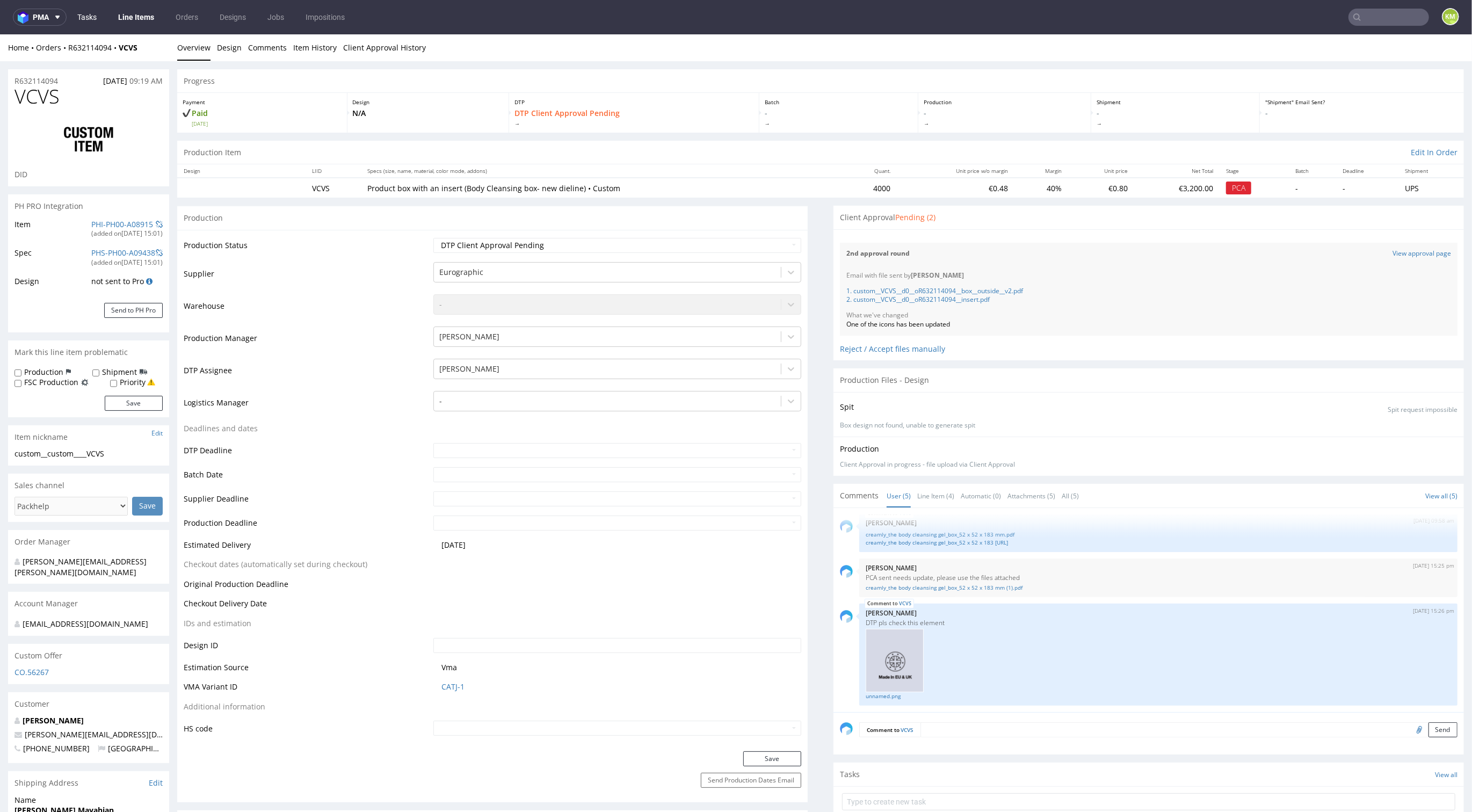
click at [96, 16] on link "Tasks" at bounding box center [87, 17] width 32 height 17
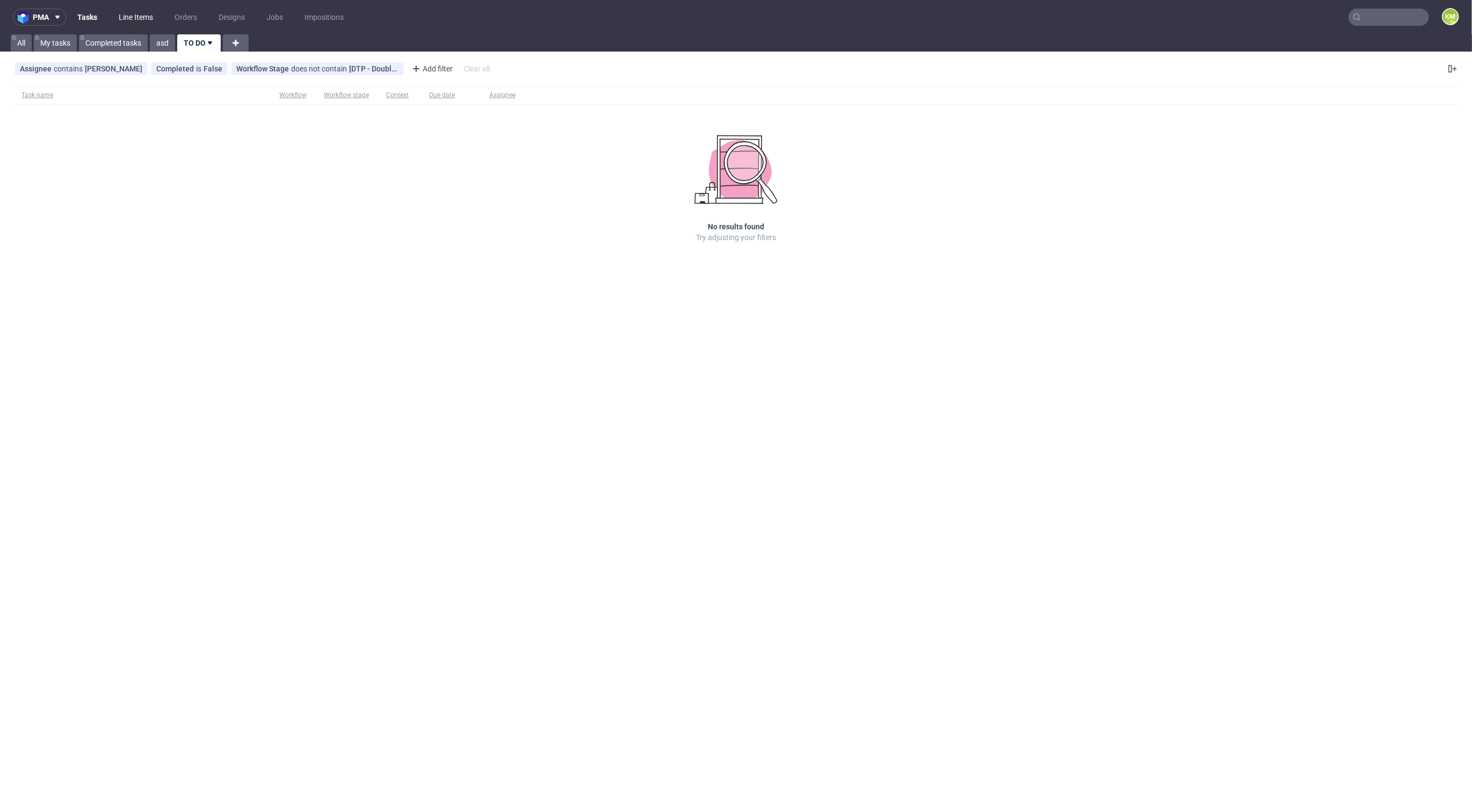
click at [139, 18] on link "Line Items" at bounding box center [136, 17] width 48 height 17
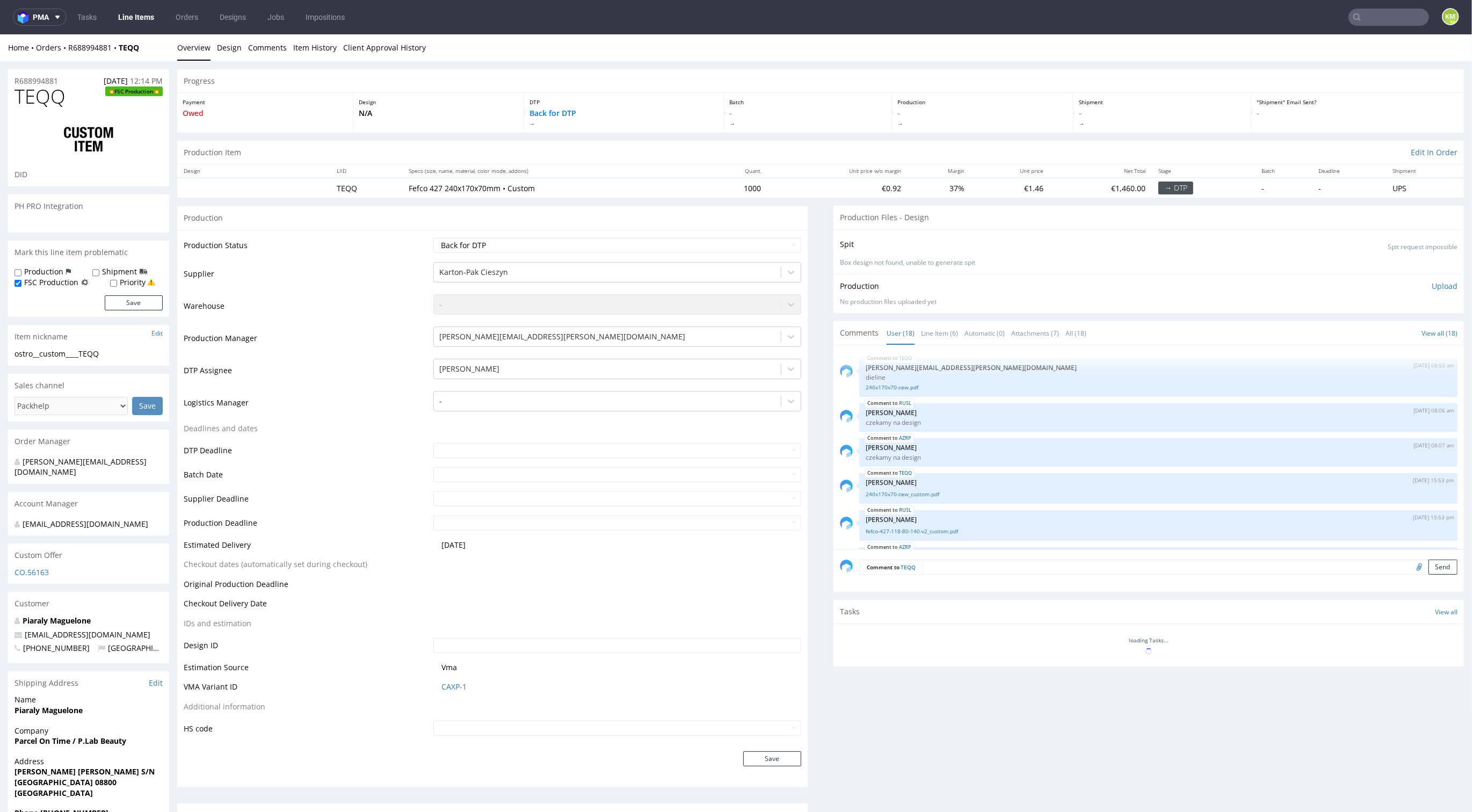
scroll to position [565, 0]
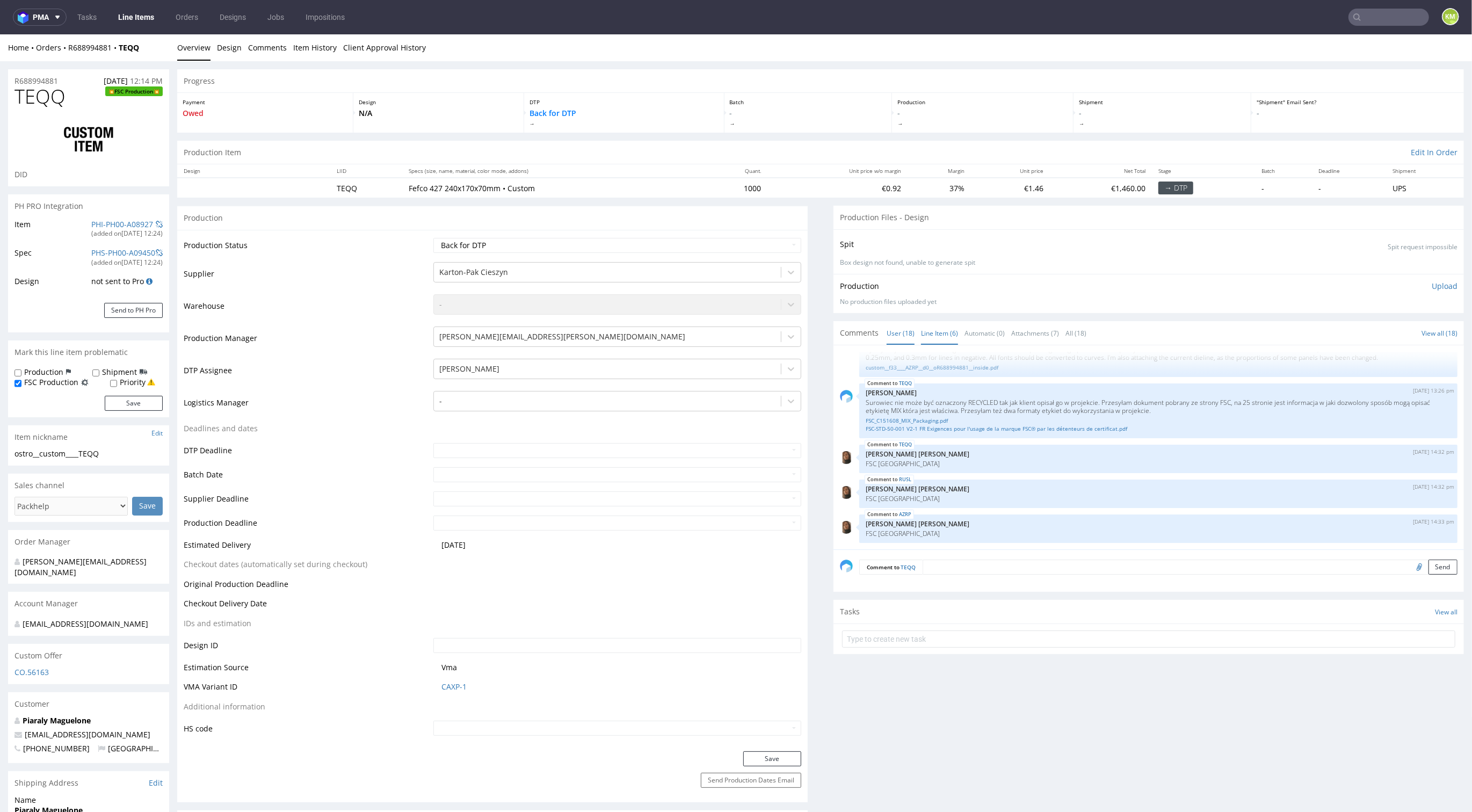
click at [930, 334] on link "Line Item (6)" at bounding box center [939, 333] width 37 height 23
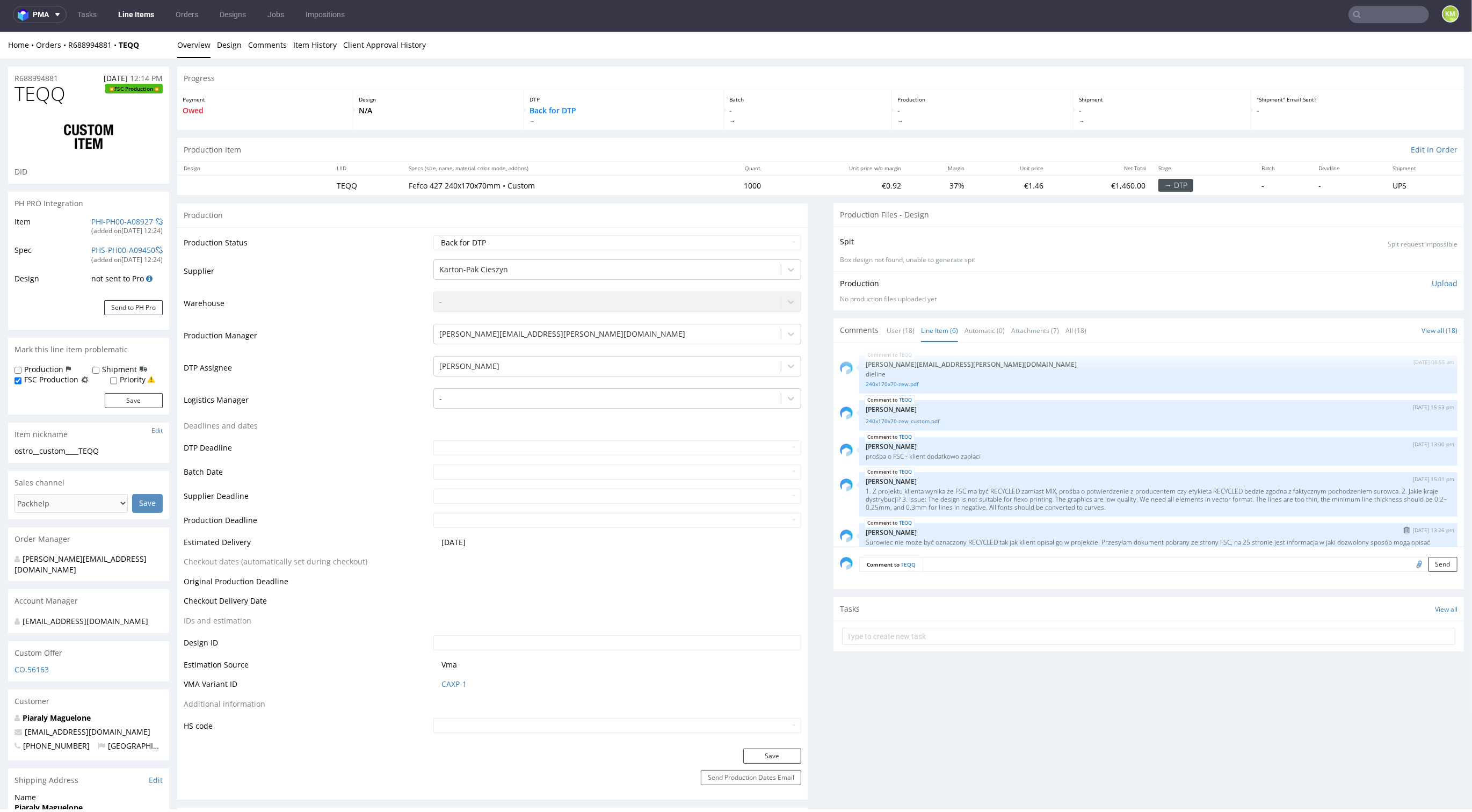
scroll to position [0, 0]
click at [918, 419] on link "240x170x70-zew_custom.pdf" at bounding box center [1159, 422] width 586 height 8
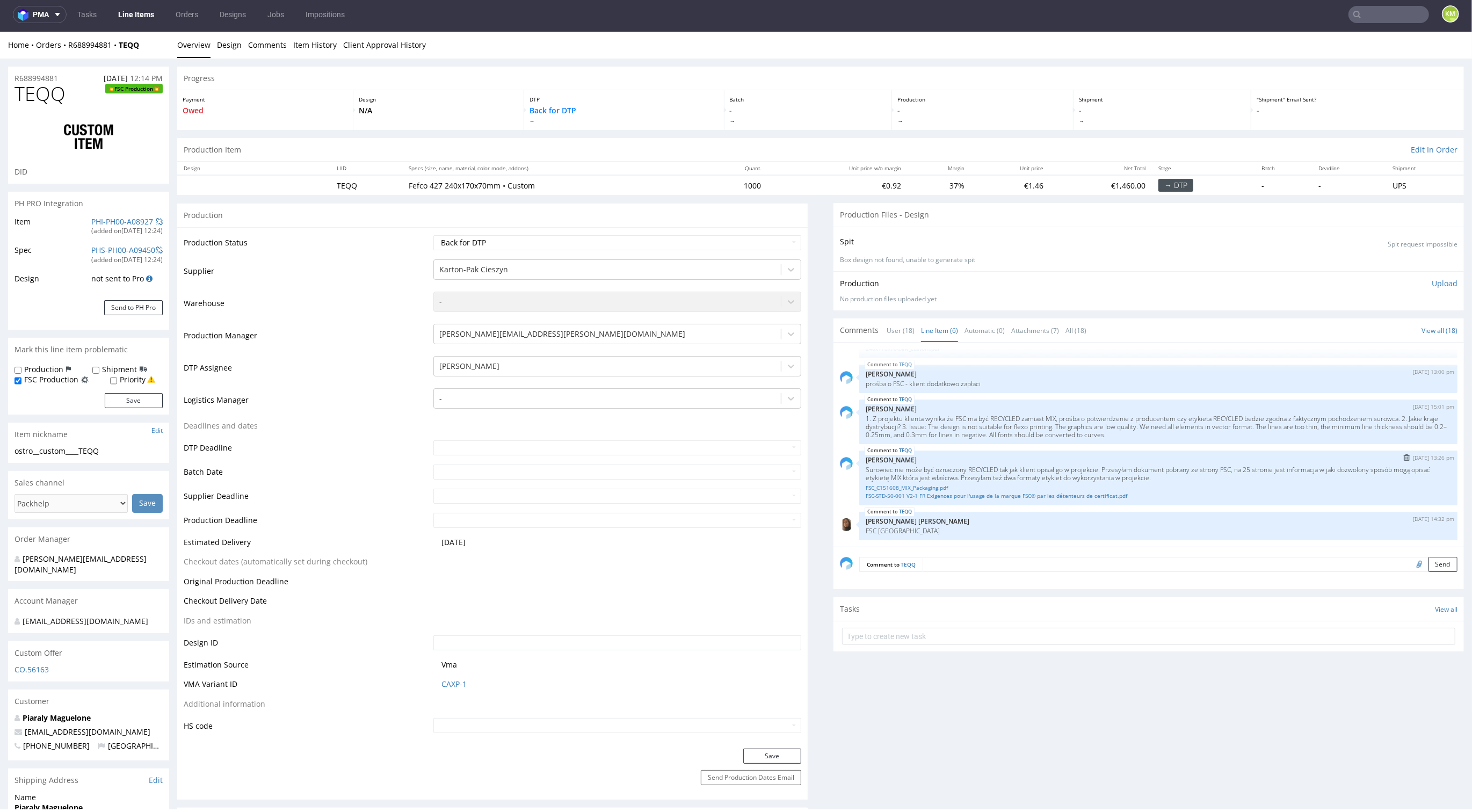
click at [1020, 474] on p "Surowiec nie może być oznaczony RECYCLED tak jak klient opisał go w projekcie. …" at bounding box center [1159, 473] width 586 height 16
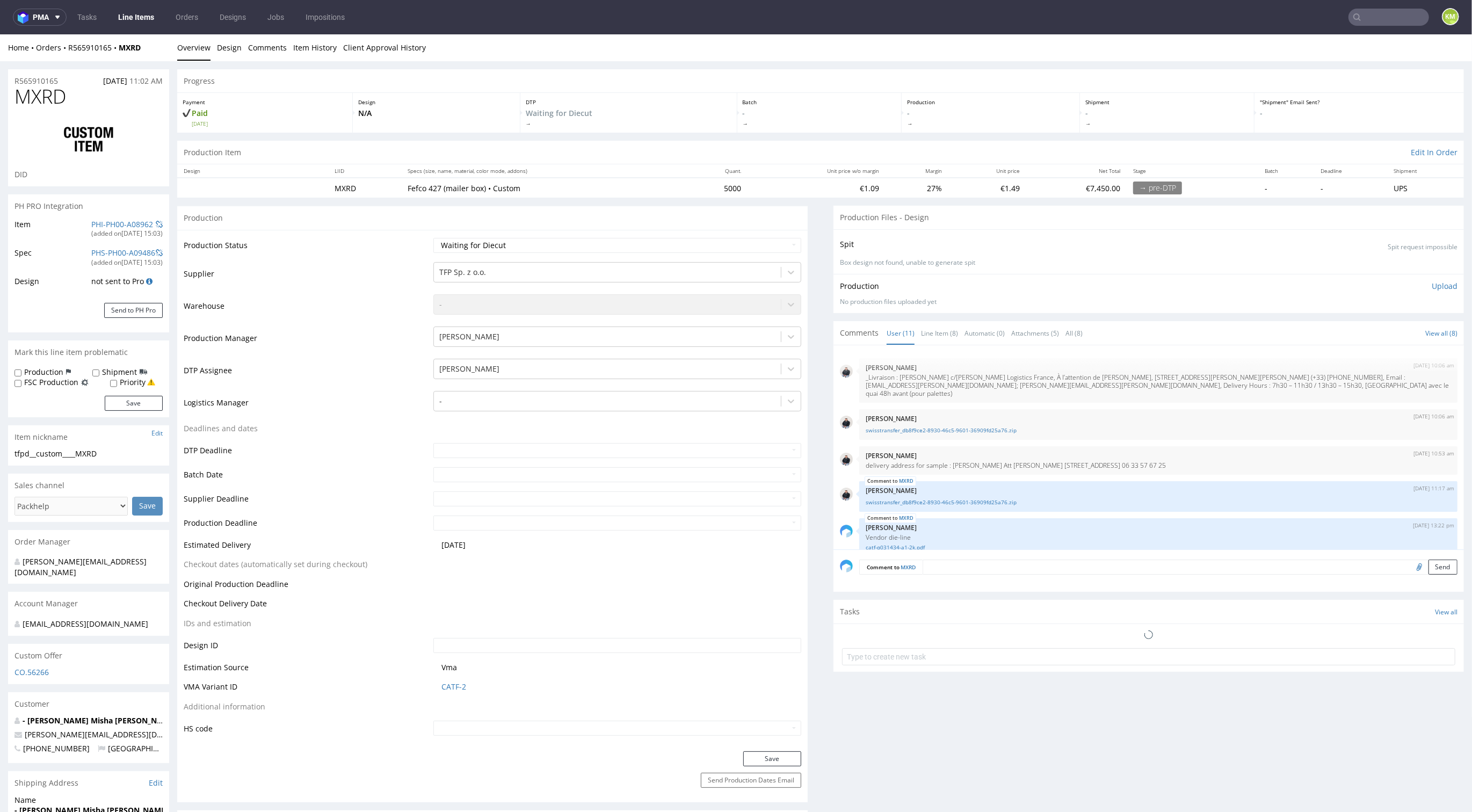
scroll to position [301, 0]
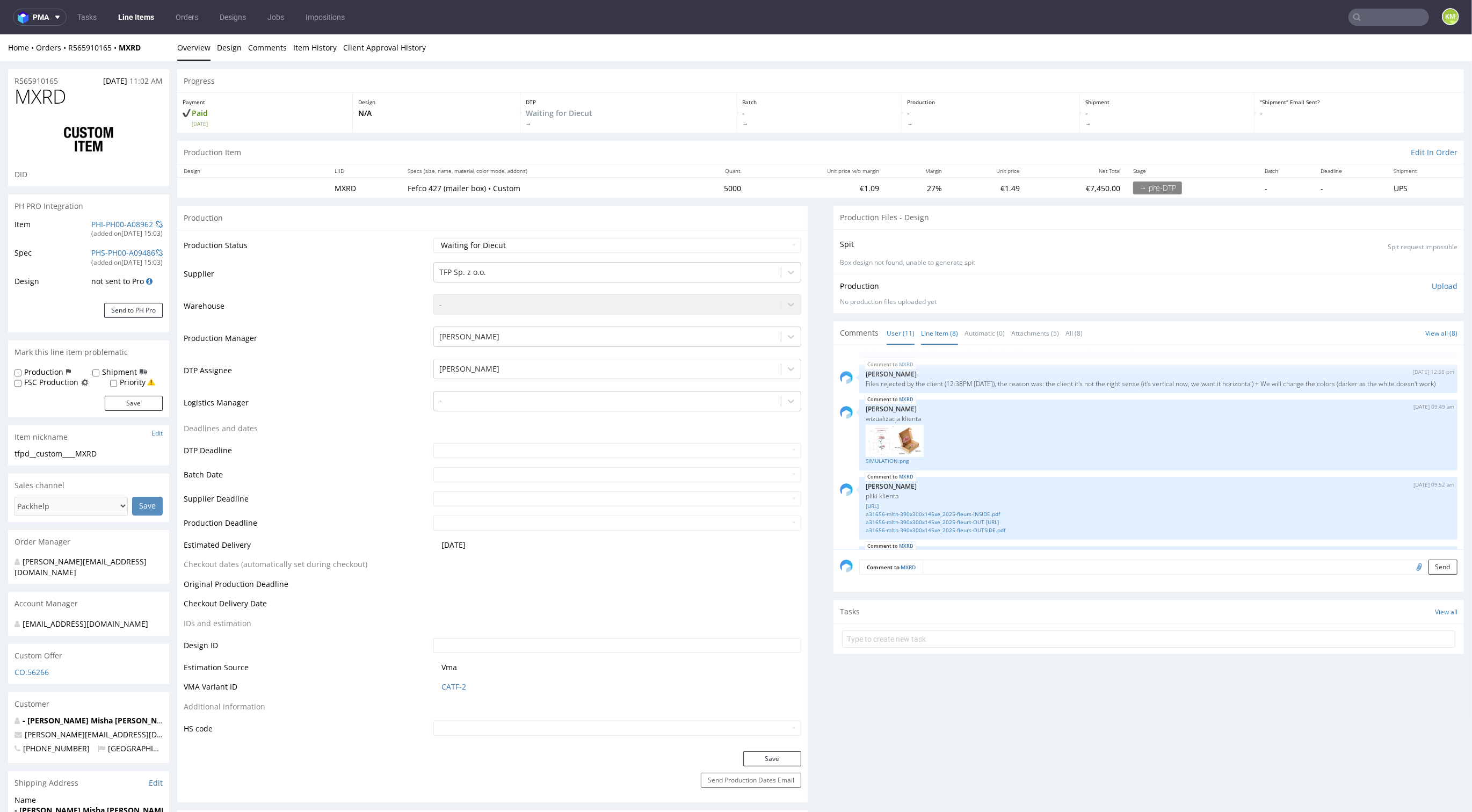
click at [936, 326] on link "Line Item (8)" at bounding box center [939, 333] width 37 height 23
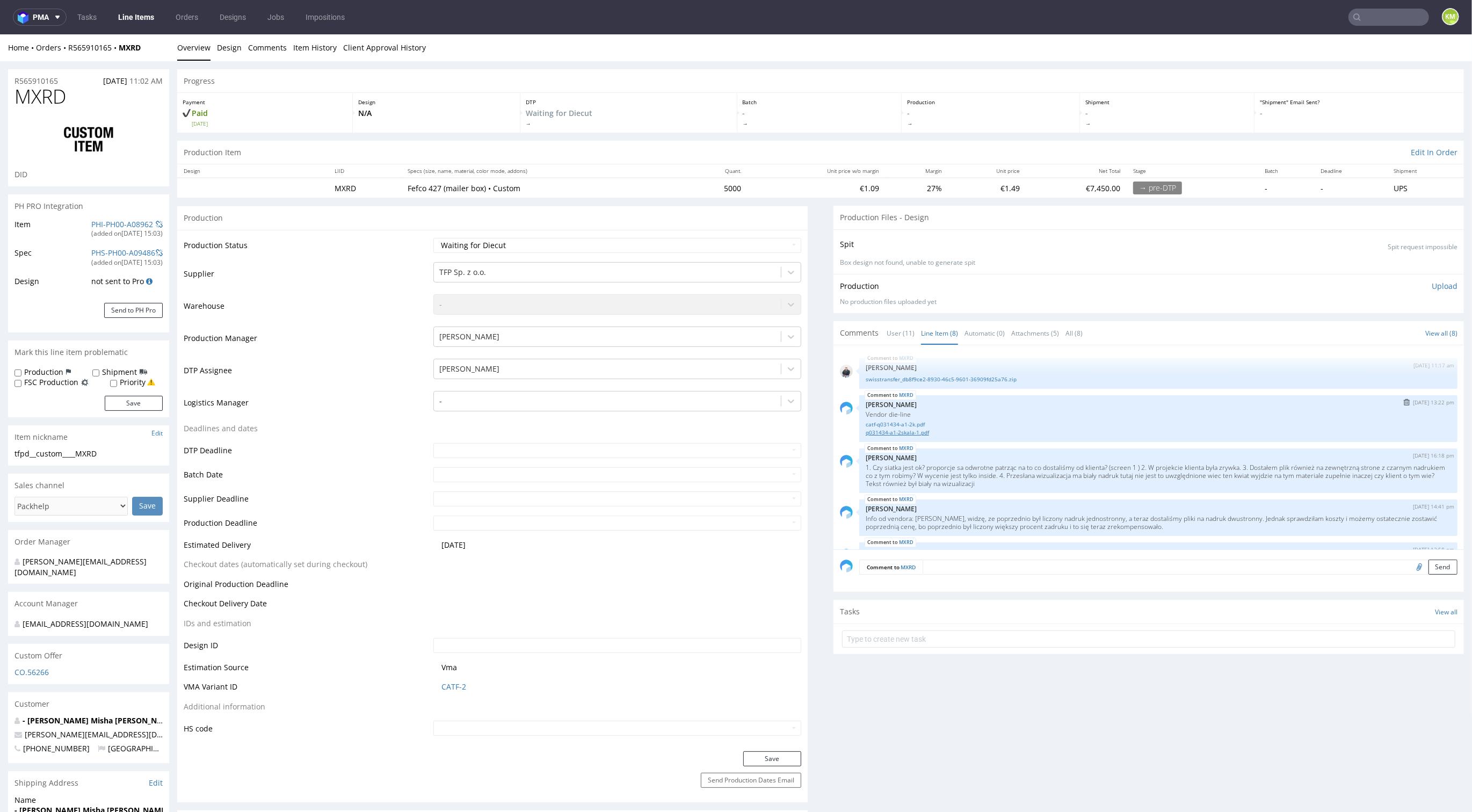
scroll to position [218, 0]
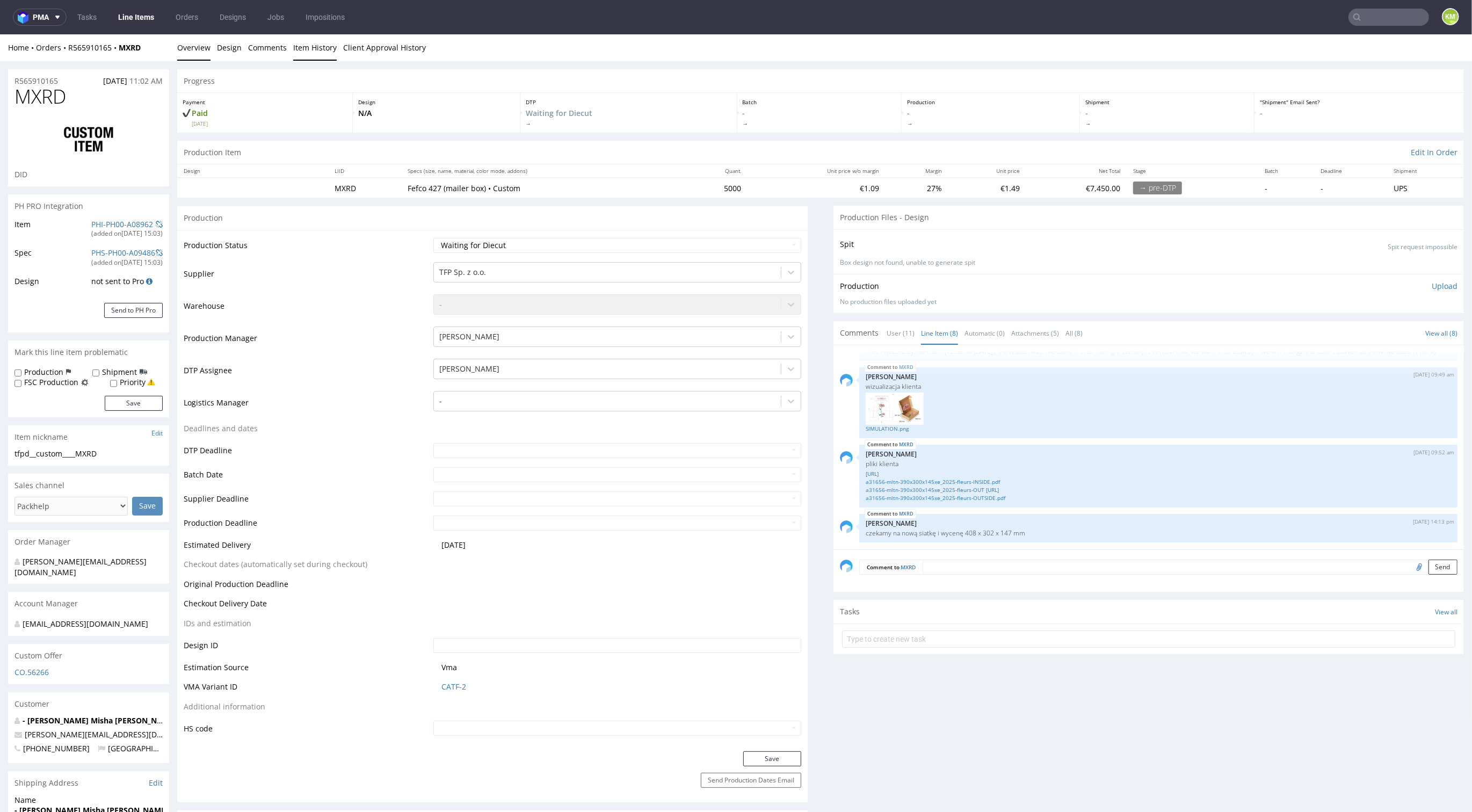
click at [324, 47] on link "Item History" at bounding box center [315, 48] width 43 height 26
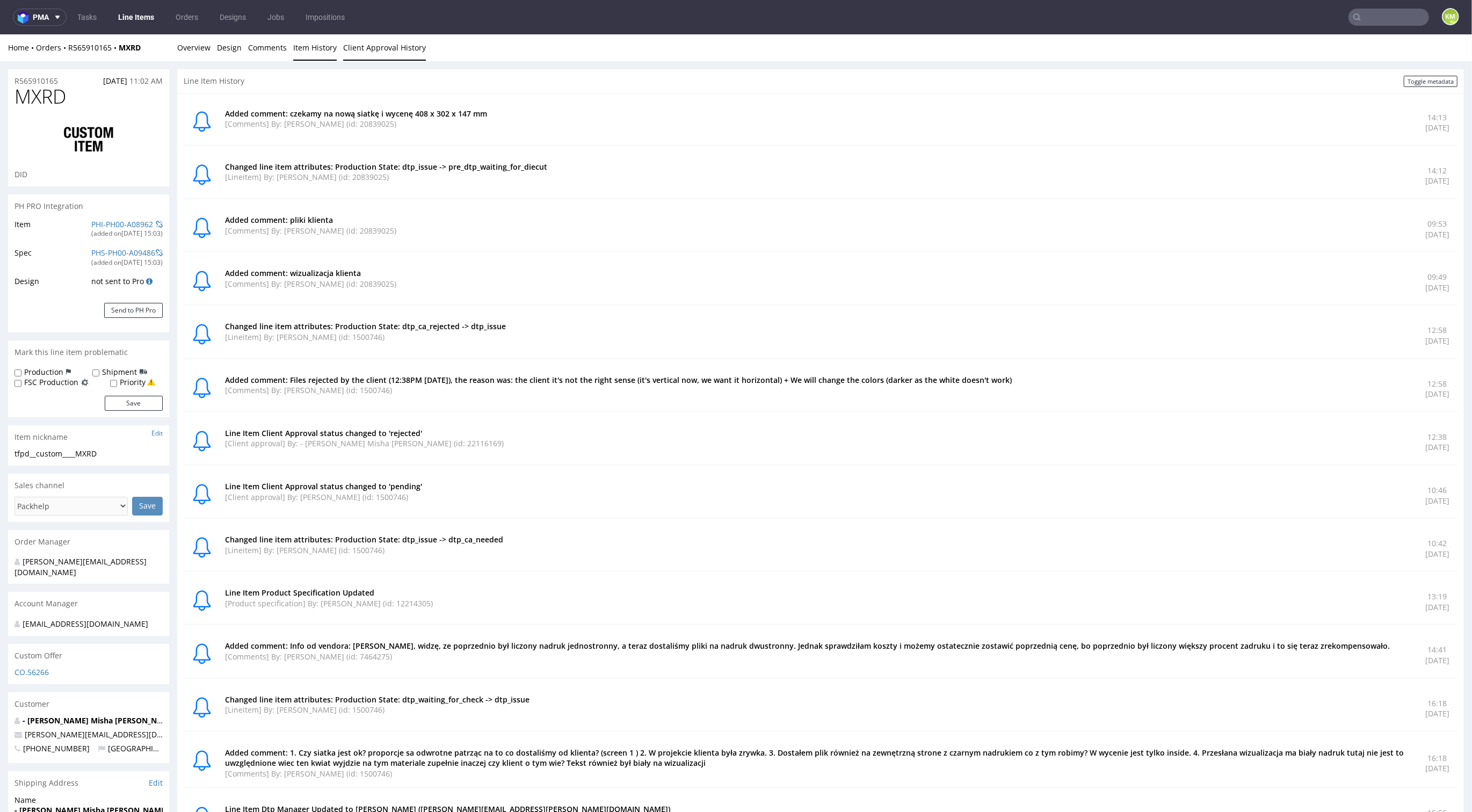
click at [354, 54] on link "Client Approval History" at bounding box center [384, 48] width 83 height 26
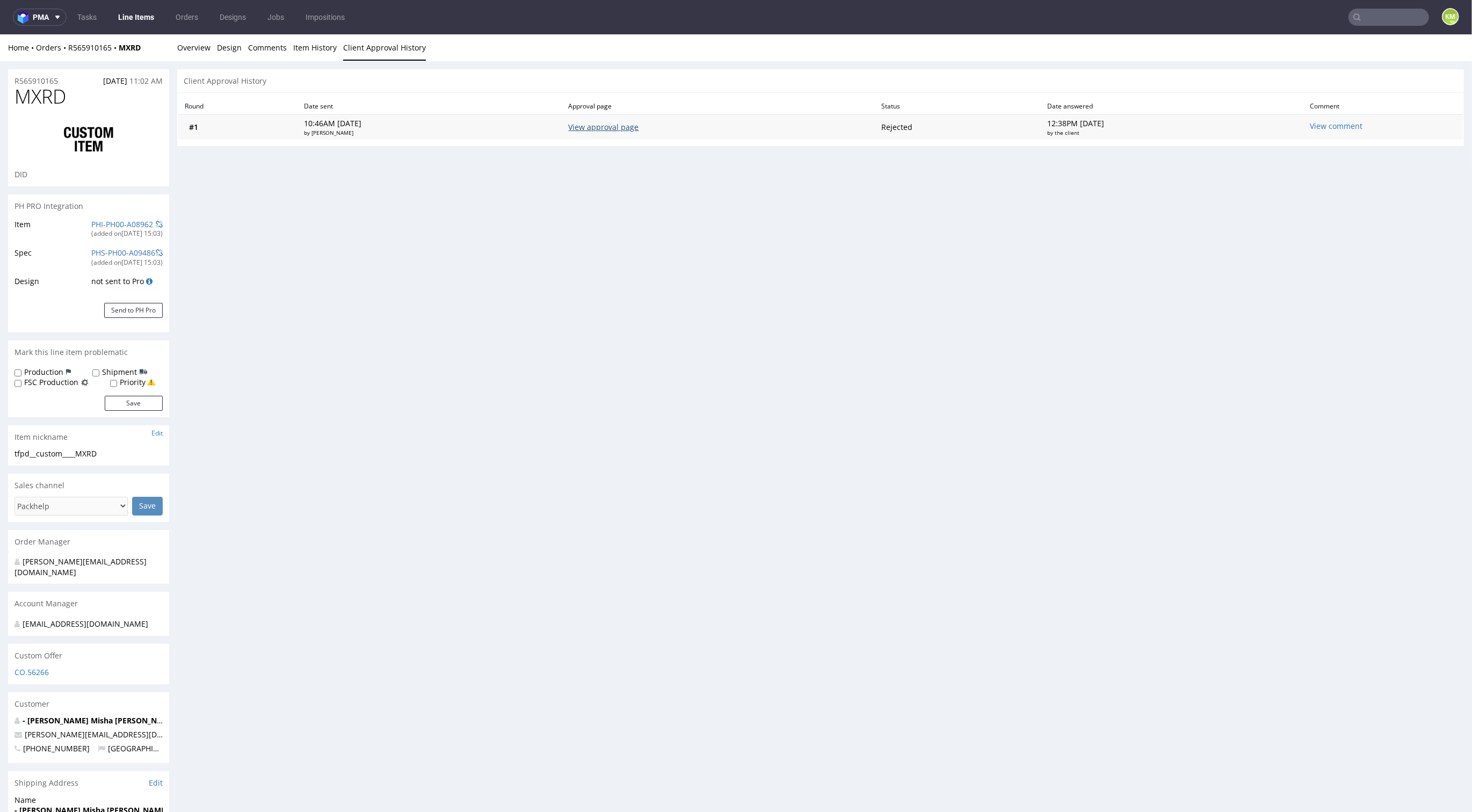
click at [628, 128] on link "View approval page" at bounding box center [604, 127] width 70 height 10
click at [203, 46] on link "Overview" at bounding box center [194, 48] width 33 height 26
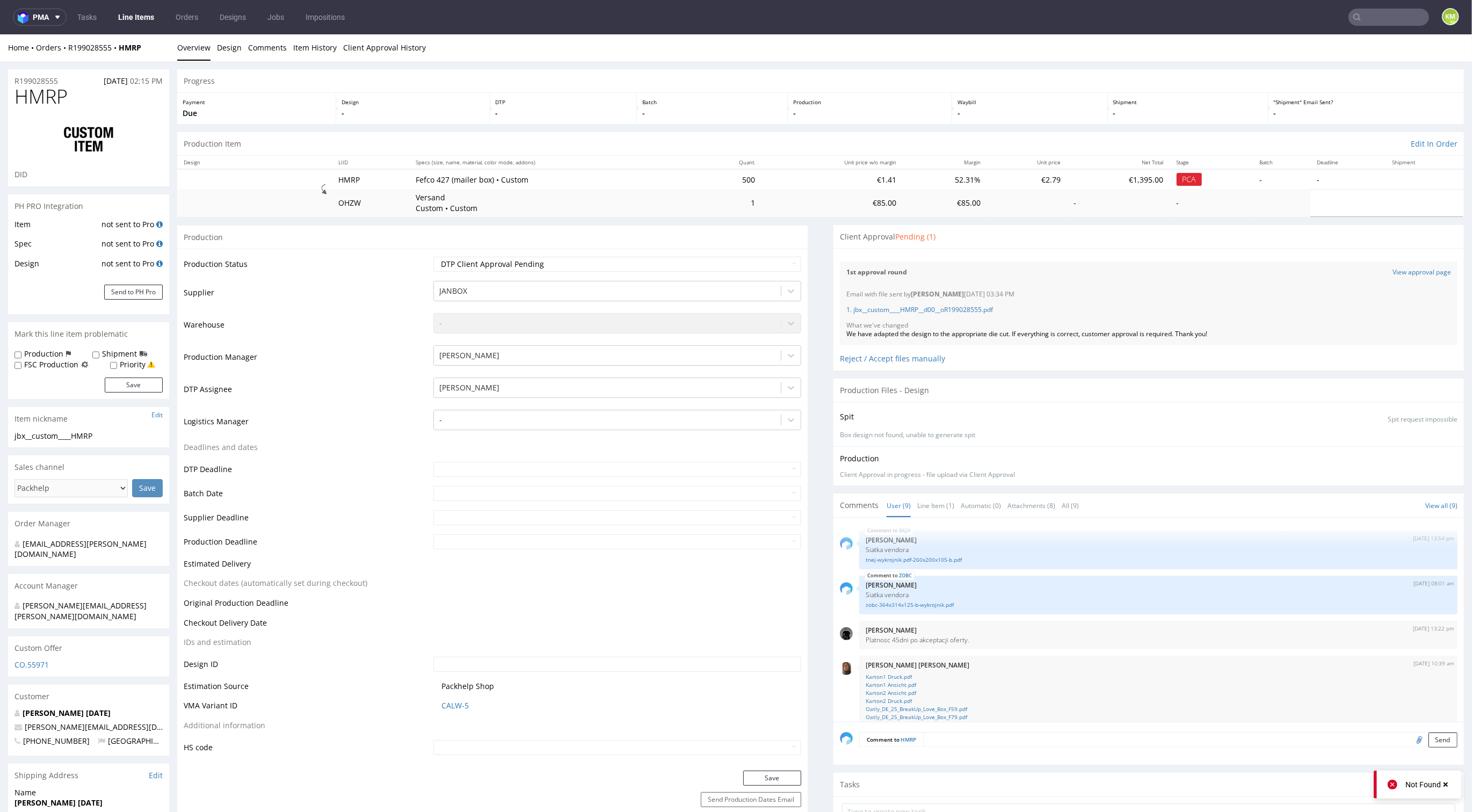
scroll to position [197, 0]
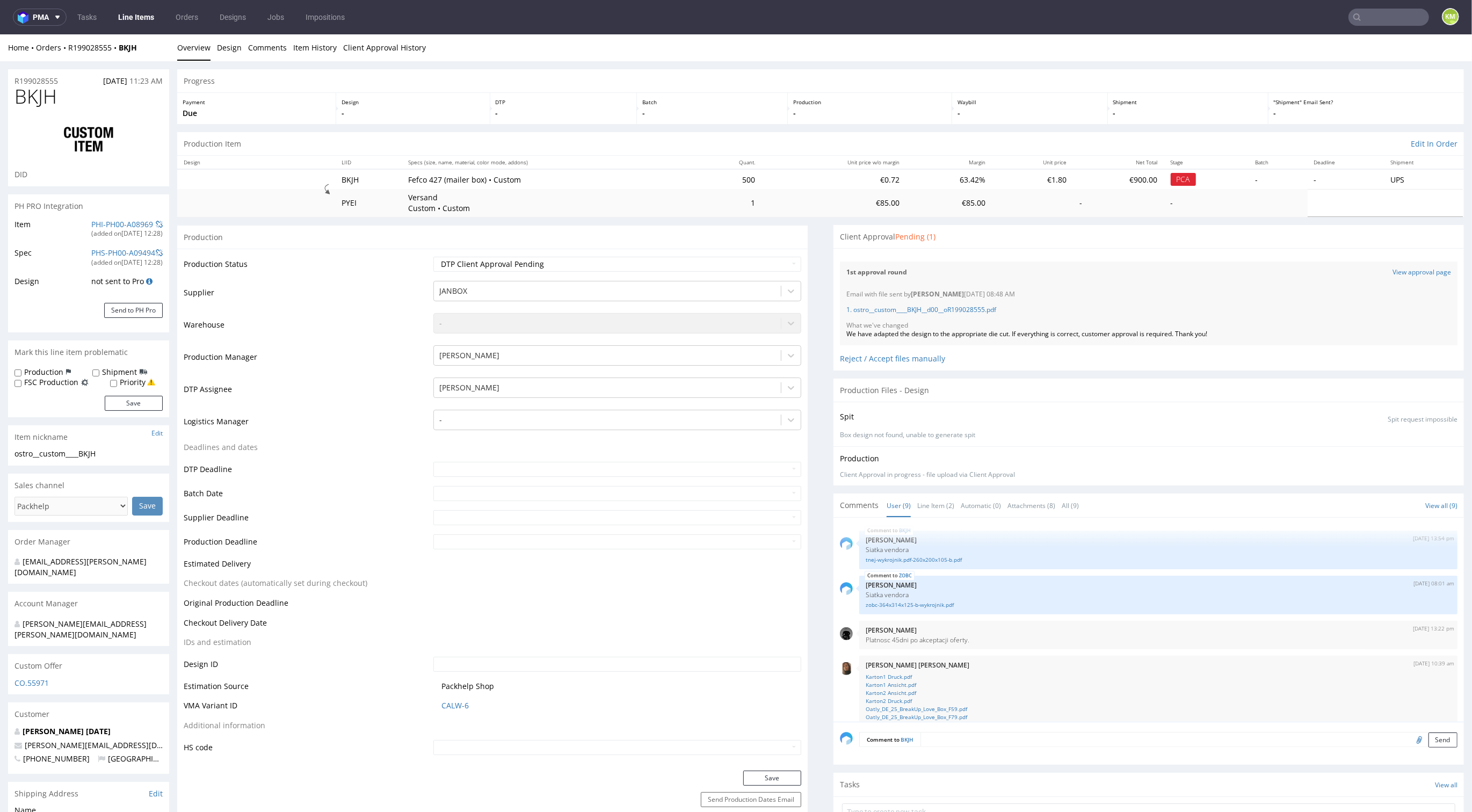
scroll to position [197, 0]
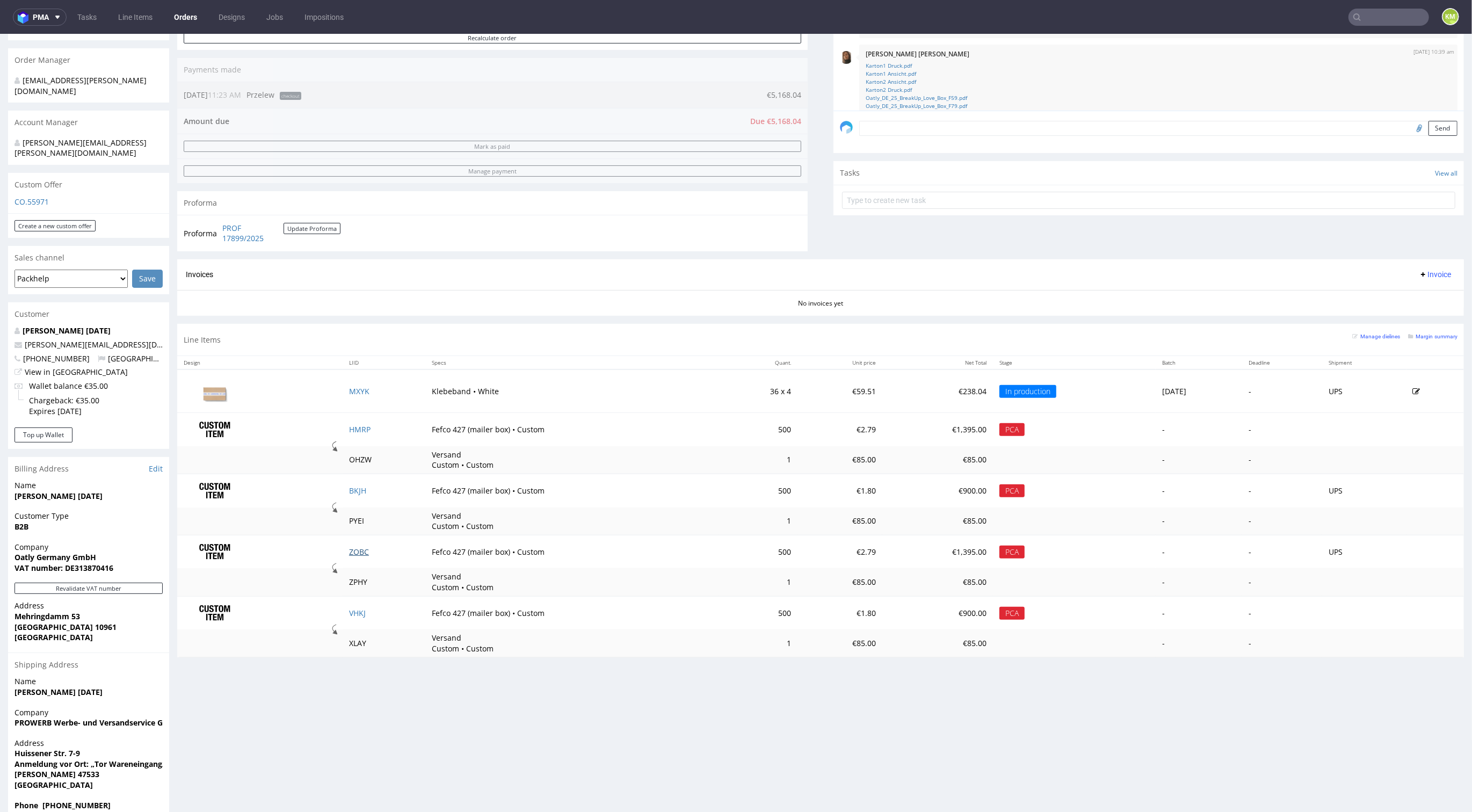
scroll to position [197, 0]
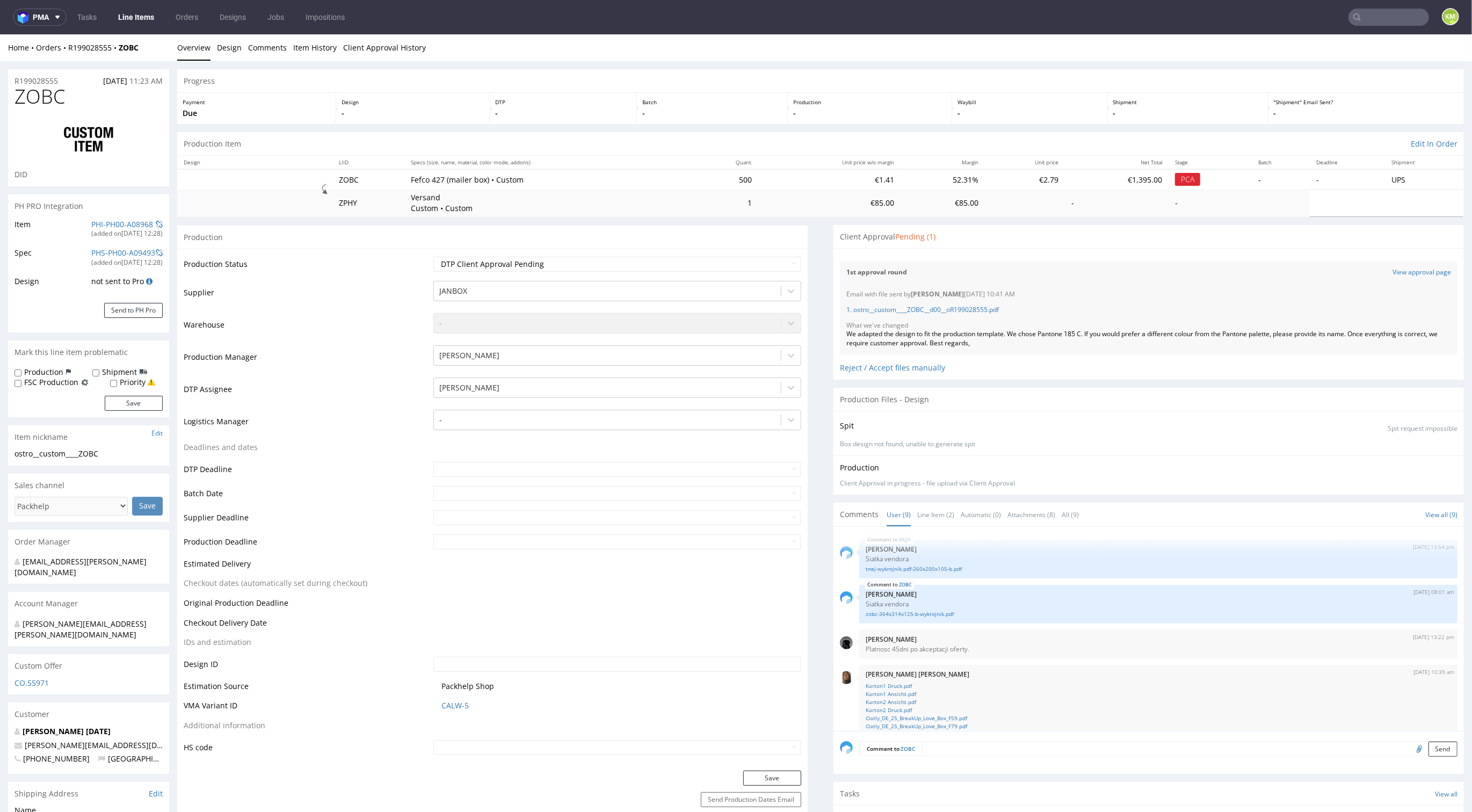
scroll to position [197, 0]
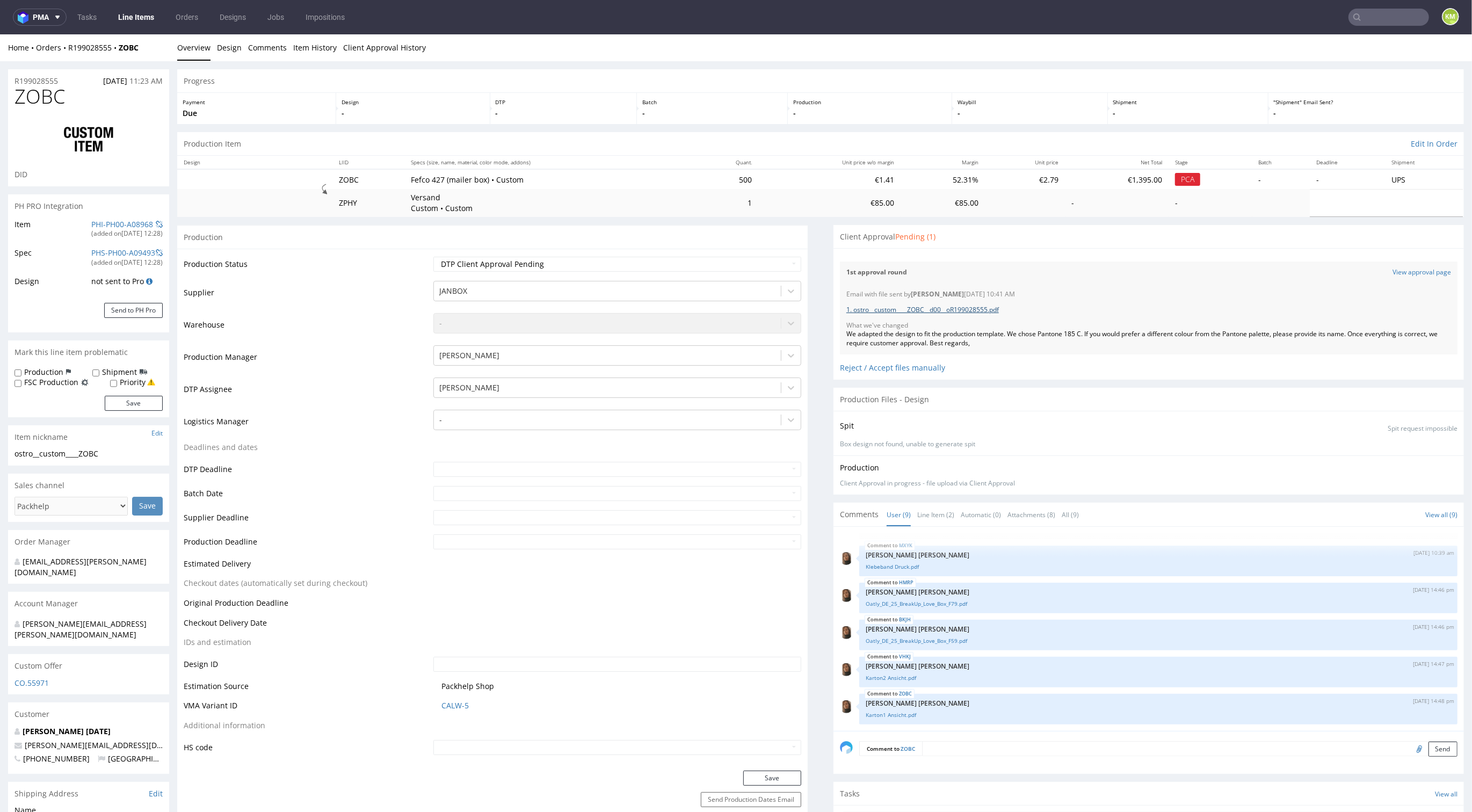
click at [965, 309] on link "1. ostro__custom____ZOBC__d00__oR199028555.pdf" at bounding box center [923, 310] width 153 height 9
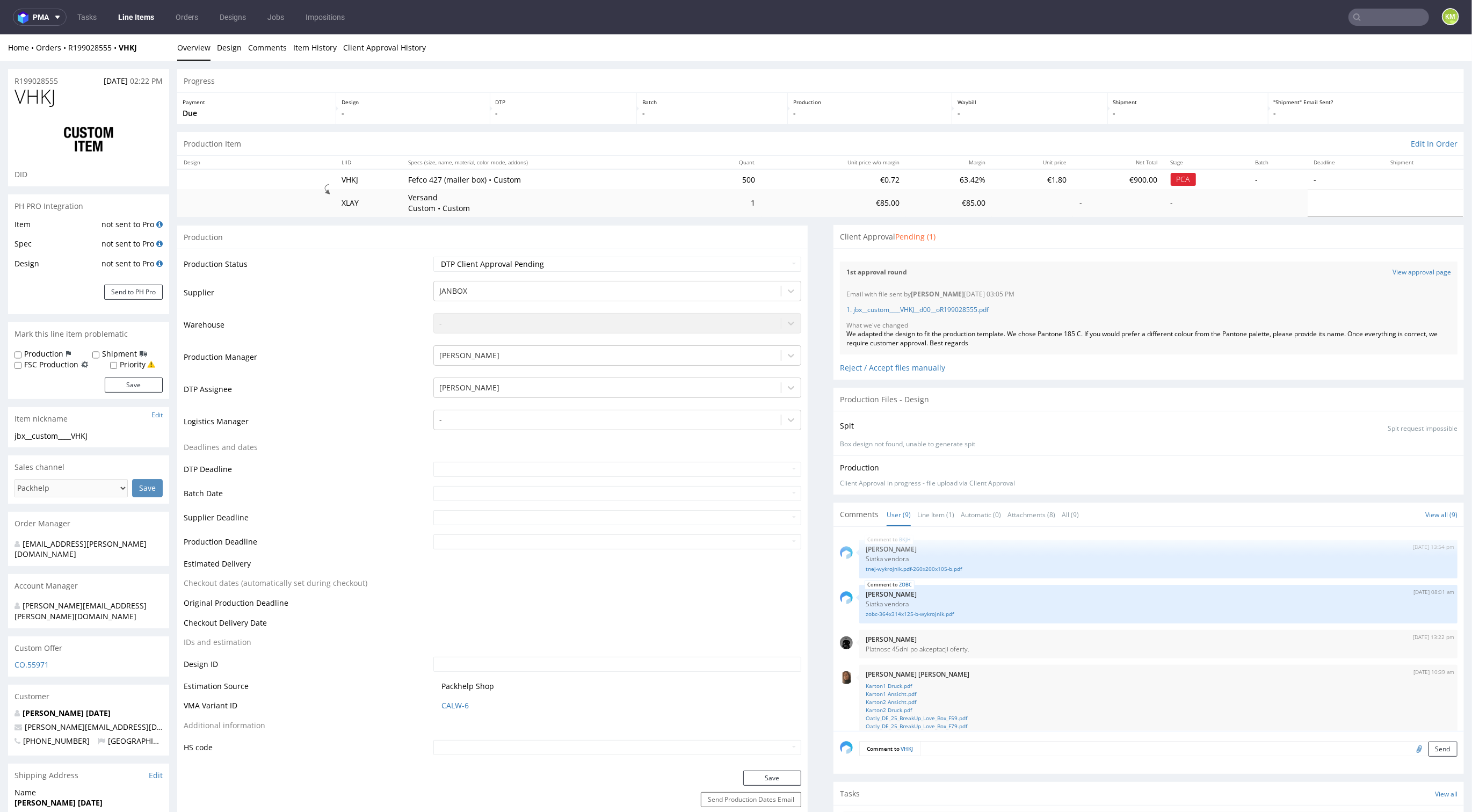
scroll to position [197, 0]
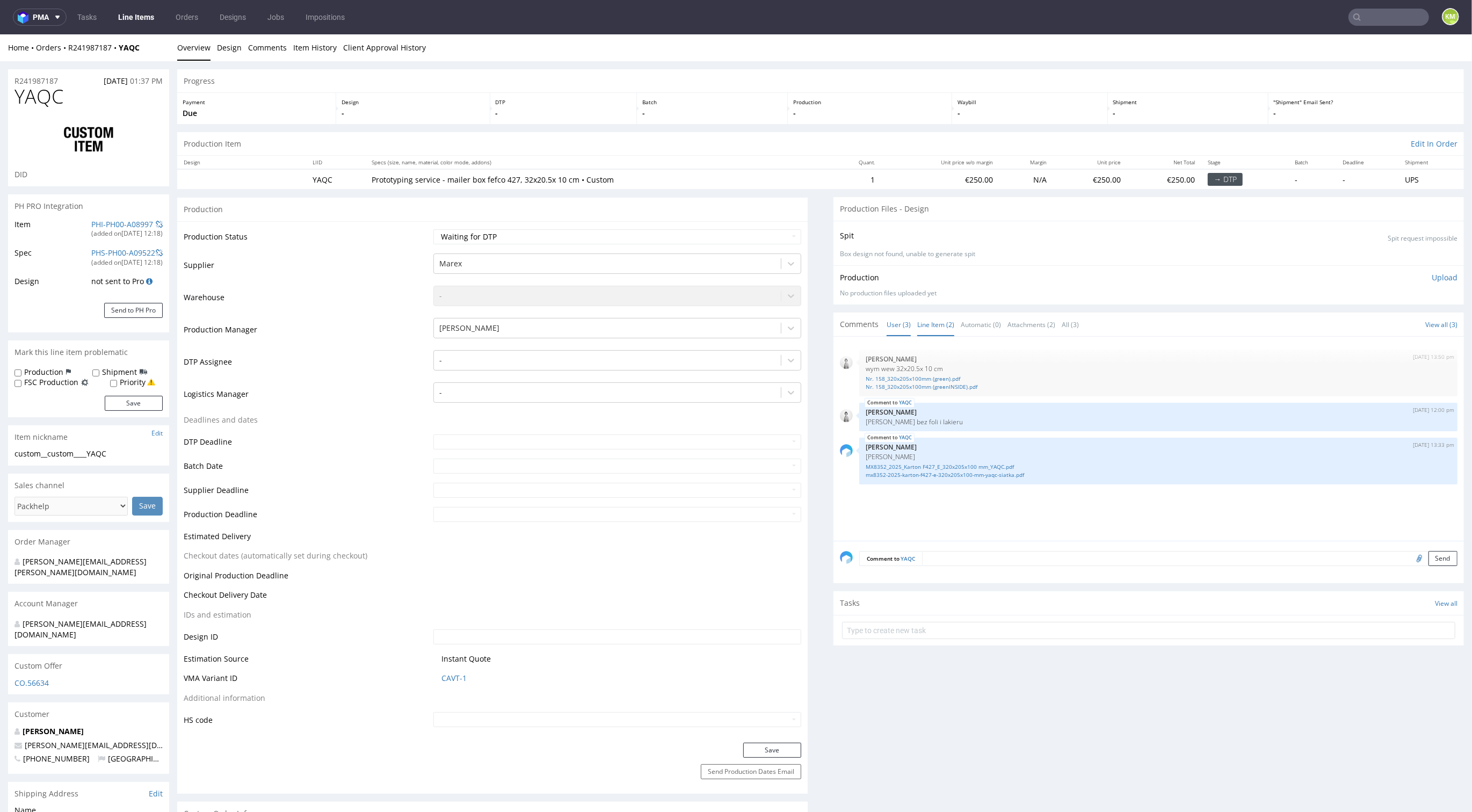
click at [918, 323] on link "Line Item (2)" at bounding box center [936, 324] width 37 height 23
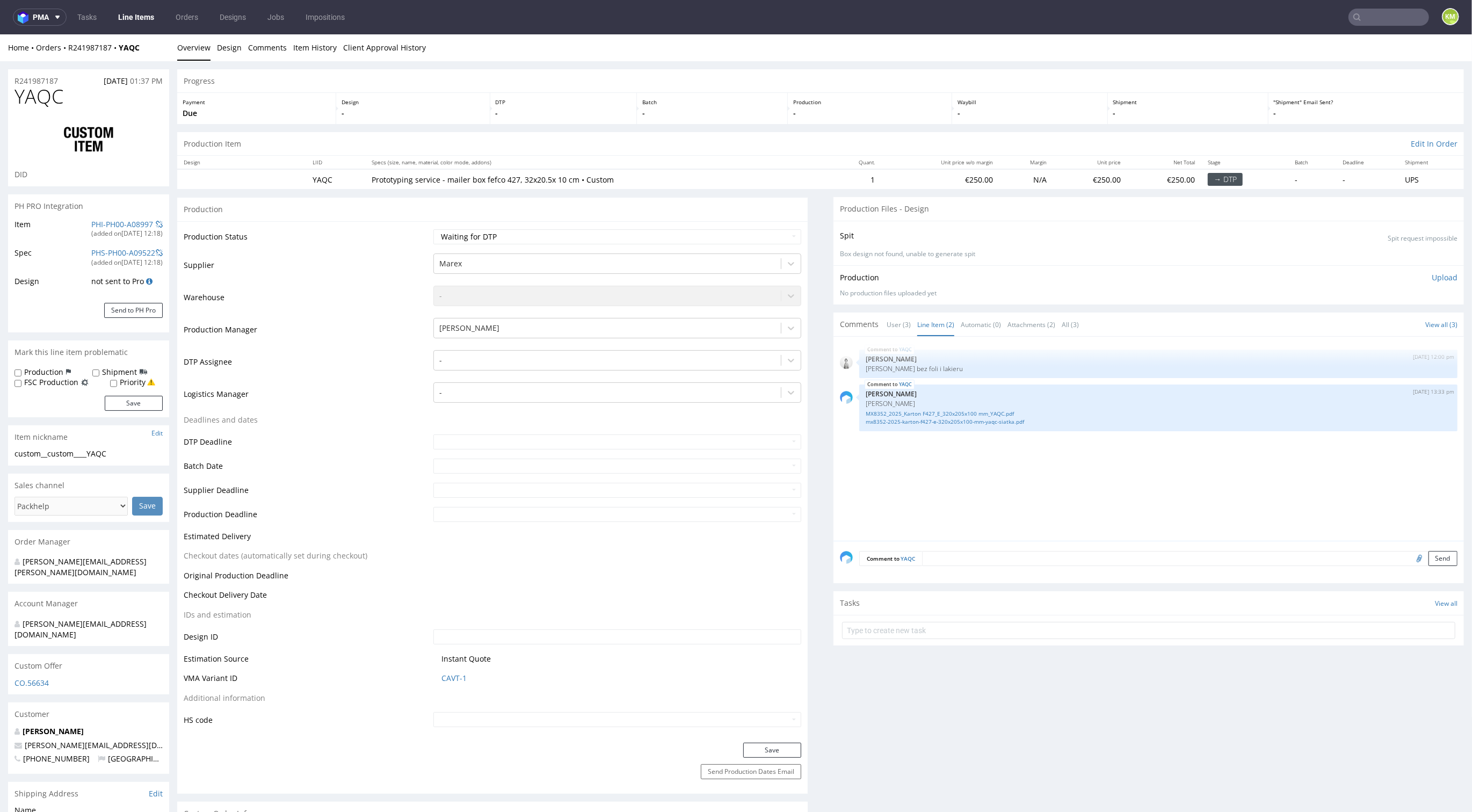
click at [1023, 510] on div "YAQC 1st Sep 25 | 12:00 pm Dudek Mariola samper bez foli i lakieru YAQC 1st Sep…" at bounding box center [1152, 442] width 624 height 198
click at [886, 321] on link "User (3)" at bounding box center [898, 324] width 24 height 23
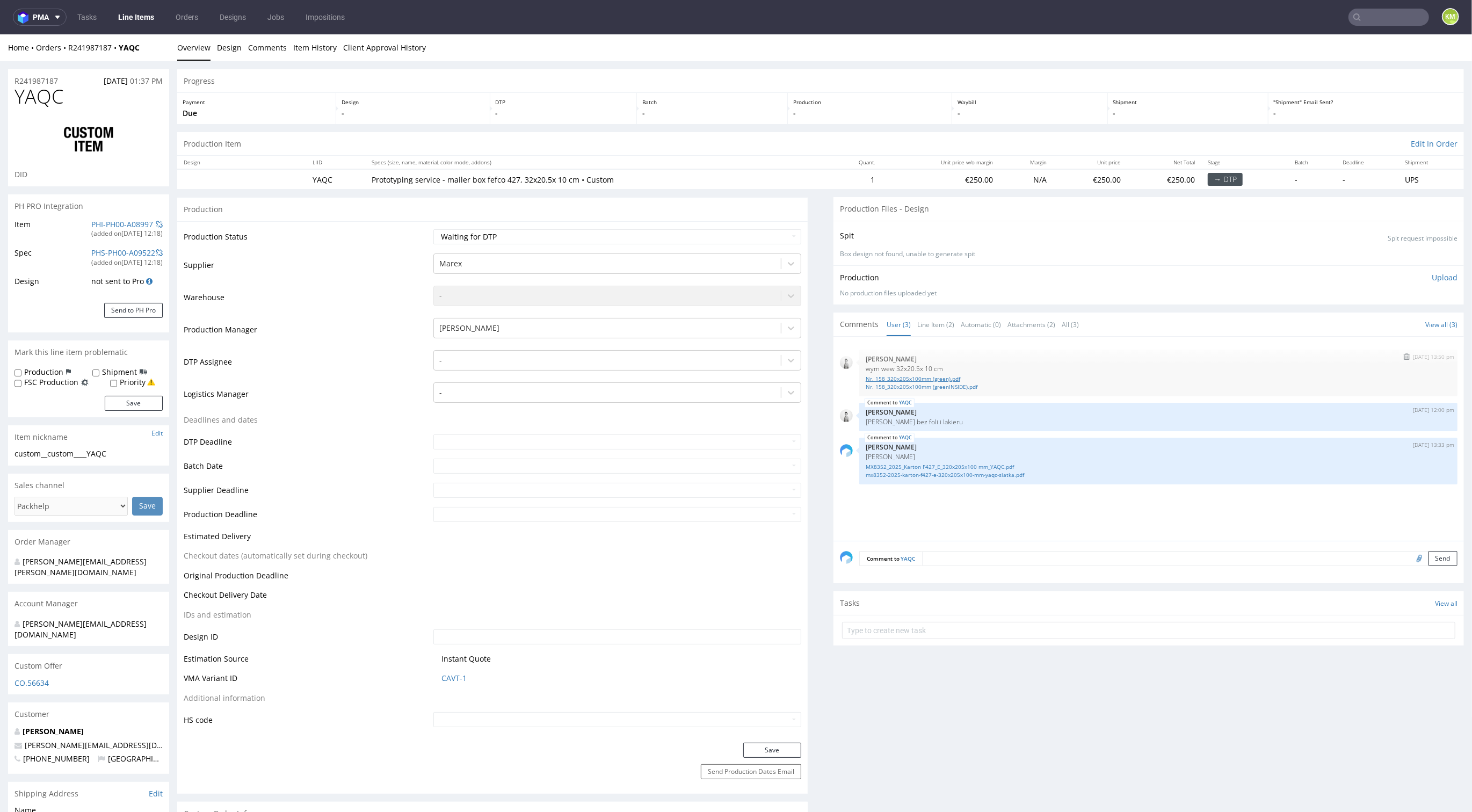
click at [919, 378] on link "Nr. 158_320x205x100mm (green).pdf" at bounding box center [1159, 379] width 586 height 8
click at [923, 386] on link "Nr. 158_320x205x100mm (greenINSIDE).pdf" at bounding box center [1159, 387] width 586 height 8
click at [314, 39] on link "Item History" at bounding box center [315, 48] width 43 height 26
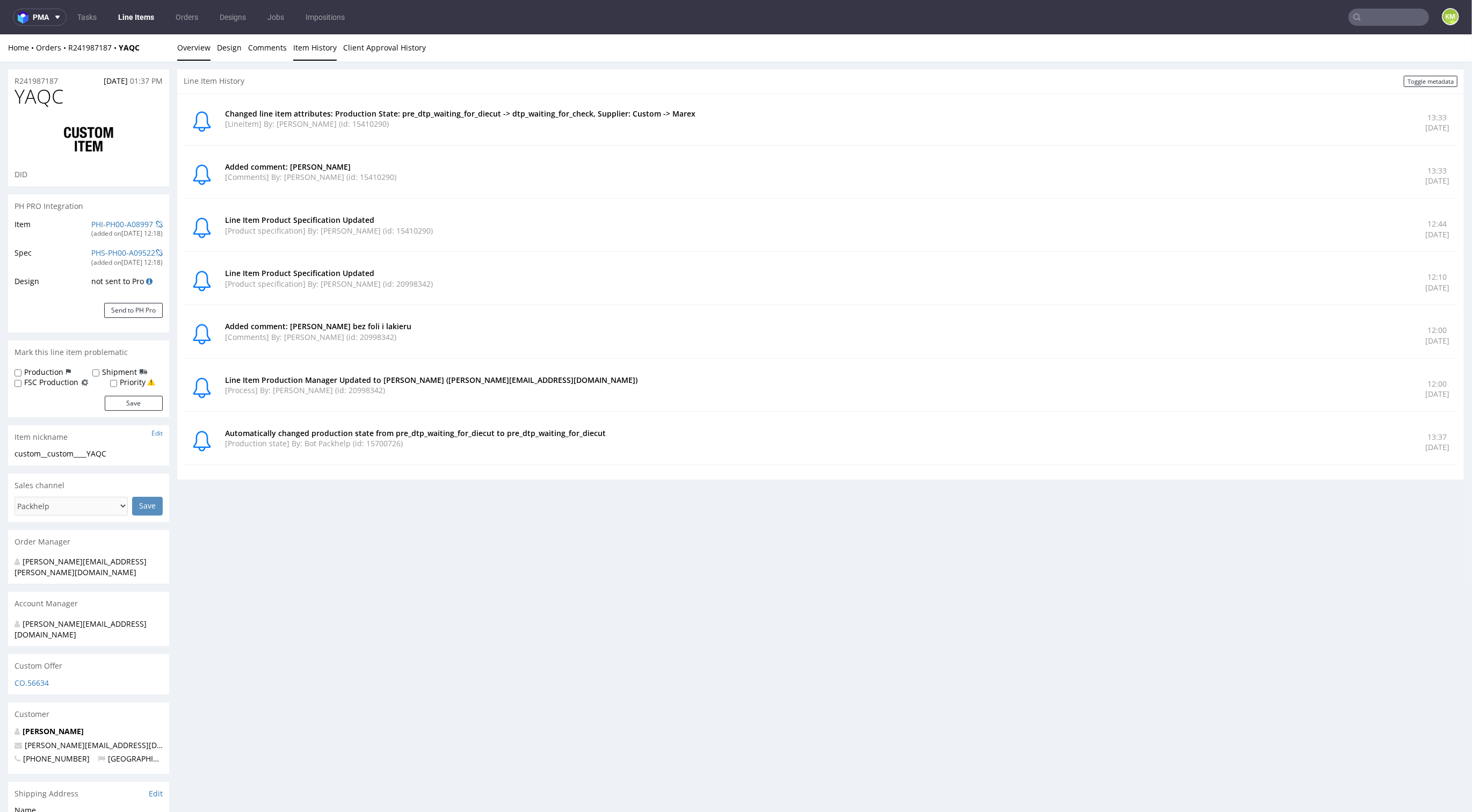
click at [194, 49] on link "Overview" at bounding box center [194, 48] width 33 height 26
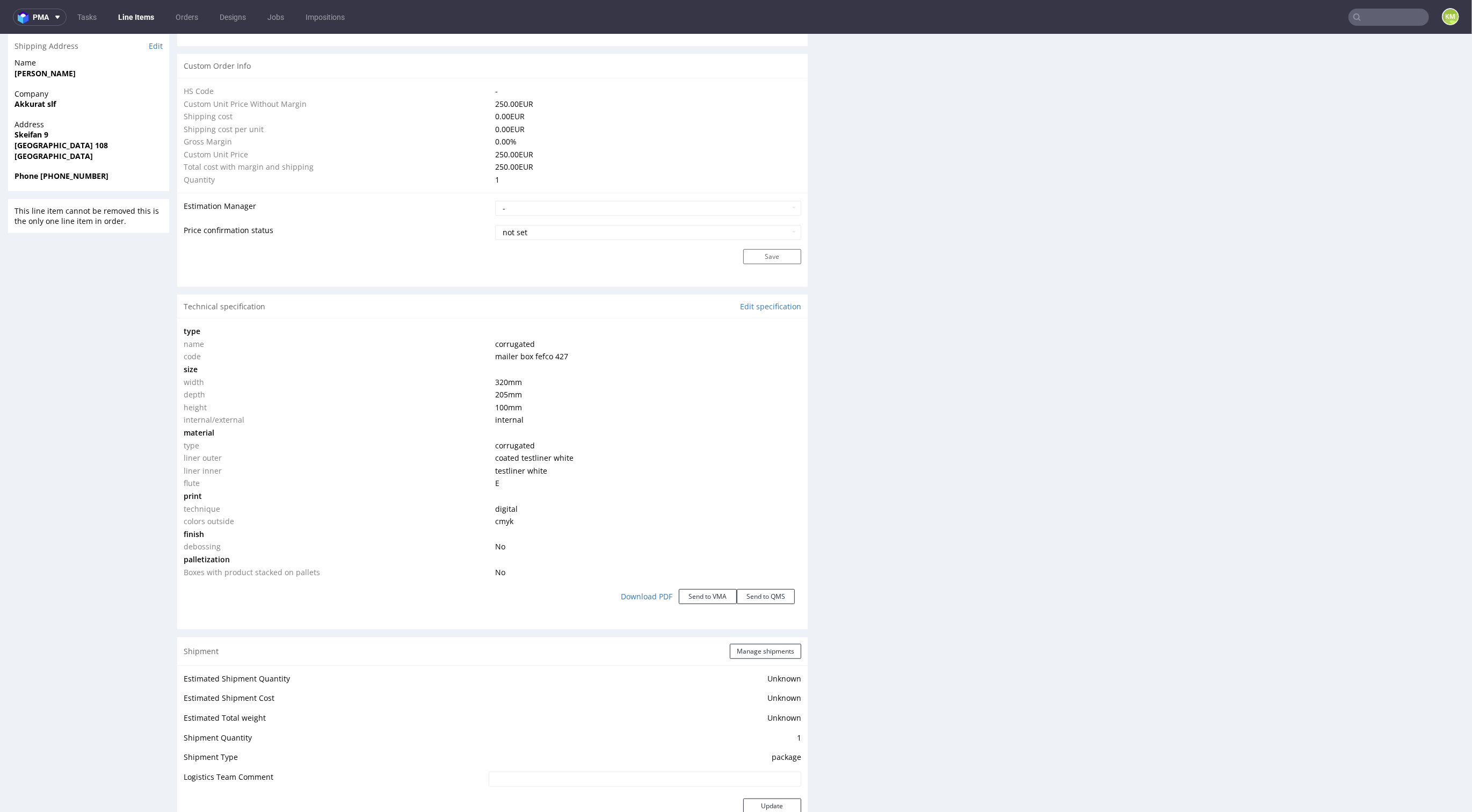
scroll to position [764, 0]
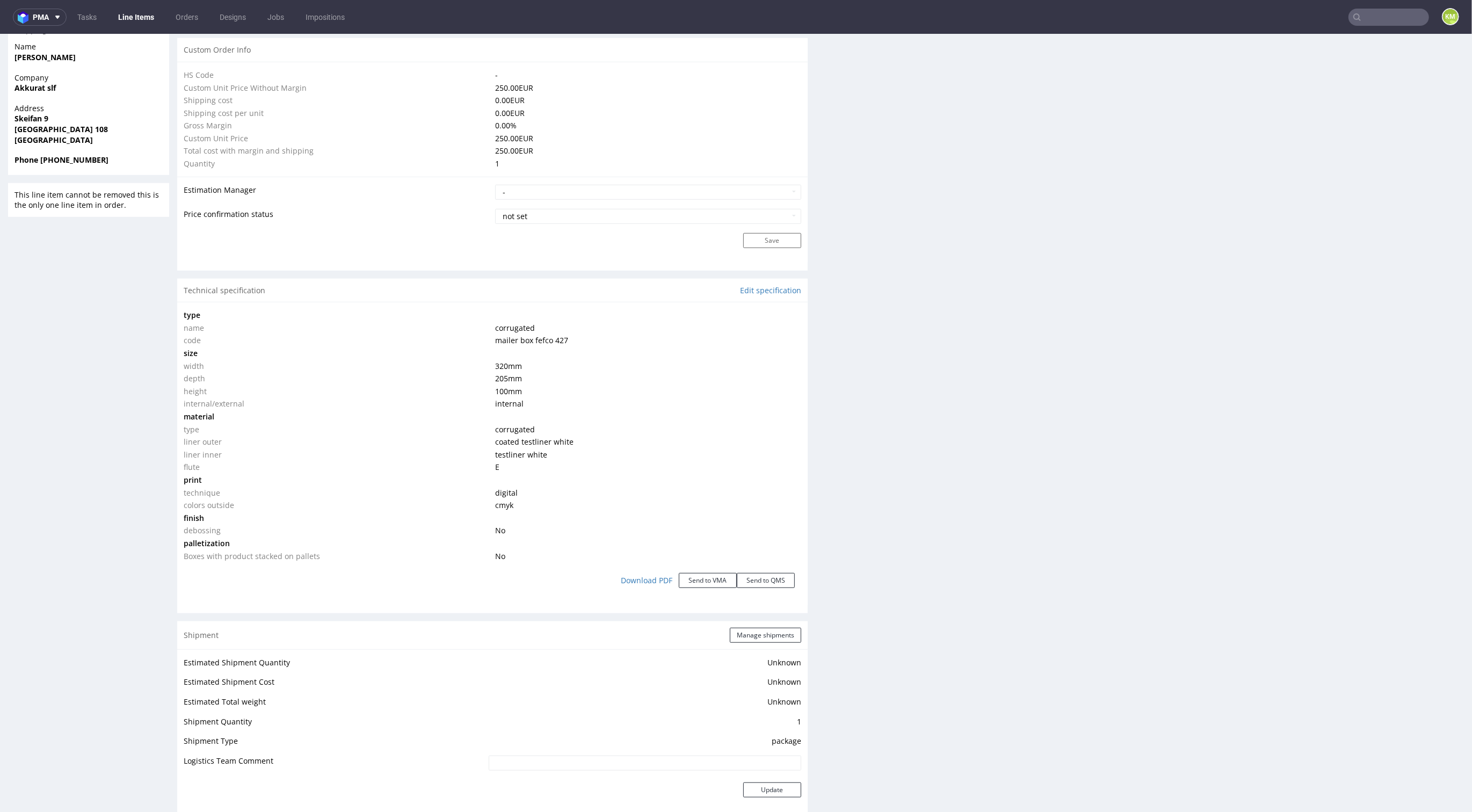
click at [834, 471] on div "Production Files - Design Spit Spit request impossible Box design not found, un…" at bounding box center [1149, 408] width 631 height 1950
click at [846, 466] on div "Production Files - Design Spit Spit request impossible Box design not found, un…" at bounding box center [1149, 408] width 631 height 1950
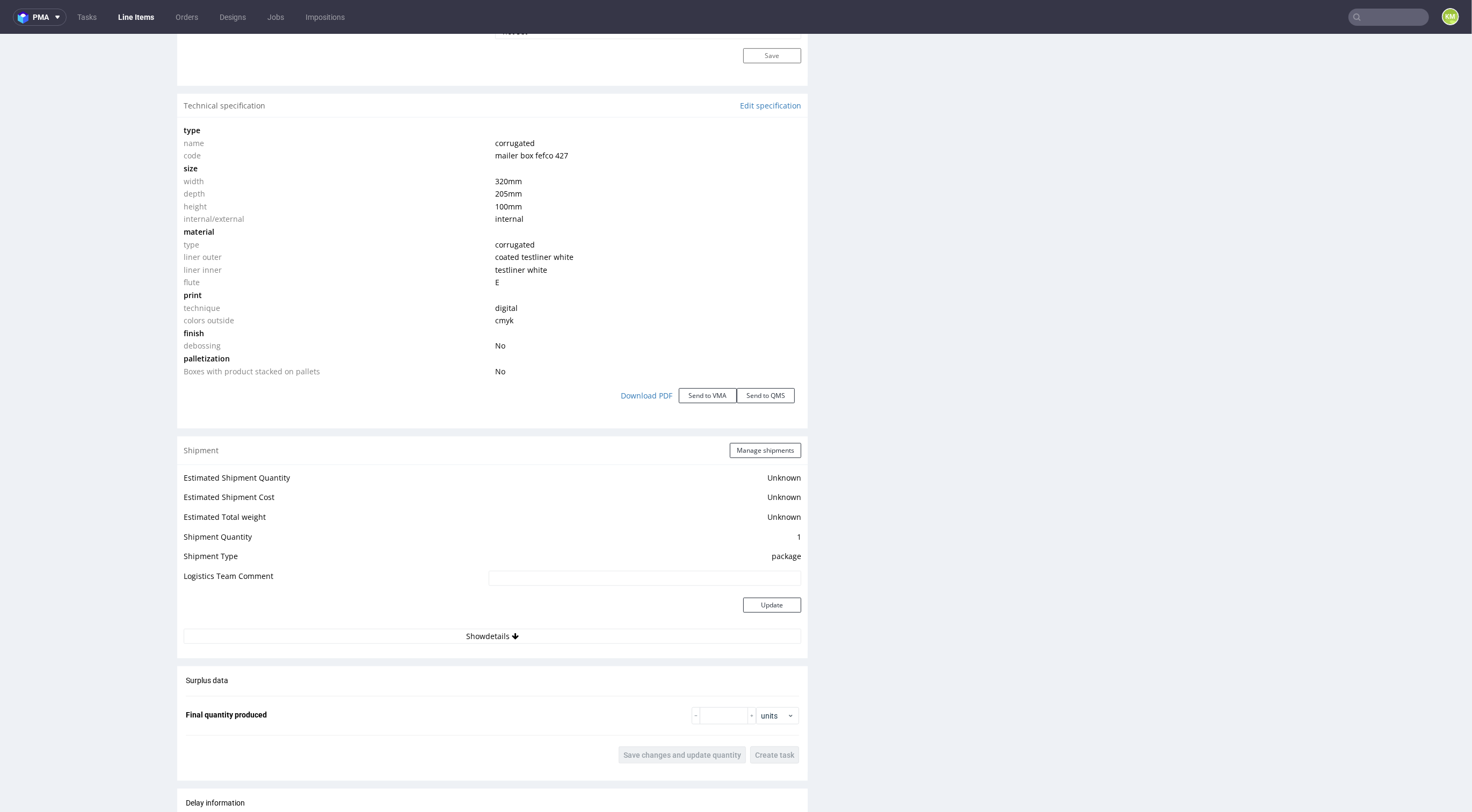
scroll to position [944, 0]
click at [846, 466] on div "Production Files - Design Spit Spit request impossible Box design not found, un…" at bounding box center [1149, 228] width 631 height 1950
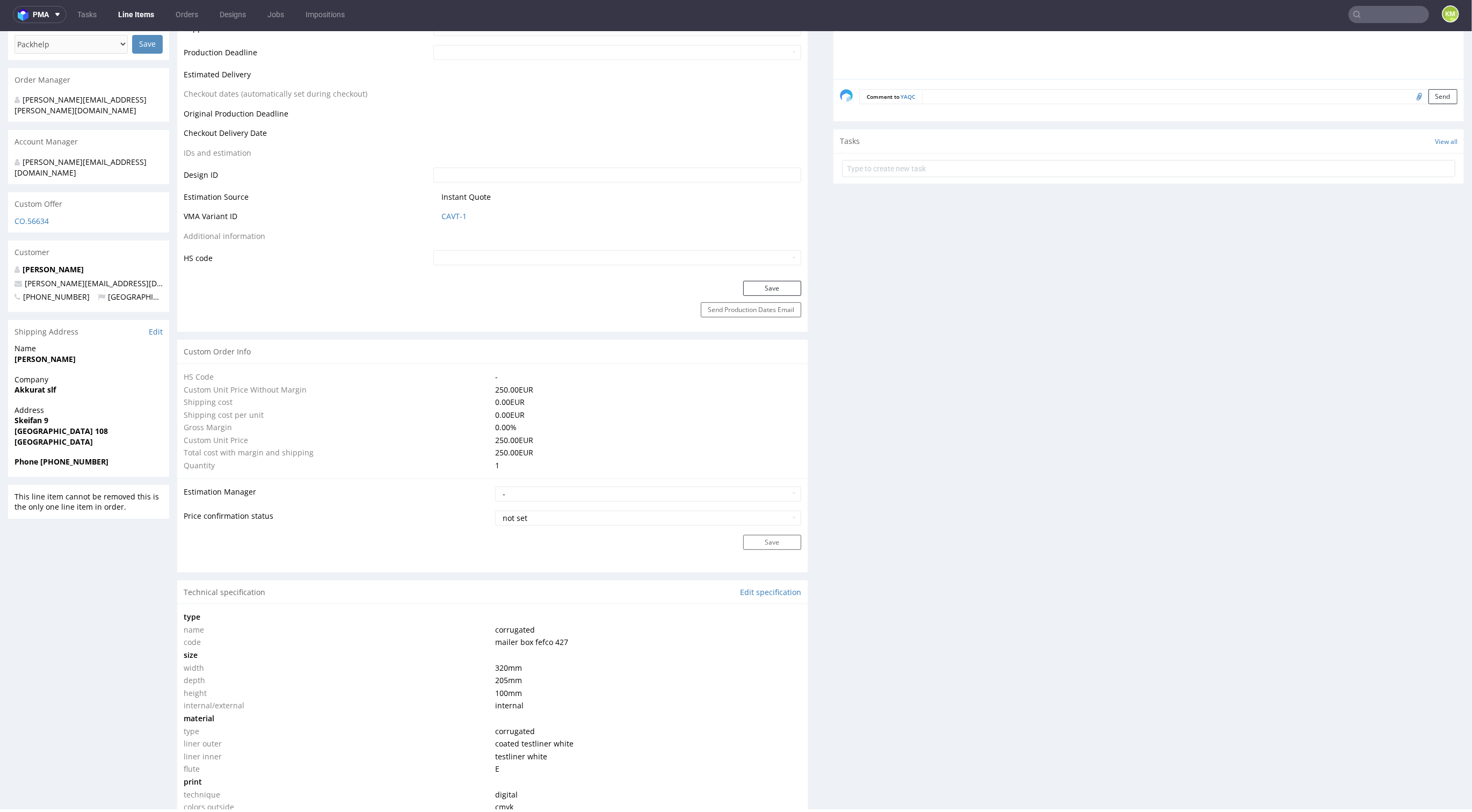
scroll to position [0, 0]
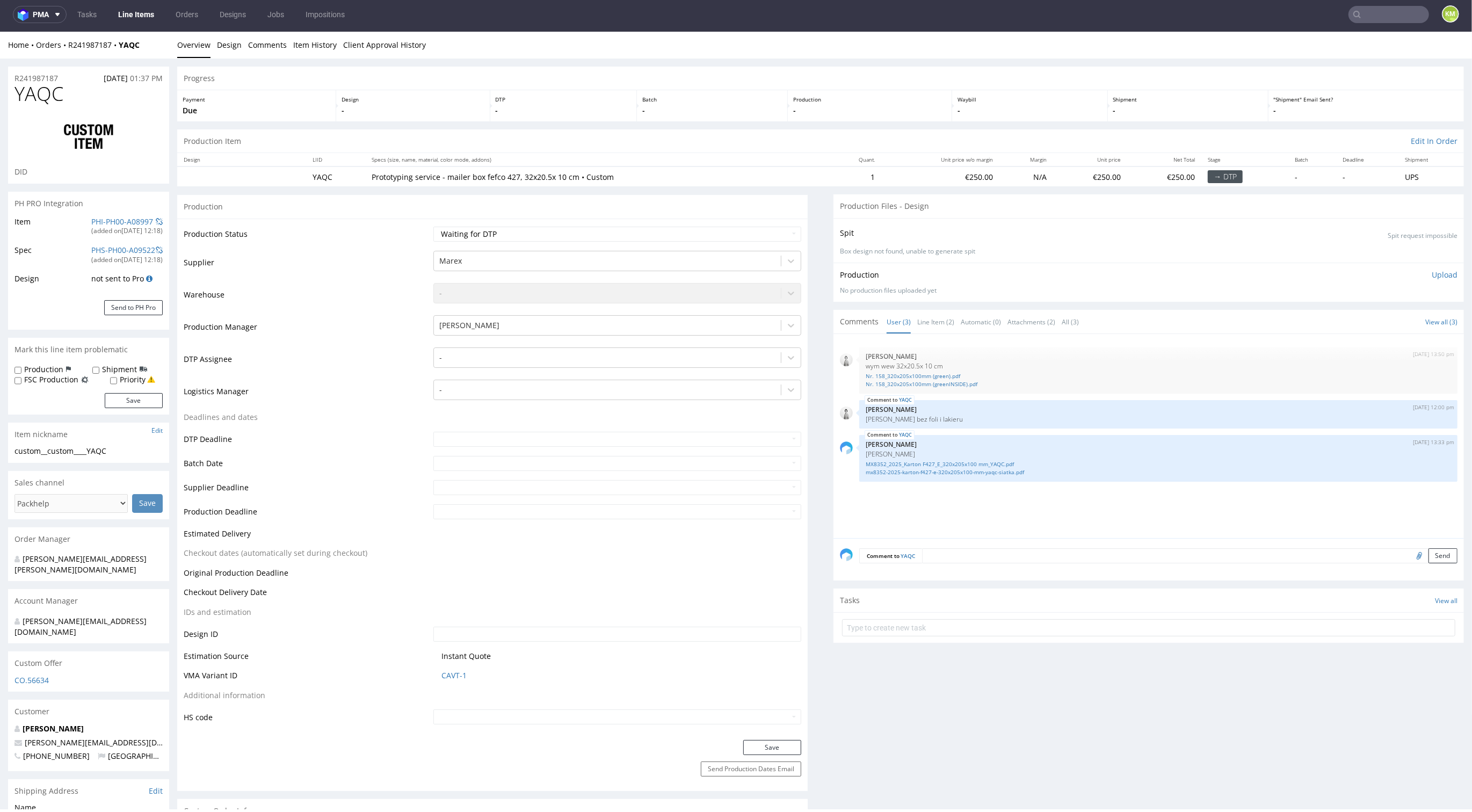
click at [899, 492] on div "29th Aug 25 | 13:50 pm Dudek Mariola wym wew 32x20.5x 10 cm Nr. 158_320x205x100…" at bounding box center [1152, 439] width 624 height 198
click at [913, 463] on link "MX8352_2025_Karton F427_E_320x205x100 mm_YAQC.pdf" at bounding box center [1159, 465] width 586 height 8
click at [913, 471] on link "mx8352-2025-karton-f427-e-320x205x100-mm-yaqc-siatka.pdf" at bounding box center [1159, 472] width 586 height 8
click at [918, 327] on link "Line Item (2)" at bounding box center [936, 322] width 37 height 23
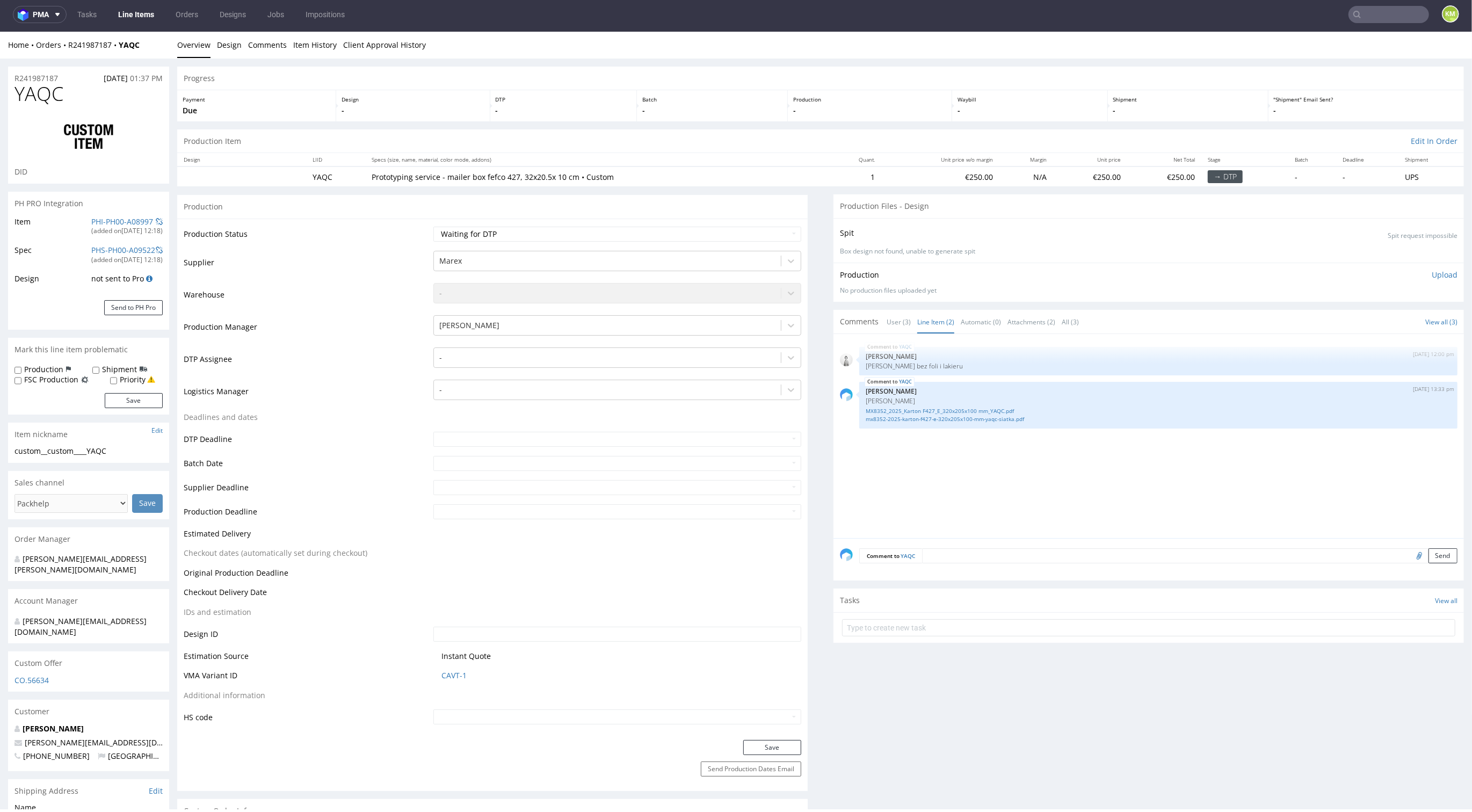
click at [908, 466] on div "YAQC 1st Sep 25 | 12:00 pm Dudek Mariola samper bez foli i lakieru YAQC 1st Sep…" at bounding box center [1152, 439] width 624 height 198
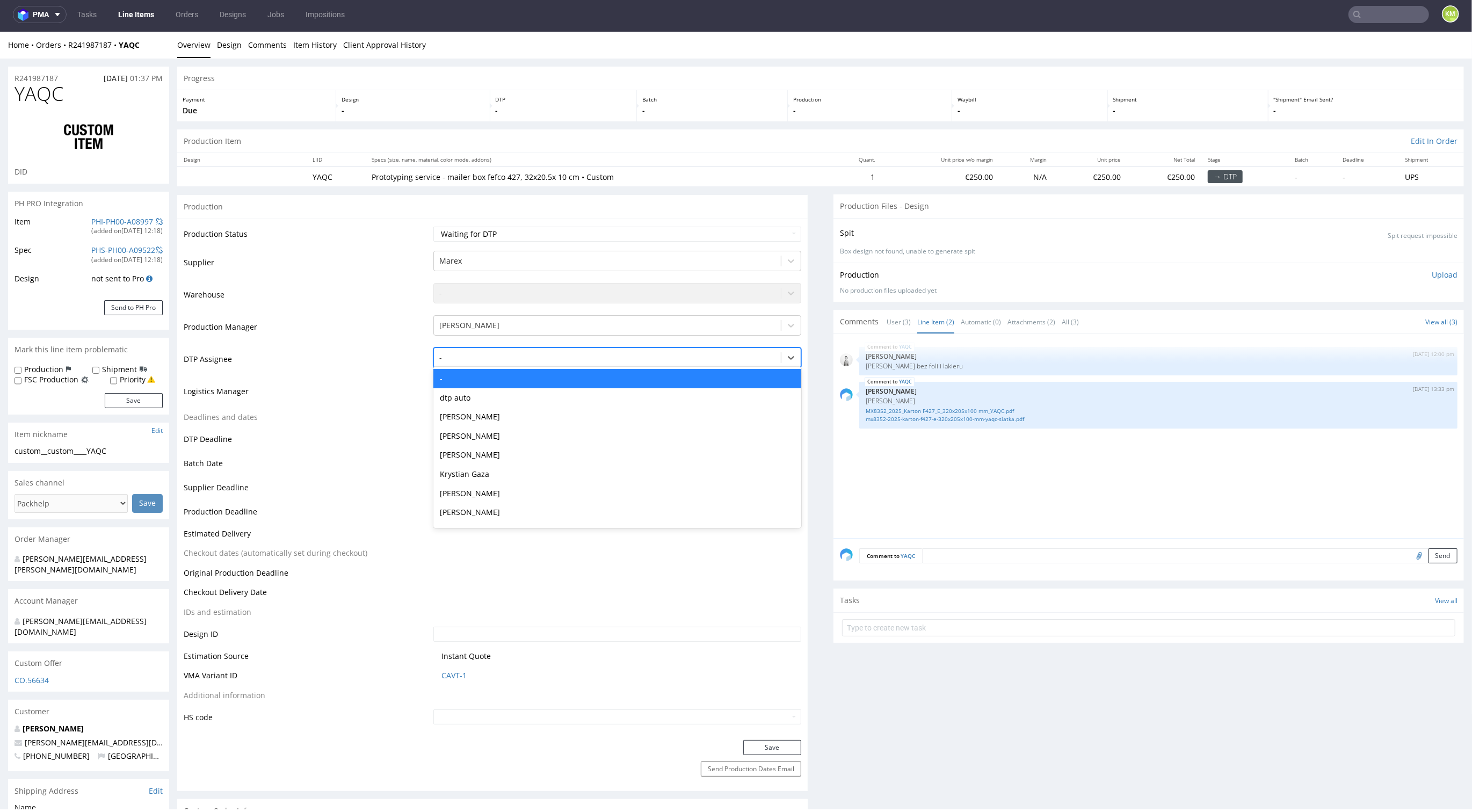
click at [534, 358] on div at bounding box center [607, 358] width 336 height 13
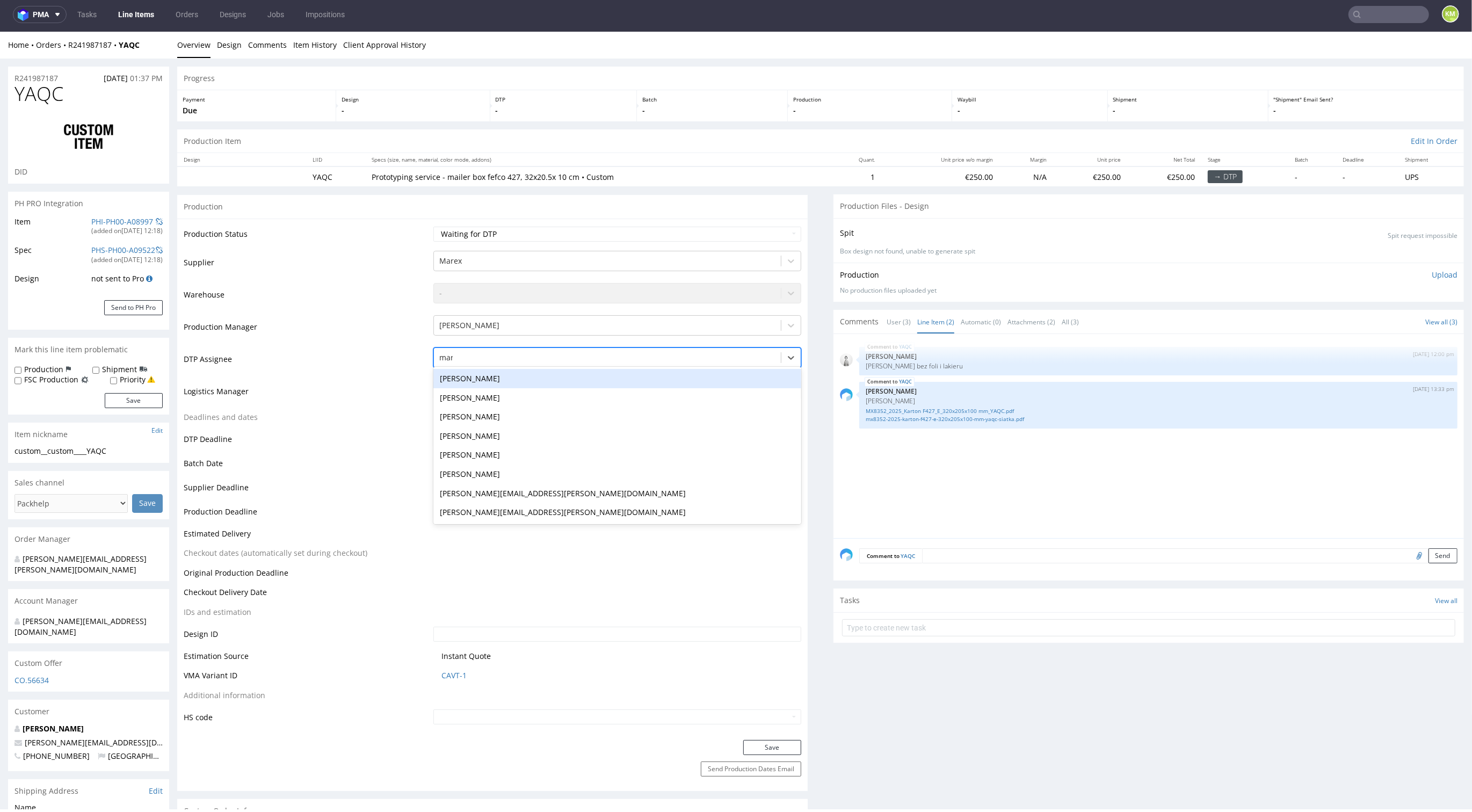
type input "mark"
click at [518, 383] on div "Karol Markowski" at bounding box center [617, 378] width 368 height 19
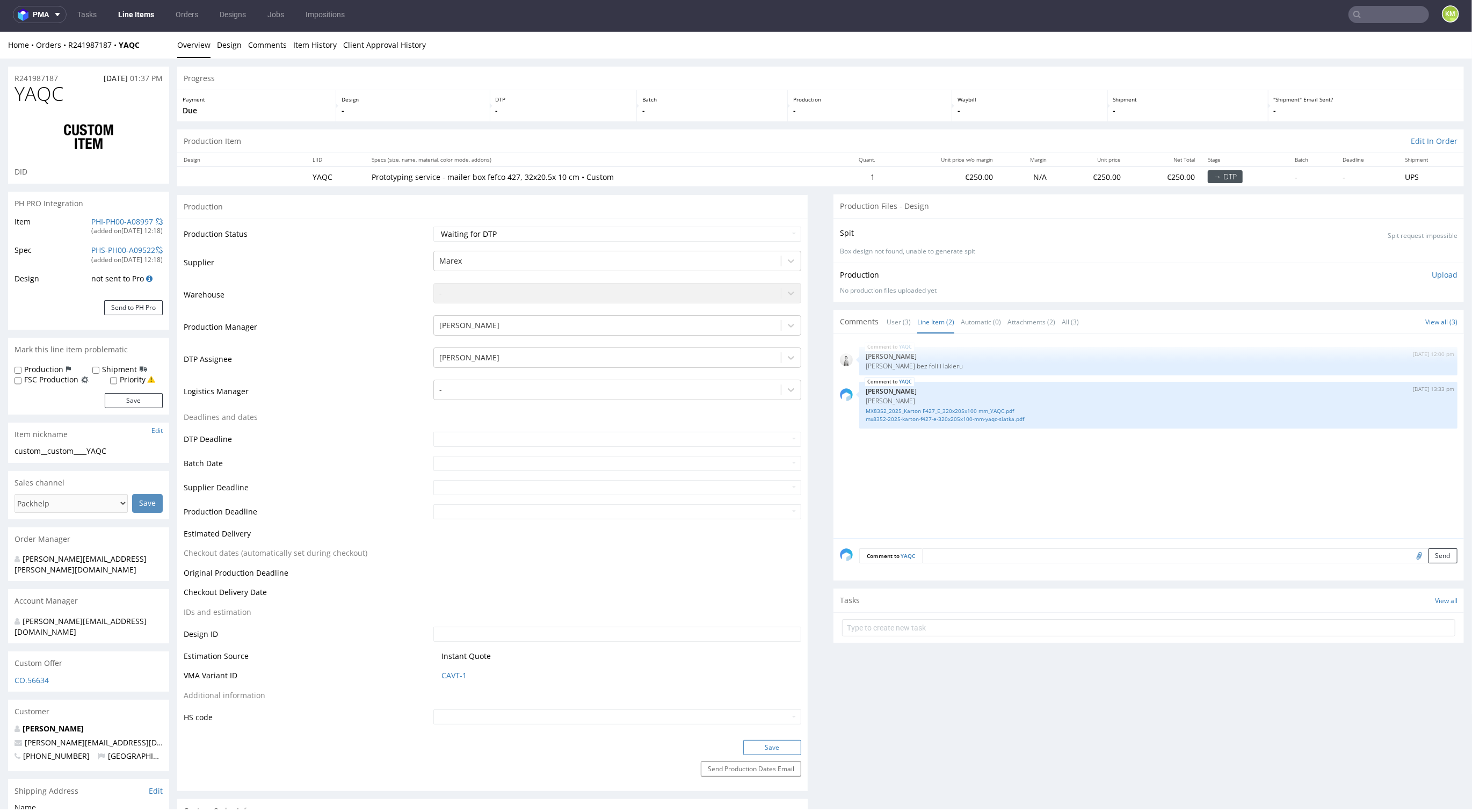
click at [774, 746] on button "Save" at bounding box center [772, 748] width 58 height 15
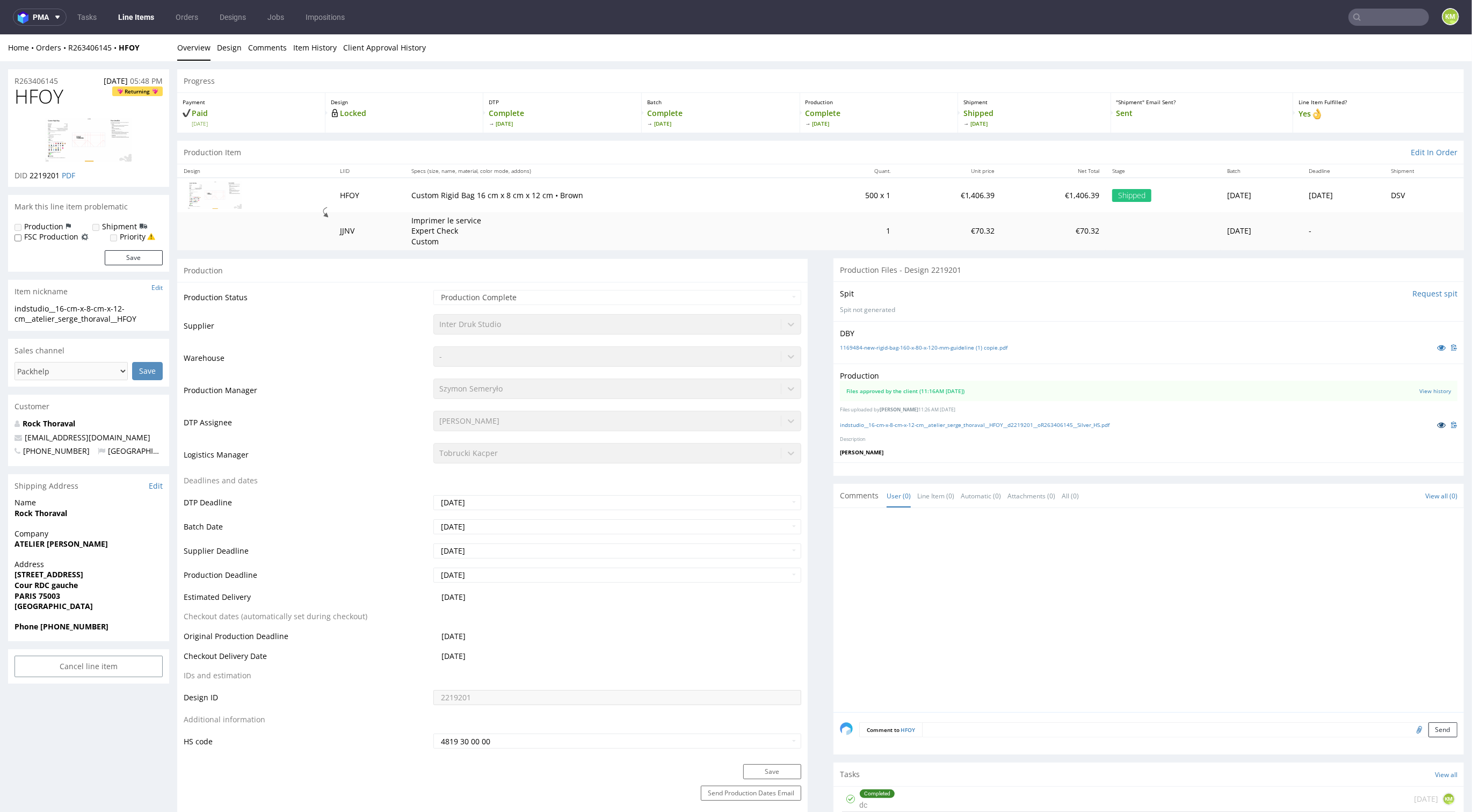
click at [1437, 421] on icon at bounding box center [1441, 425] width 9 height 8
click at [1437, 350] on icon at bounding box center [1441, 347] width 9 height 8
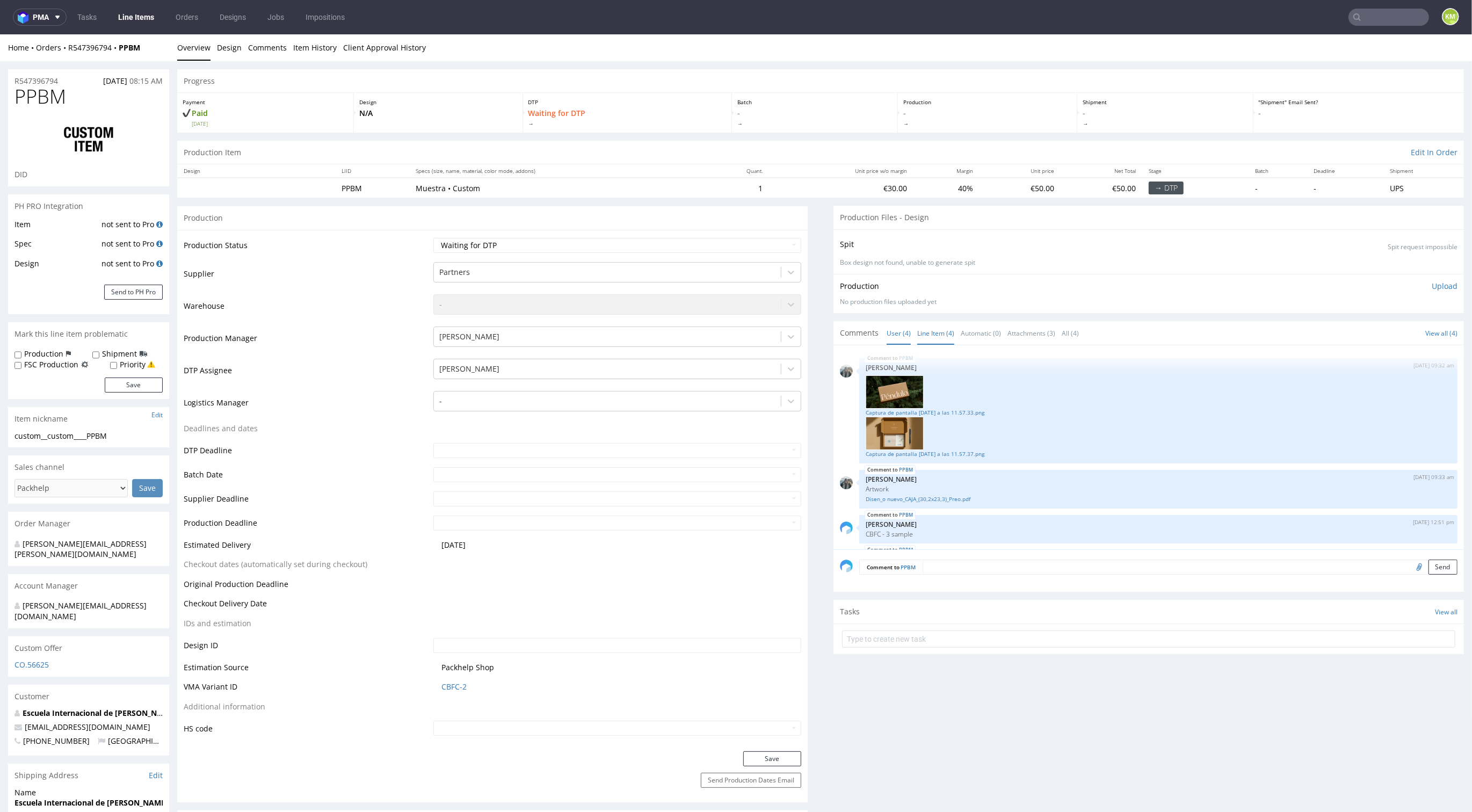
click at [929, 333] on link "Line Item (4)" at bounding box center [936, 333] width 37 height 23
click at [922, 495] on link "Disen_o nuevo_CAJA_(30,2x23,3)_Preo.pdf" at bounding box center [1159, 499] width 586 height 8
click at [950, 312] on div "Production Upload No production files uploaded yet Description (optional) Add f…" at bounding box center [1149, 293] width 631 height 39
click at [914, 498] on link "Disen_o nuevo_CAJA_(30,2x23,3)_Preo.pdf" at bounding box center [1159, 499] width 586 height 8
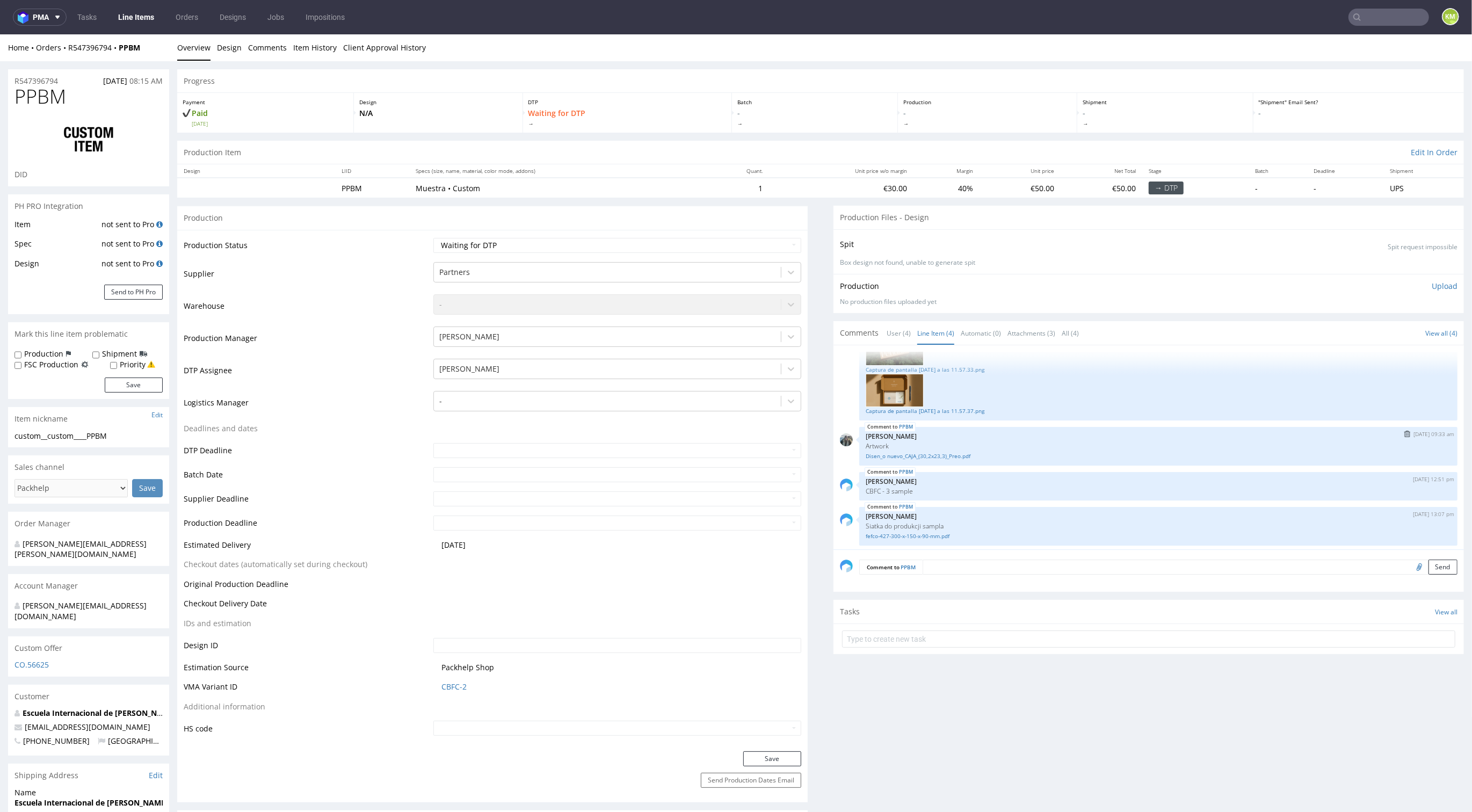
scroll to position [45, 0]
